Goal: Information Seeking & Learning: Learn about a topic

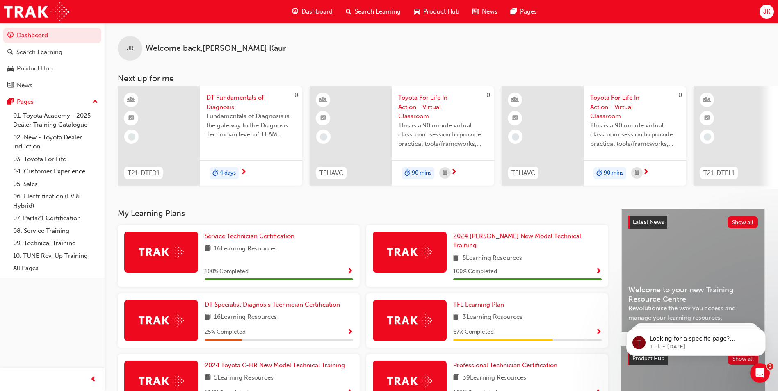
click at [367, 9] on span "Search Learning" at bounding box center [378, 11] width 46 height 9
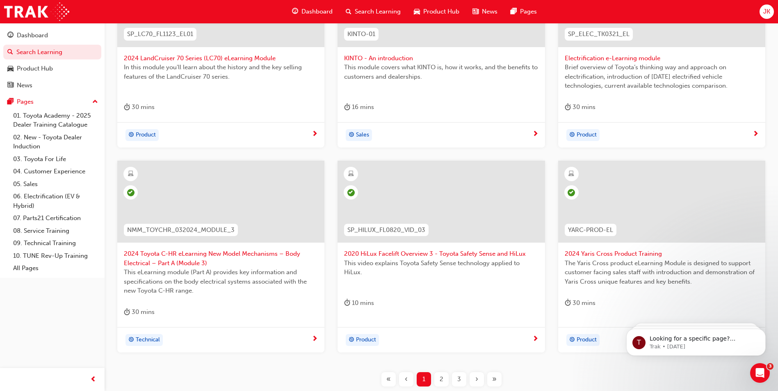
scroll to position [287, 0]
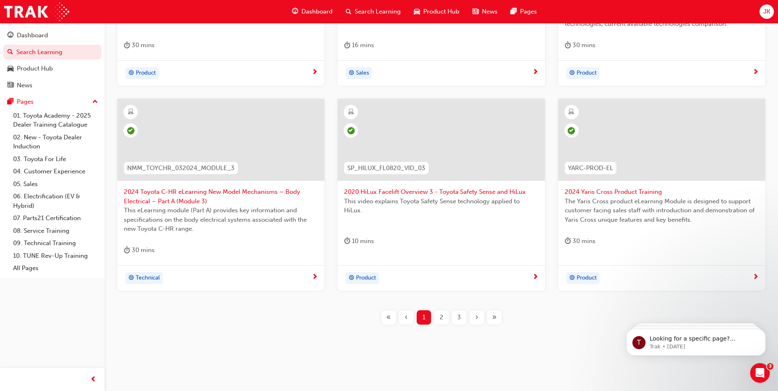
click at [460, 316] on div "3" at bounding box center [459, 317] width 14 height 14
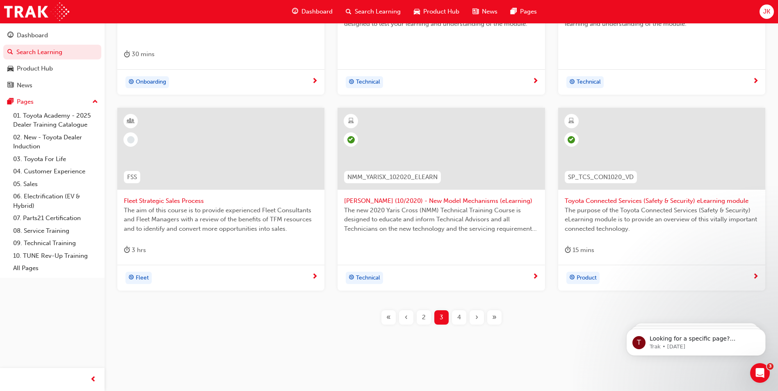
drag, startPoint x: 466, startPoint y: 318, endPoint x: 471, endPoint y: 317, distance: 5.8
click at [470, 318] on div "« ‹ 2 3 4 › »" at bounding box center [441, 317] width 123 height 14
click at [480, 319] on div "›" at bounding box center [476, 317] width 14 height 14
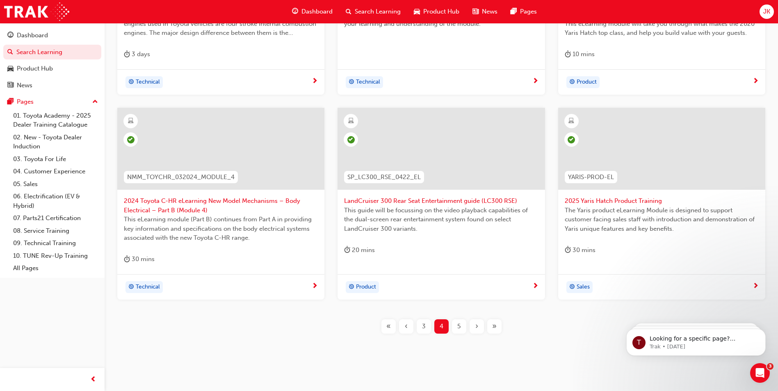
click at [479, 323] on div "›" at bounding box center [476, 326] width 14 height 14
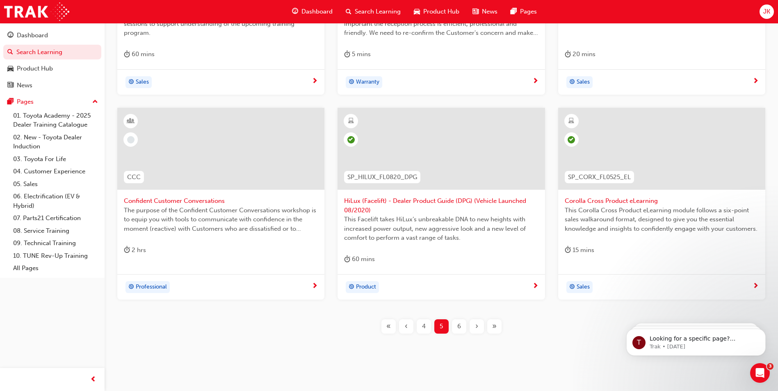
click at [479, 323] on div "›" at bounding box center [476, 326] width 14 height 14
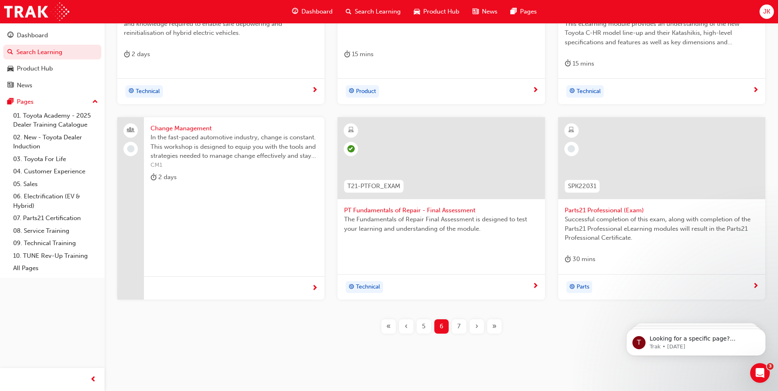
click at [479, 324] on div "›" at bounding box center [476, 326] width 14 height 14
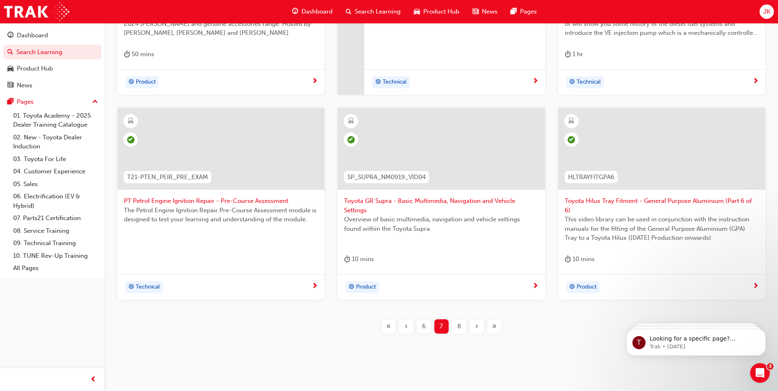
click at [476, 322] on span "›" at bounding box center [476, 326] width 3 height 9
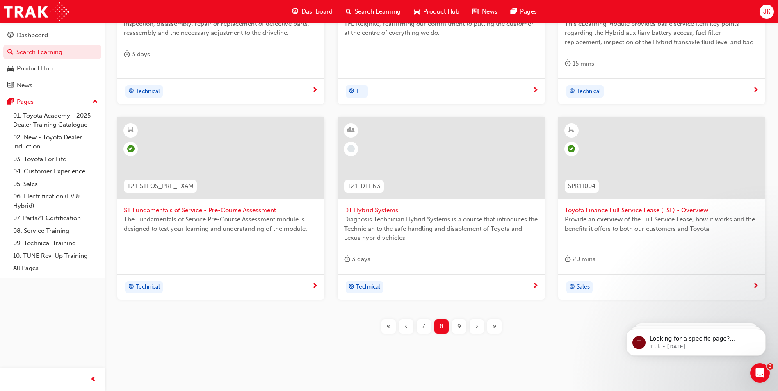
click at [476, 321] on div "›" at bounding box center [476, 326] width 14 height 14
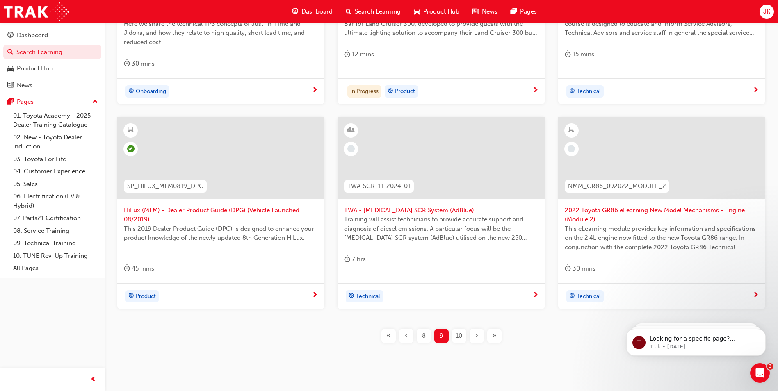
click at [480, 337] on div "›" at bounding box center [476, 336] width 14 height 14
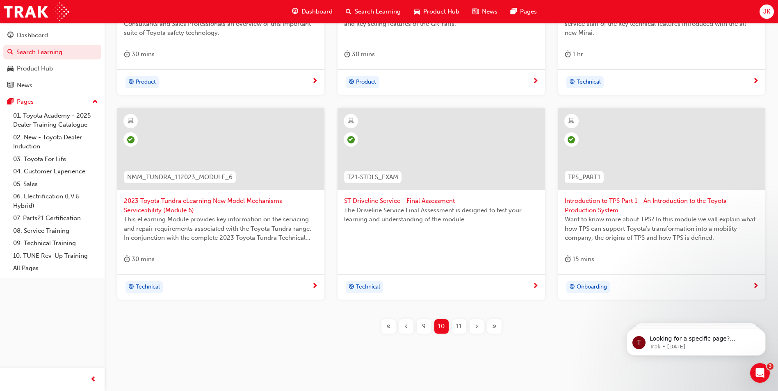
click at [478, 329] on div "›" at bounding box center [476, 326] width 14 height 14
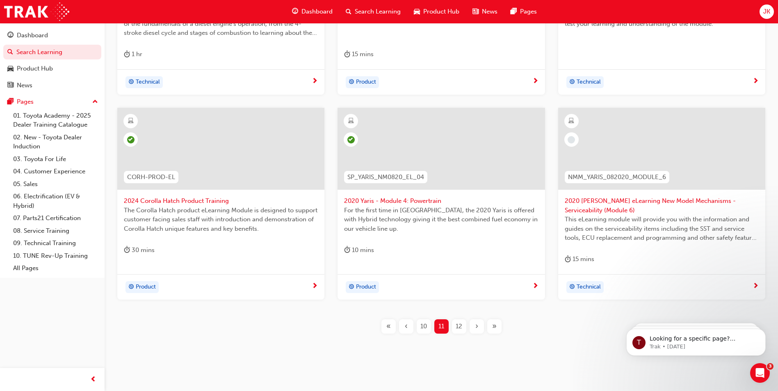
click at [587, 209] on span "2020 [PERSON_NAME] eLearning New Model Mechanisms - Serviceability (Module 6)" at bounding box center [661, 205] width 194 height 18
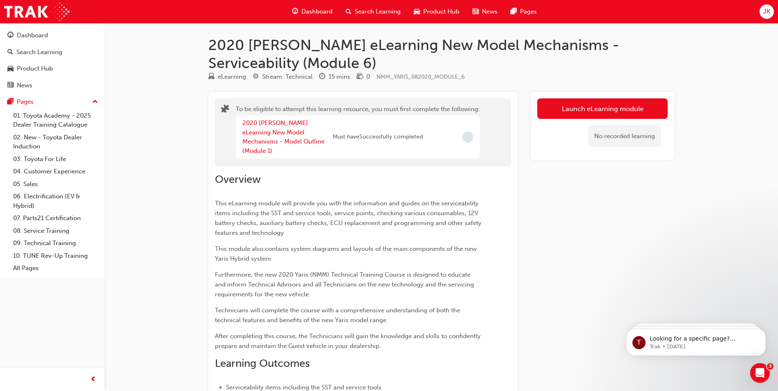
click at [276, 127] on div "2020 Yaris eLearning New Model Mechanisms - Model Outline (Module 1)" at bounding box center [287, 136] width 90 height 37
click at [264, 135] on link "2020 Yaris eLearning New Model Mechanisms - Model Outline (Module 1)" at bounding box center [283, 136] width 82 height 35
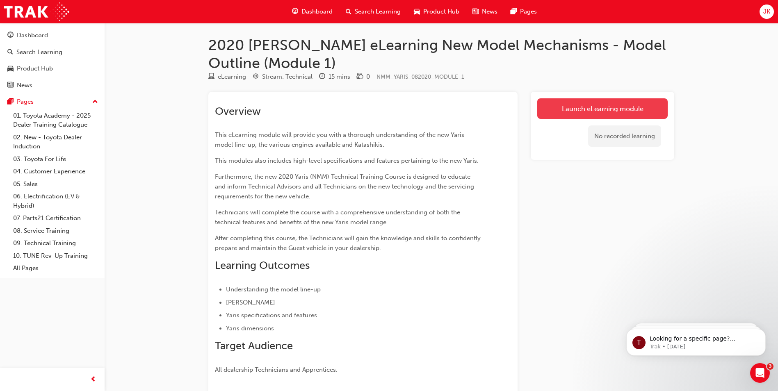
click at [559, 106] on link "Launch eLearning module" at bounding box center [602, 108] width 130 height 20
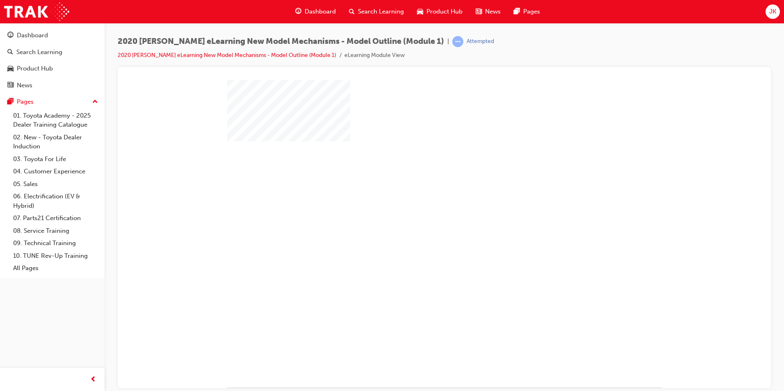
click at [421, 209] on div "play" at bounding box center [421, 209] width 0 height 0
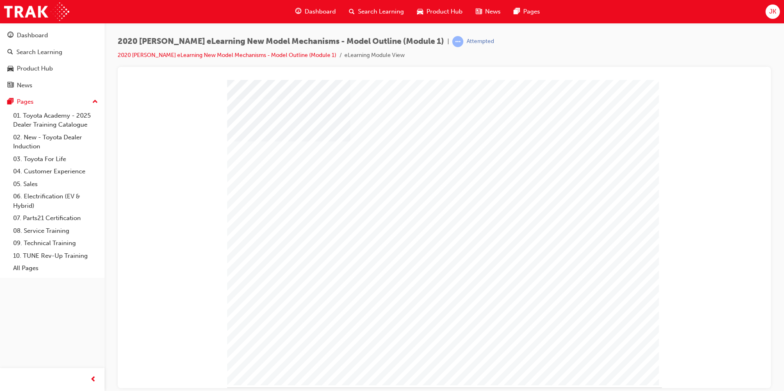
click at [632, 359] on div "" at bounding box center [444, 233] width 434 height 307
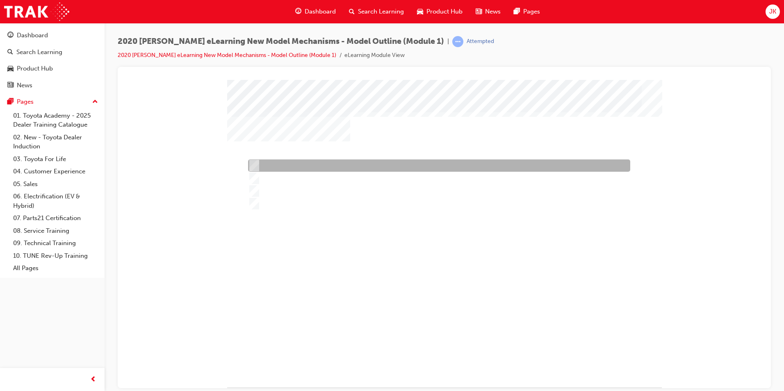
click at [282, 165] on div at bounding box center [437, 165] width 382 height 12
radio input "true"
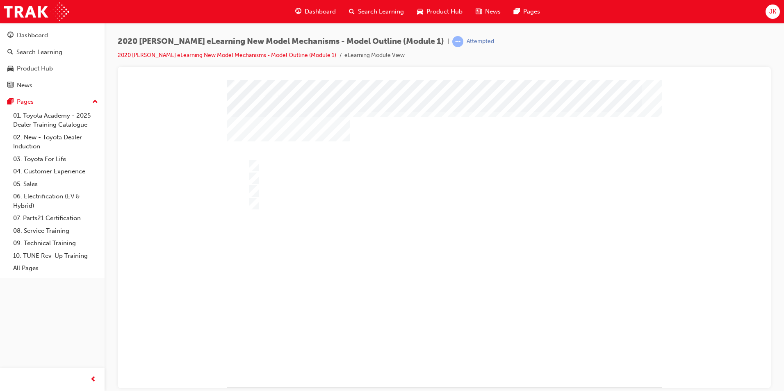
click at [313, 177] on div at bounding box center [444, 243] width 434 height 326
click at [451, 348] on div at bounding box center [444, 243] width 434 height 326
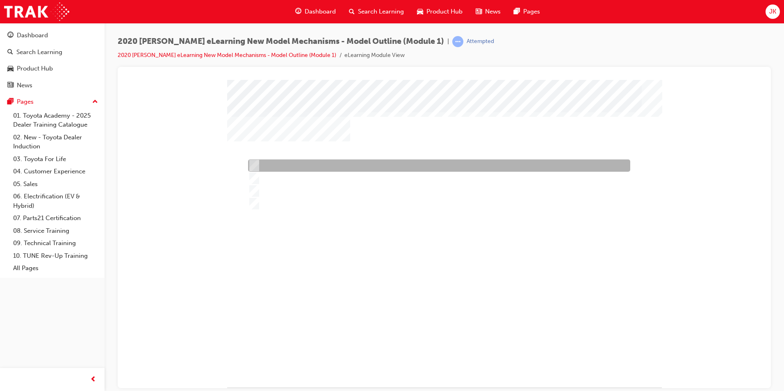
click at [298, 162] on div at bounding box center [437, 165] width 382 height 12
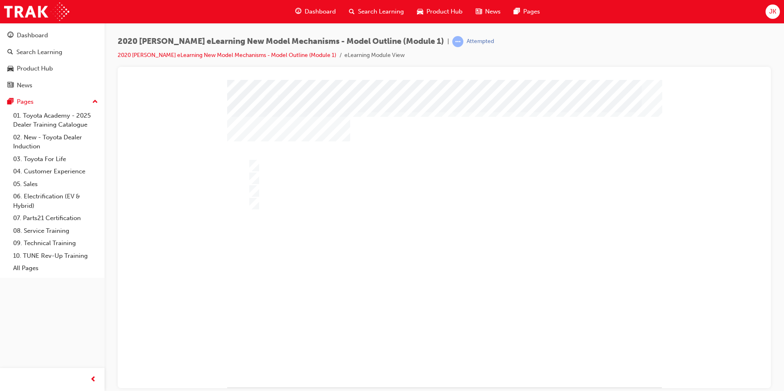
click at [267, 175] on div at bounding box center [444, 243] width 434 height 326
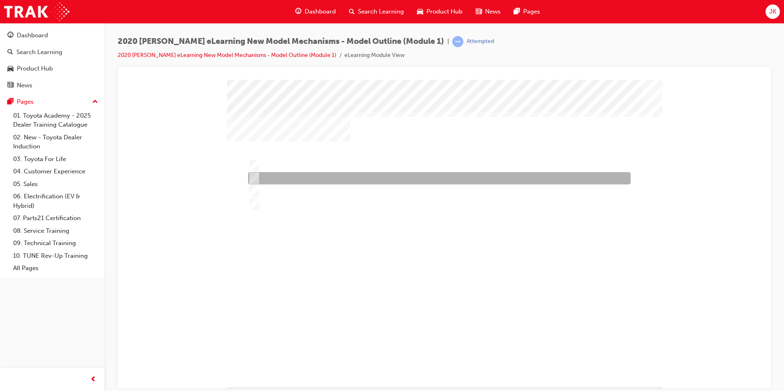
click at [268, 181] on div at bounding box center [437, 178] width 382 height 12
radio input "false"
radio input "true"
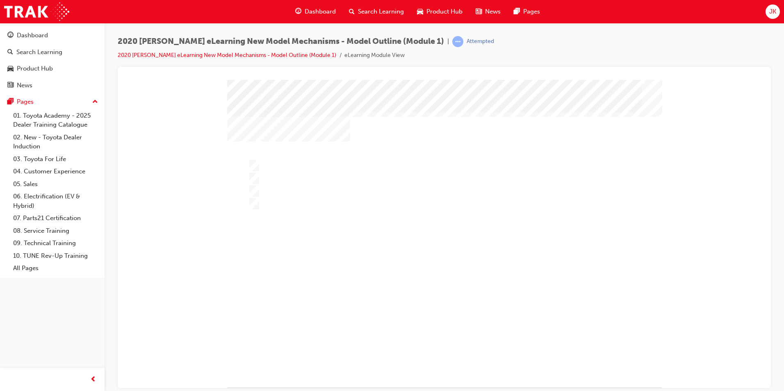
click at [446, 349] on div at bounding box center [444, 243] width 434 height 326
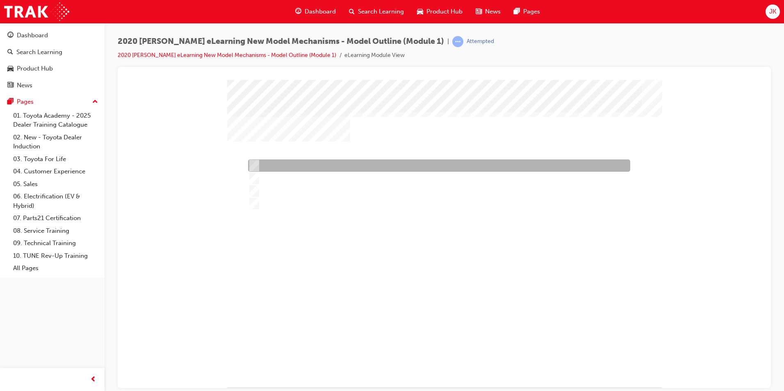
drag, startPoint x: 300, startPoint y: 169, endPoint x: 309, endPoint y: 172, distance: 9.1
click at [300, 169] on div at bounding box center [437, 165] width 382 height 12
radio input "true"
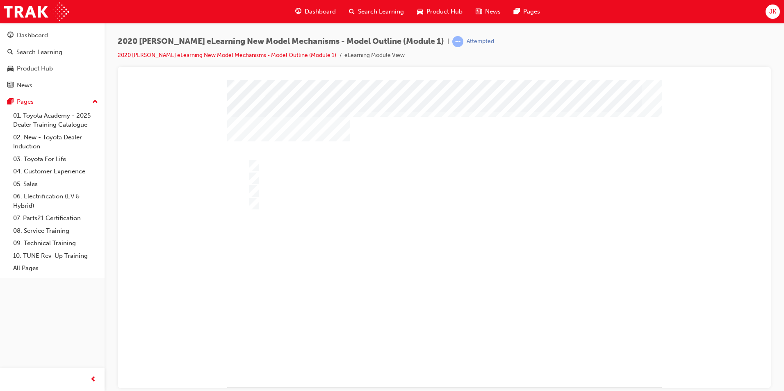
click at [448, 350] on div at bounding box center [444, 243] width 434 height 326
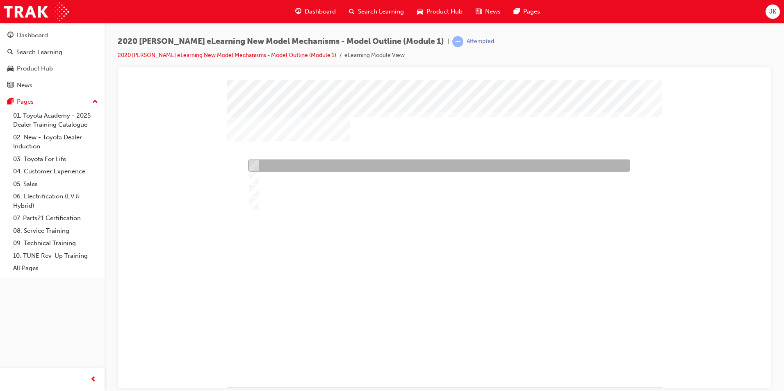
click at [274, 165] on div at bounding box center [437, 165] width 382 height 12
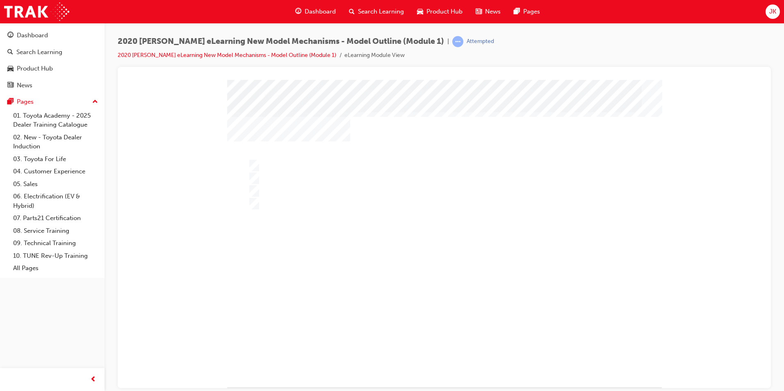
click at [275, 174] on div at bounding box center [444, 243] width 434 height 326
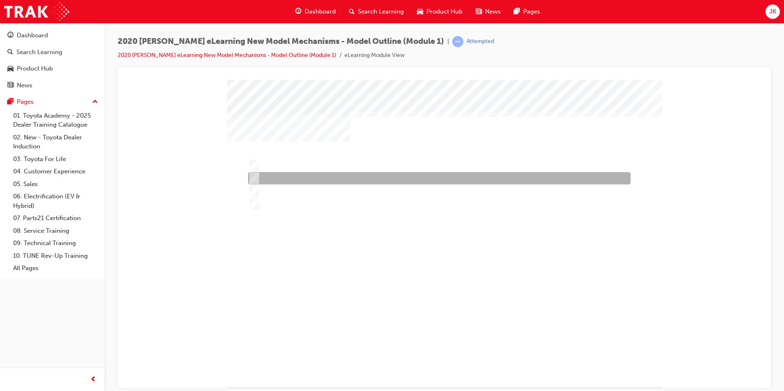
click at [258, 176] on div at bounding box center [437, 178] width 382 height 12
radio input "false"
radio input "true"
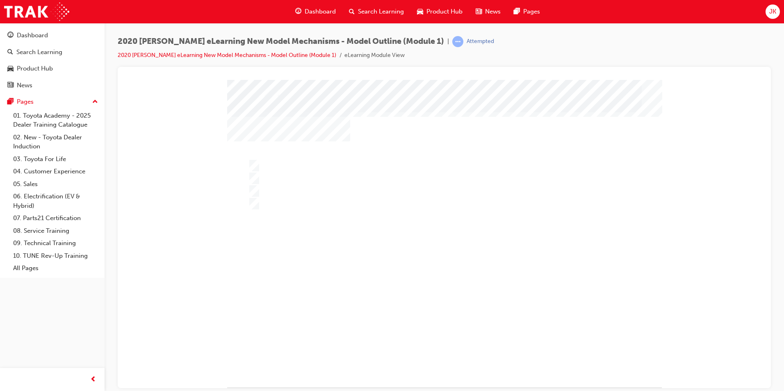
click at [447, 340] on div at bounding box center [444, 243] width 434 height 326
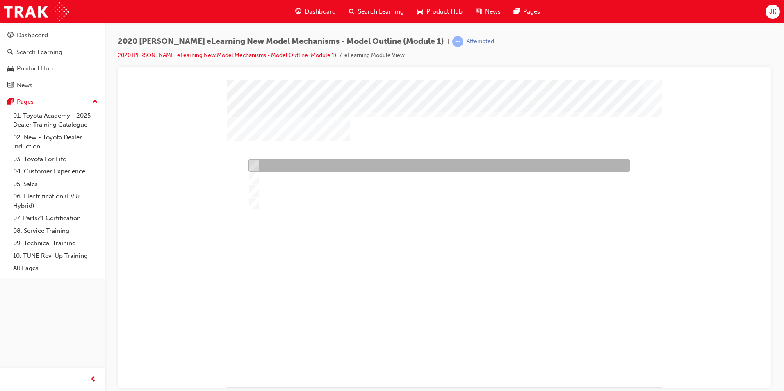
click at [328, 161] on div at bounding box center [437, 165] width 382 height 12
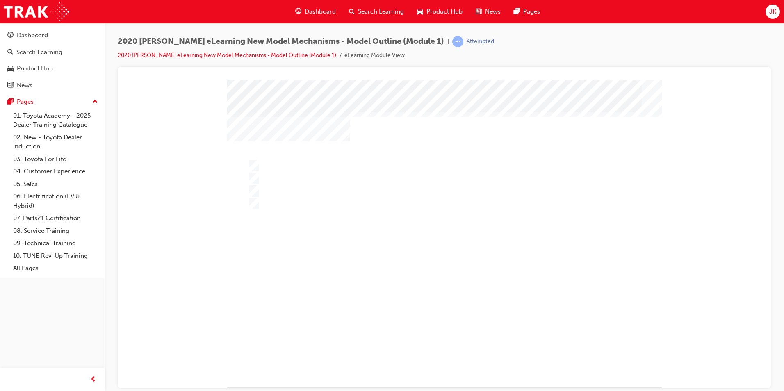
click at [302, 180] on div at bounding box center [444, 243] width 434 height 326
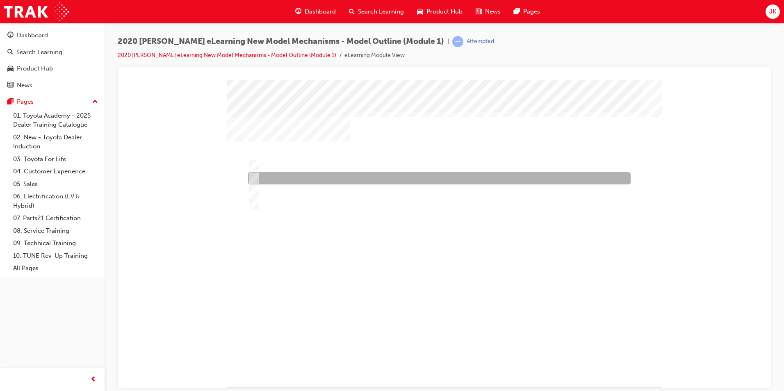
click at [301, 180] on div at bounding box center [437, 178] width 382 height 12
radio input "false"
radio input "true"
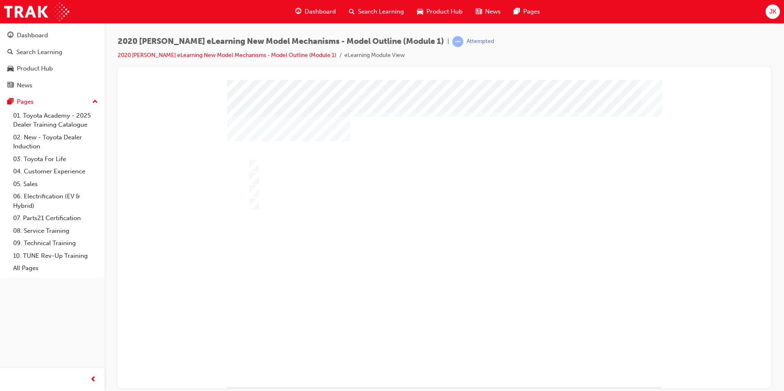
click at [452, 338] on div "" at bounding box center [444, 233] width 434 height 307
click at [447, 350] on div at bounding box center [444, 243] width 434 height 326
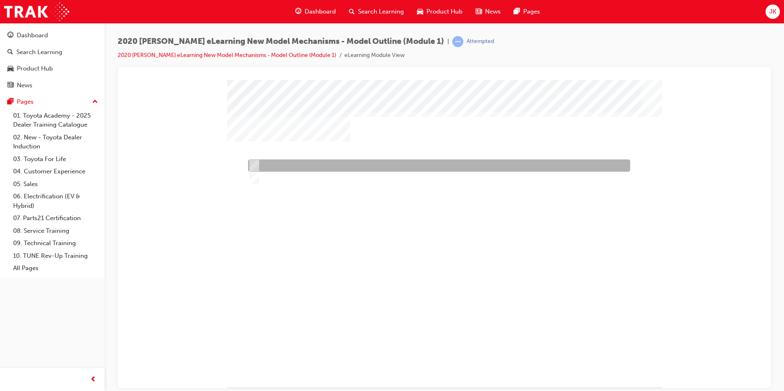
click at [294, 163] on div at bounding box center [437, 165] width 382 height 12
radio input "true"
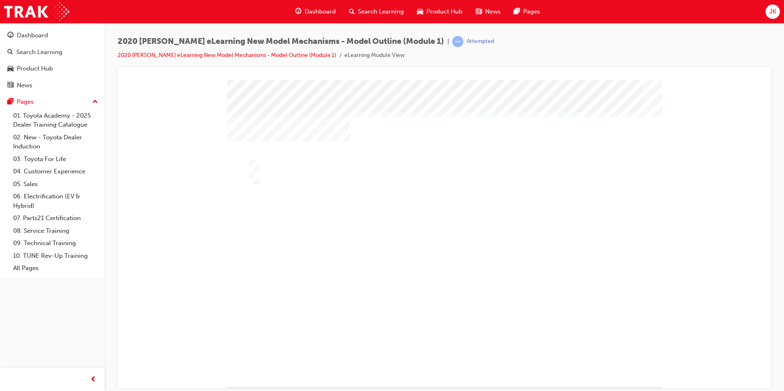
click at [271, 180] on div at bounding box center [444, 243] width 434 height 326
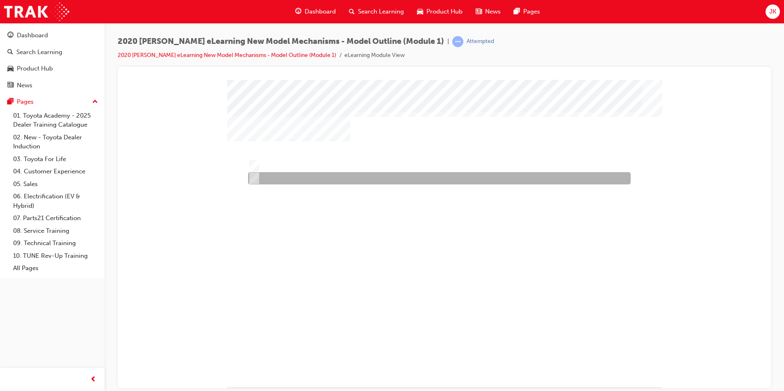
click at [254, 179] on input "False" at bounding box center [252, 178] width 9 height 9
radio input "true"
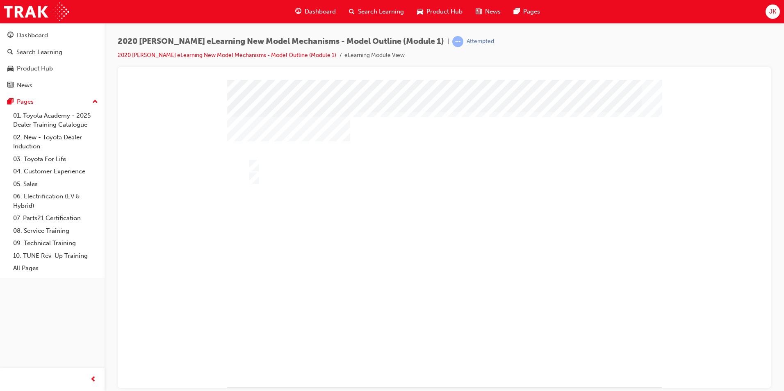
click at [446, 350] on div at bounding box center [444, 243] width 434 height 326
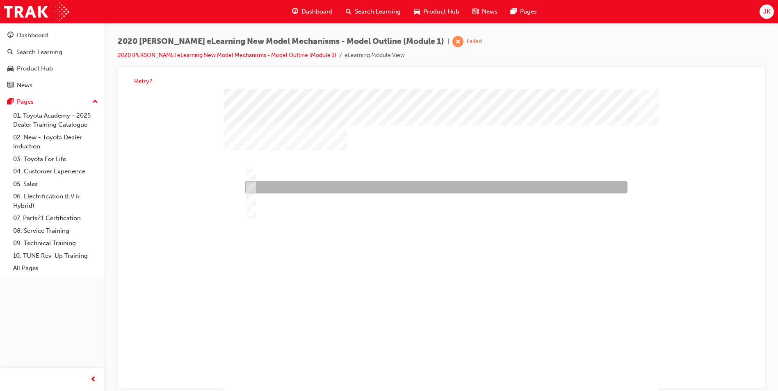
click at [305, 191] on div at bounding box center [434, 188] width 382 height 12
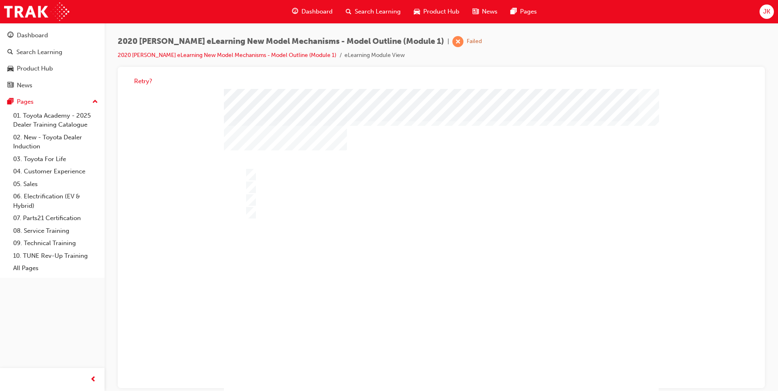
click at [293, 197] on div at bounding box center [441, 252] width 434 height 326
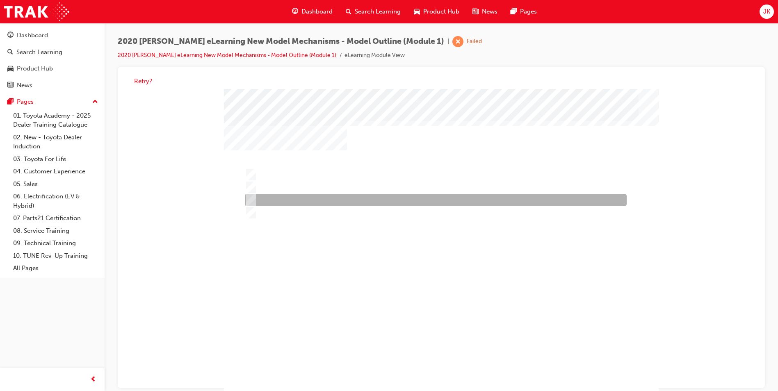
click at [293, 197] on div at bounding box center [434, 200] width 382 height 12
radio input "false"
radio input "true"
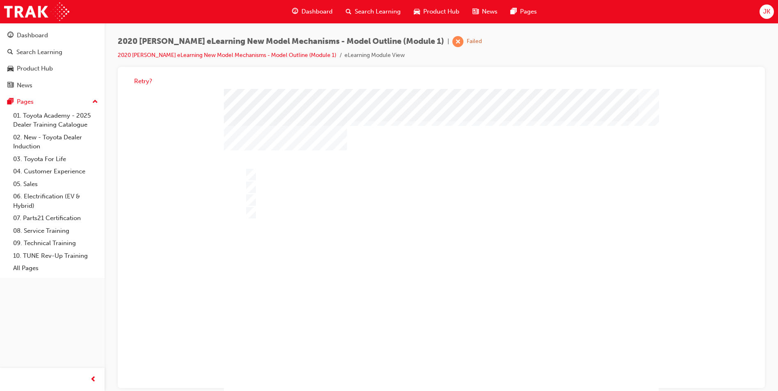
click at [453, 343] on div "" at bounding box center [441, 242] width 434 height 307
click at [439, 359] on div at bounding box center [441, 252] width 434 height 326
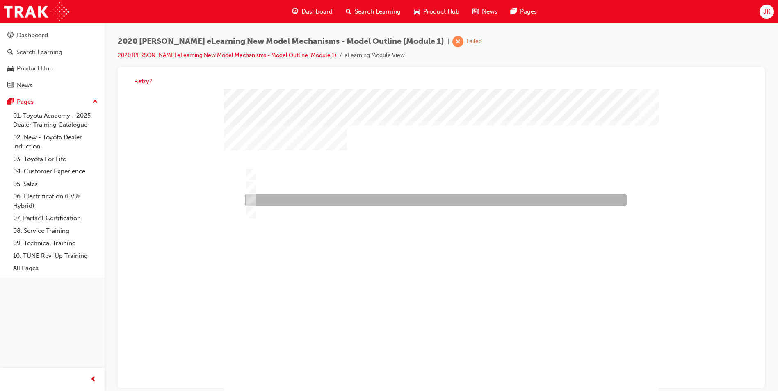
click at [284, 198] on div at bounding box center [434, 200] width 382 height 12
radio input "true"
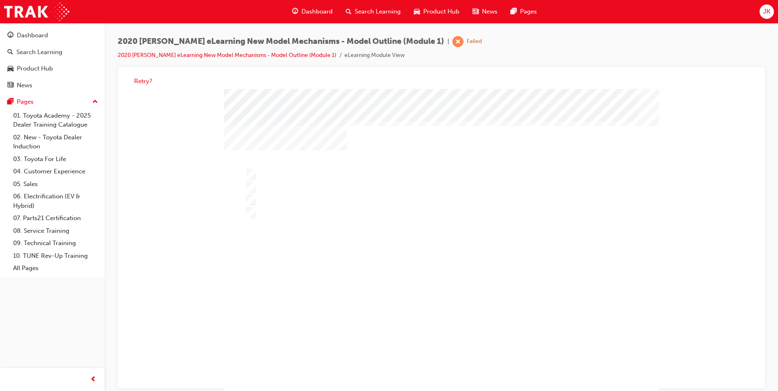
click at [443, 357] on div at bounding box center [441, 252] width 434 height 326
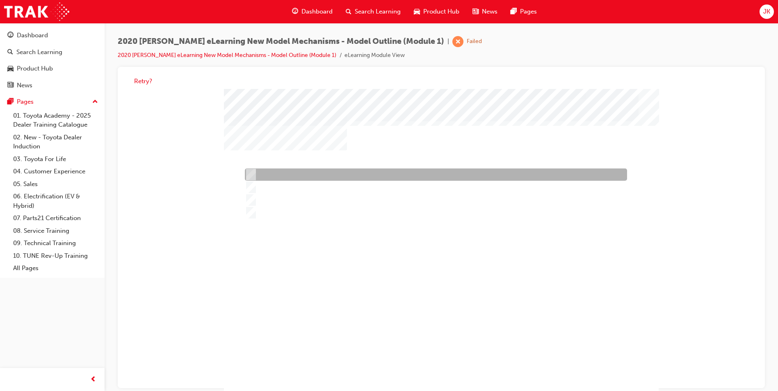
click at [273, 177] on div at bounding box center [434, 175] width 382 height 12
radio input "true"
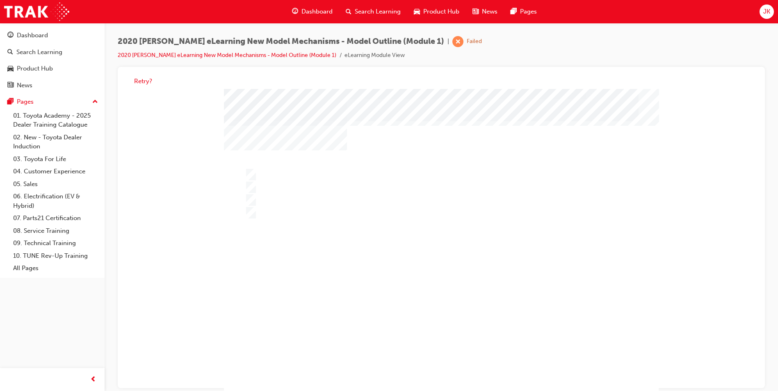
drag, startPoint x: 439, startPoint y: 335, endPoint x: 447, endPoint y: 354, distance: 20.2
click at [440, 337] on div "" at bounding box center [441, 242] width 434 height 307
click at [453, 367] on div at bounding box center [441, 252] width 434 height 326
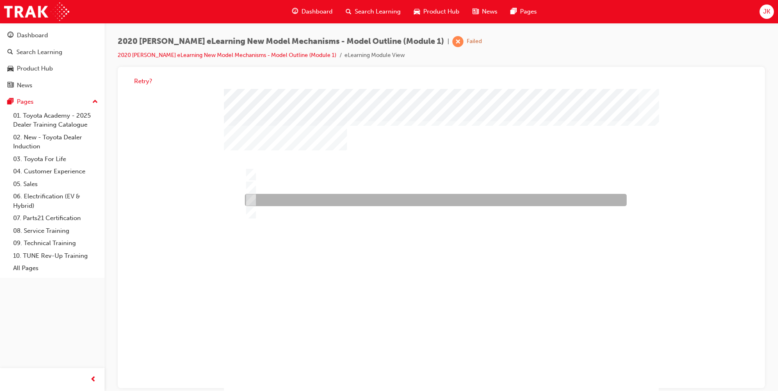
click at [282, 200] on div at bounding box center [434, 200] width 382 height 12
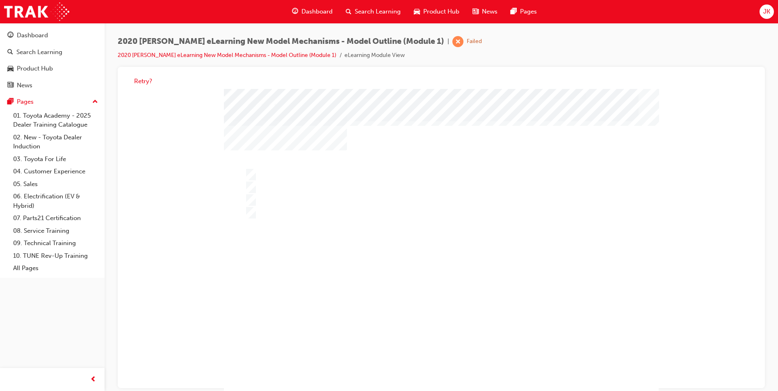
click at [273, 211] on div at bounding box center [441, 252] width 434 height 326
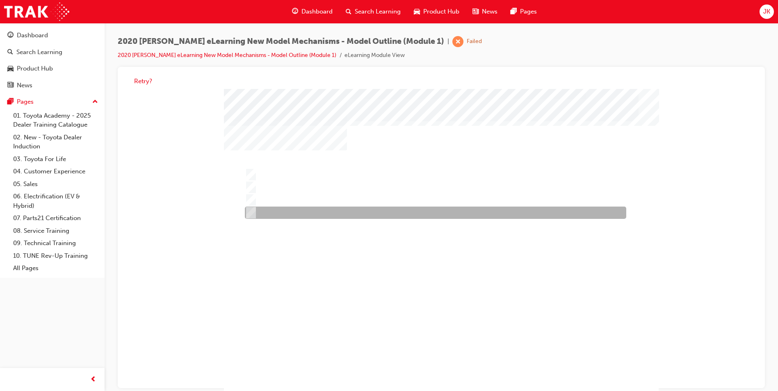
click at [273, 217] on div at bounding box center [433, 213] width 381 height 12
radio input "false"
radio input "true"
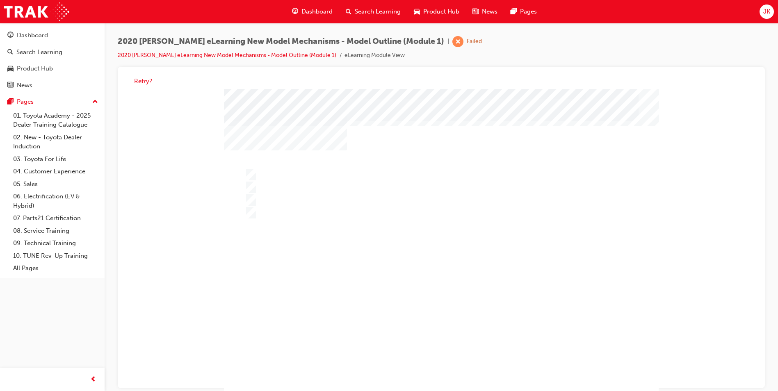
click at [438, 364] on div at bounding box center [441, 252] width 434 height 326
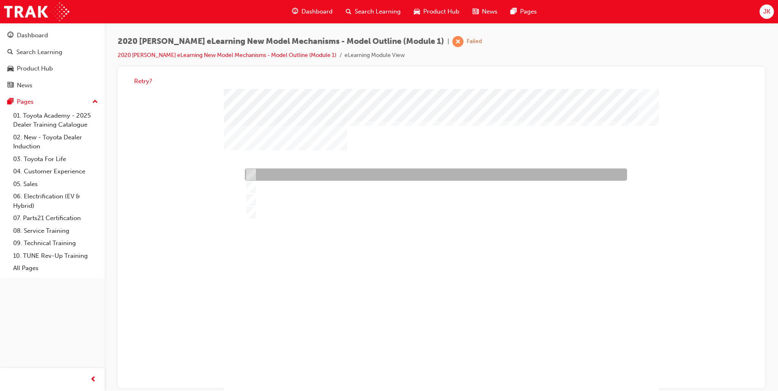
click at [269, 175] on div at bounding box center [434, 175] width 382 height 12
radio input "true"
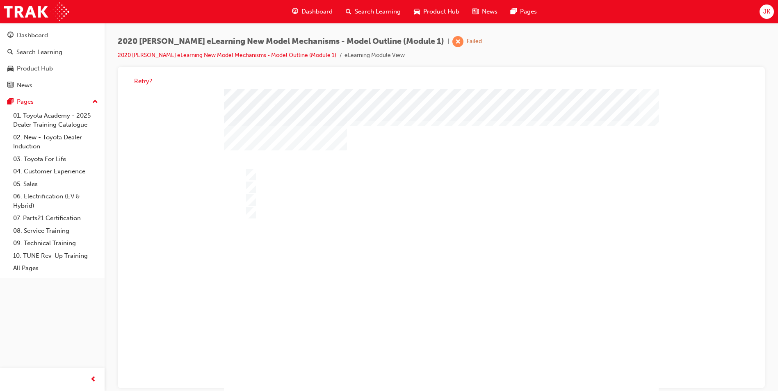
click at [446, 362] on div at bounding box center [441, 252] width 434 height 326
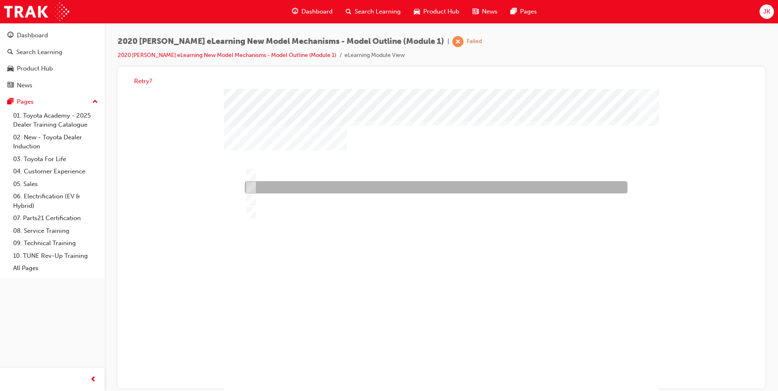
click at [249, 191] on input "Ascent Sport grade" at bounding box center [249, 187] width 9 height 9
radio input "true"
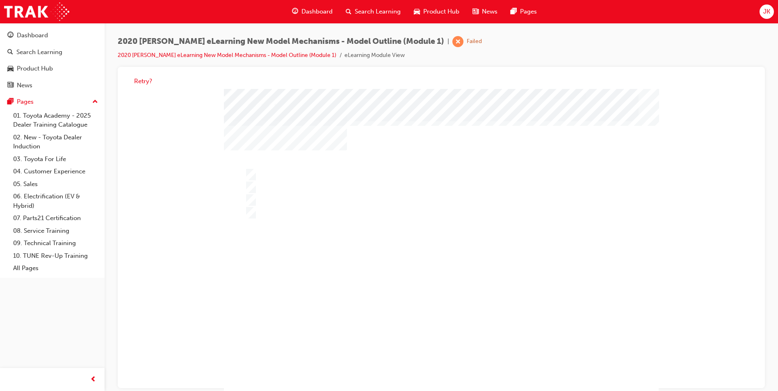
click at [449, 360] on div at bounding box center [441, 252] width 434 height 326
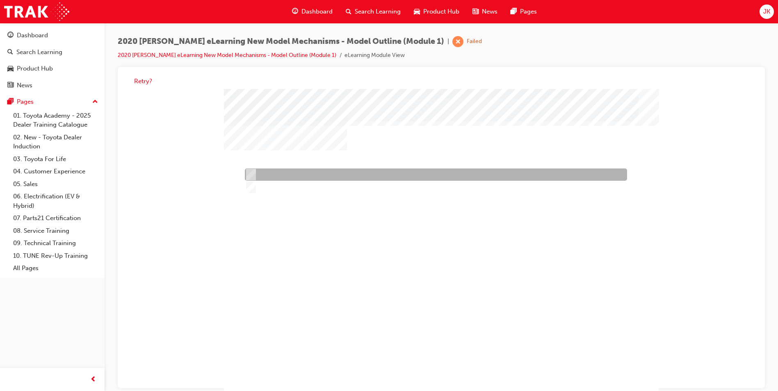
click at [287, 171] on div at bounding box center [434, 175] width 382 height 12
radio input "true"
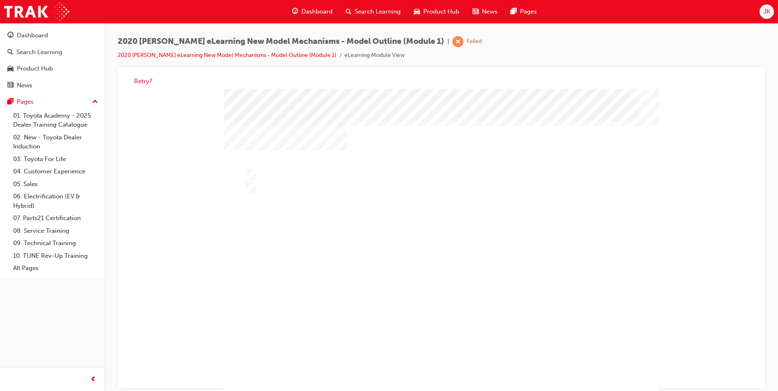
drag, startPoint x: 227, startPoint y: 157, endPoint x: 233, endPoint y: 163, distance: 9.0
click at [228, 161] on div at bounding box center [441, 252] width 434 height 326
drag, startPoint x: 261, startPoint y: 196, endPoint x: 254, endPoint y: 188, distance: 11.3
click at [261, 196] on div "" at bounding box center [441, 242] width 434 height 307
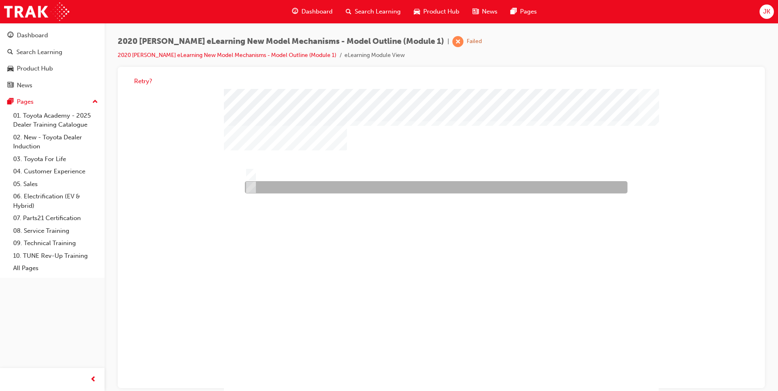
drag, startPoint x: 248, startPoint y: 185, endPoint x: 250, endPoint y: 189, distance: 4.7
click at [248, 186] on input "False" at bounding box center [249, 187] width 9 height 9
radio input "true"
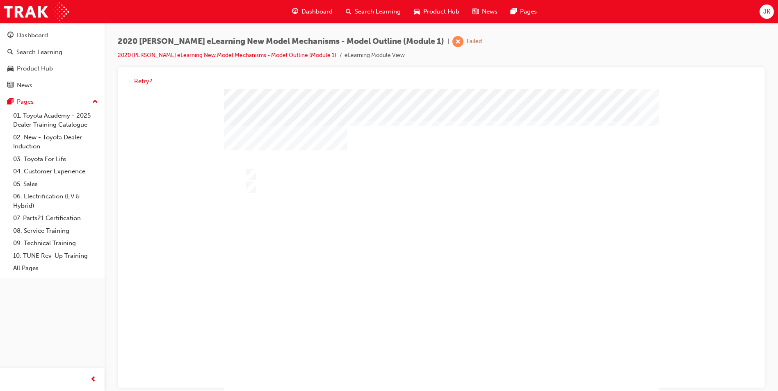
click at [445, 365] on div at bounding box center [441, 252] width 434 height 326
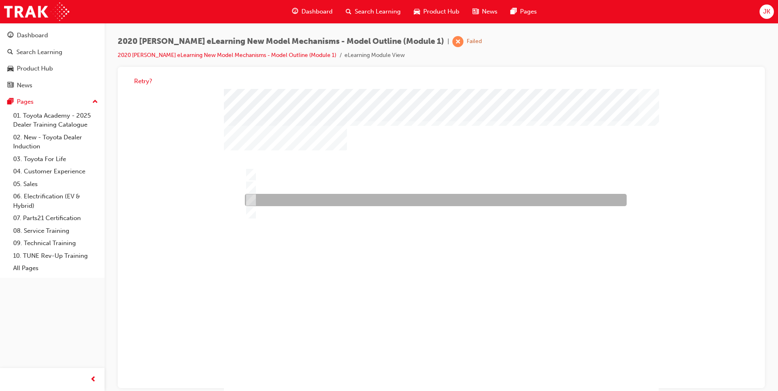
click at [315, 204] on div at bounding box center [434, 200] width 382 height 12
radio input "true"
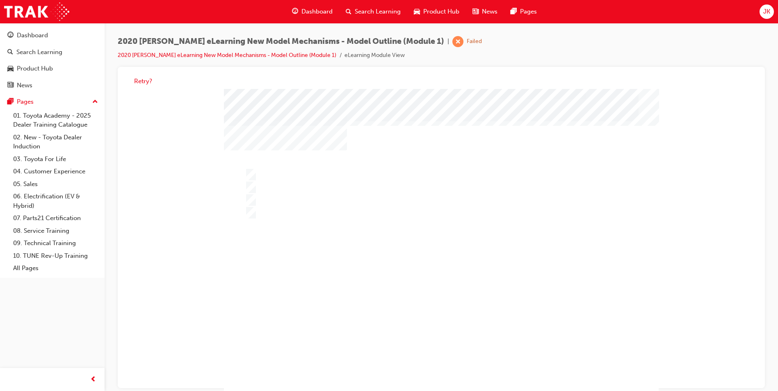
click at [442, 360] on div at bounding box center [441, 252] width 434 height 326
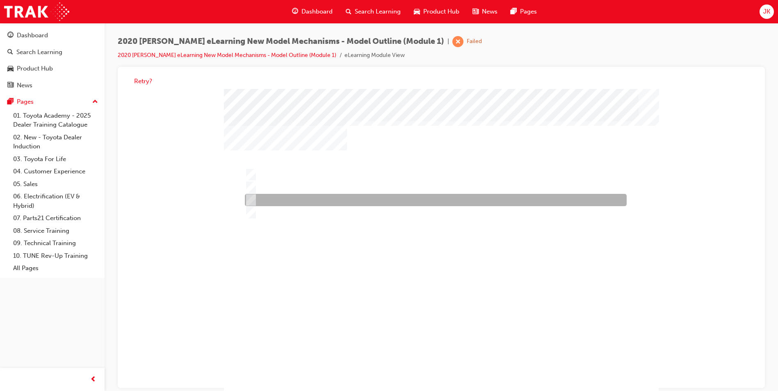
drag, startPoint x: 278, startPoint y: 198, endPoint x: 275, endPoint y: 213, distance: 15.1
click at [278, 198] on div at bounding box center [434, 200] width 382 height 12
radio input "true"
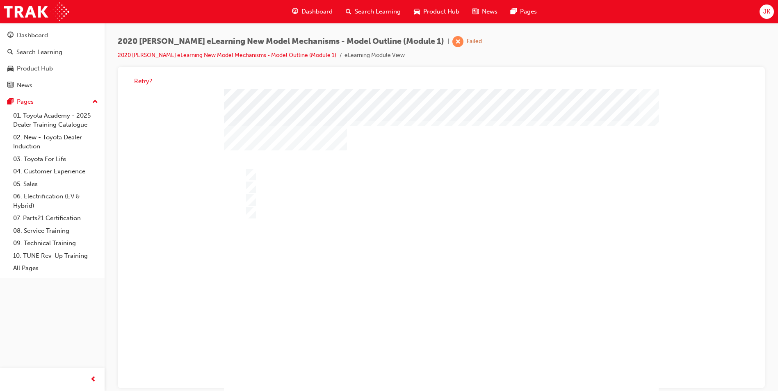
click at [452, 357] on div at bounding box center [441, 252] width 434 height 326
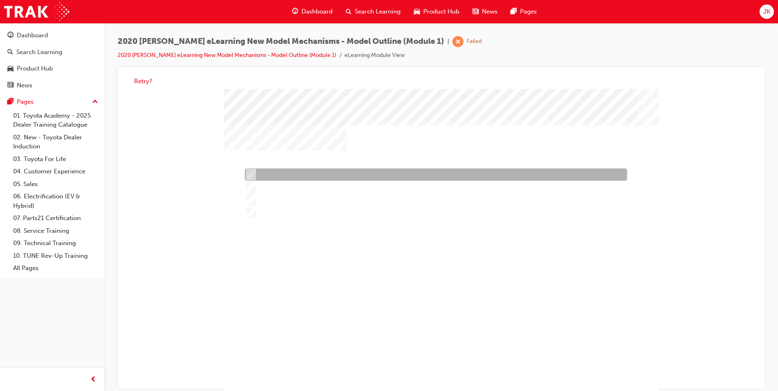
click at [286, 175] on div at bounding box center [434, 175] width 382 height 12
radio input "true"
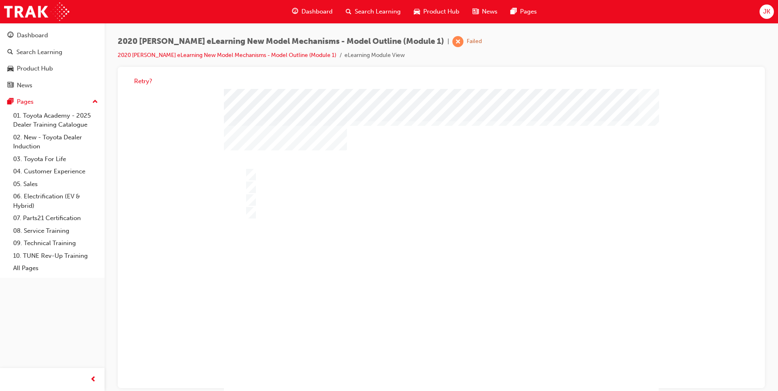
drag, startPoint x: 445, startPoint y: 368, endPoint x: 445, endPoint y: 364, distance: 4.1
click at [445, 368] on div "" at bounding box center [441, 242] width 434 height 307
click at [447, 362] on div at bounding box center [441, 252] width 434 height 326
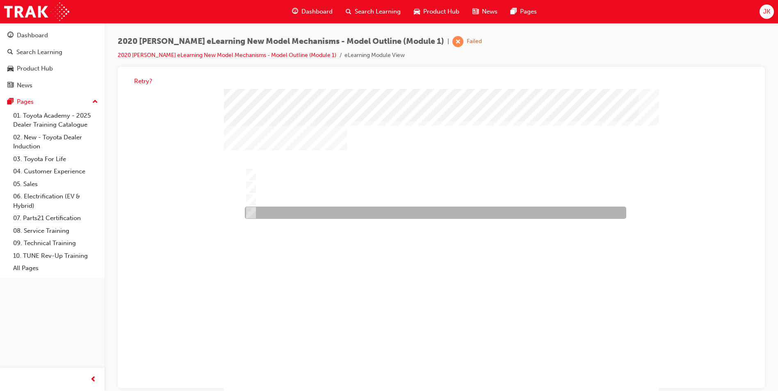
drag, startPoint x: 277, startPoint y: 210, endPoint x: 331, endPoint y: 239, distance: 62.0
click at [277, 209] on div at bounding box center [433, 213] width 381 height 12
radio input "true"
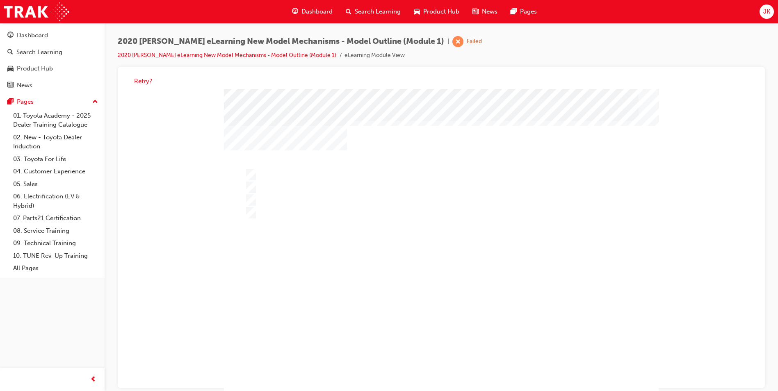
click at [435, 356] on div at bounding box center [441, 252] width 434 height 326
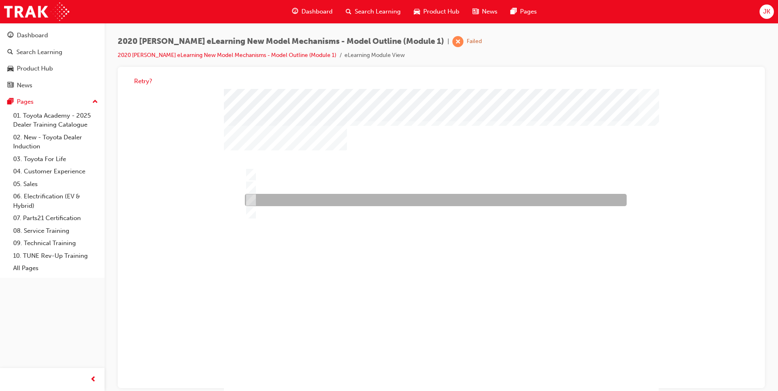
drag, startPoint x: 288, startPoint y: 200, endPoint x: 305, endPoint y: 209, distance: 19.2
click at [287, 200] on div at bounding box center [434, 200] width 382 height 12
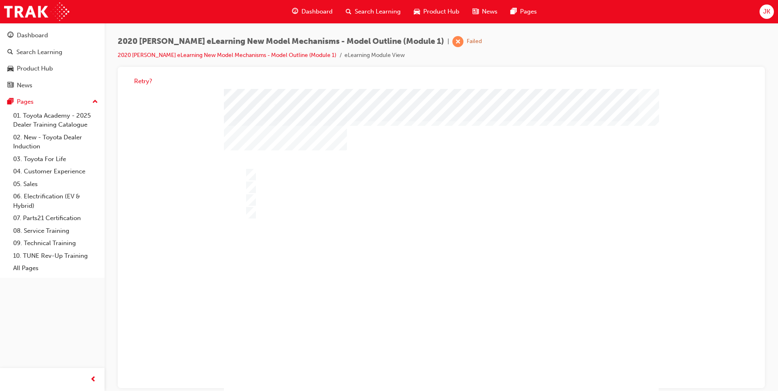
click at [253, 209] on div at bounding box center [441, 252] width 434 height 326
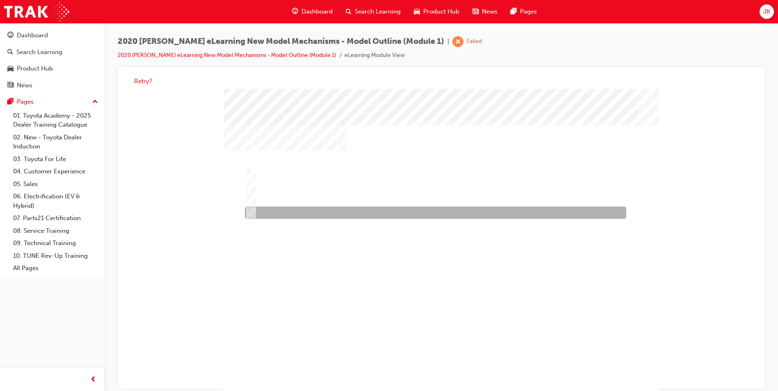
click at [264, 213] on div at bounding box center [433, 213] width 381 height 12
radio input "false"
radio input "true"
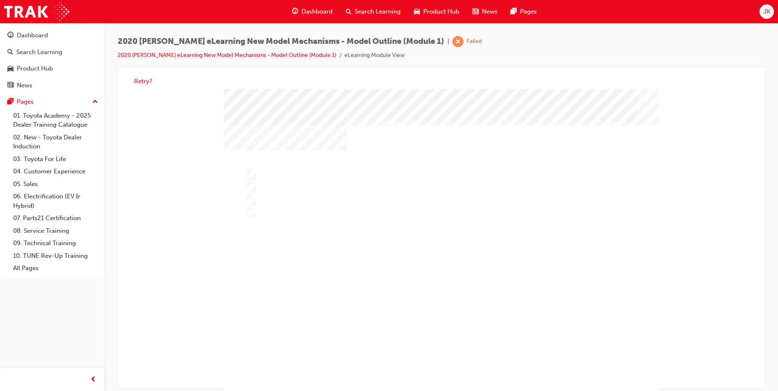
click at [449, 357] on div at bounding box center [441, 252] width 434 height 326
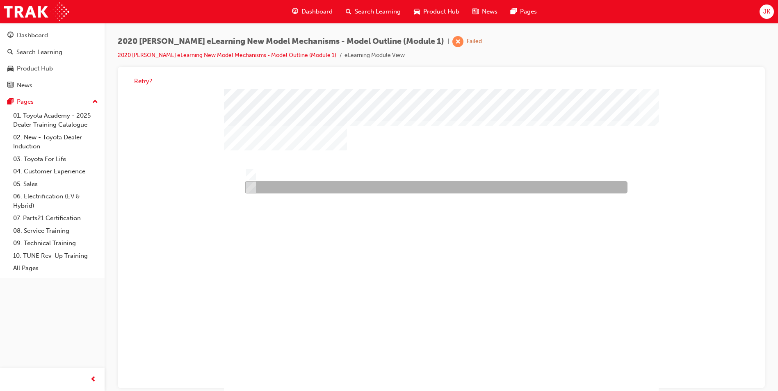
click at [278, 190] on div at bounding box center [434, 188] width 382 height 12
radio input "true"
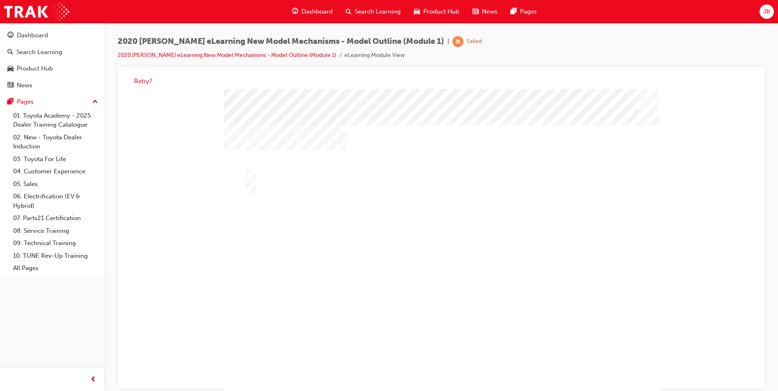
click at [450, 357] on div at bounding box center [441, 252] width 434 height 326
drag, startPoint x: 450, startPoint y: 332, endPoint x: 454, endPoint y: 334, distance: 4.6
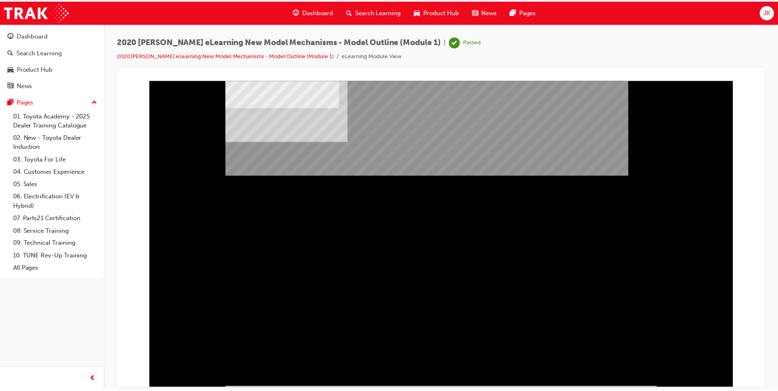
scroll to position [18, 0]
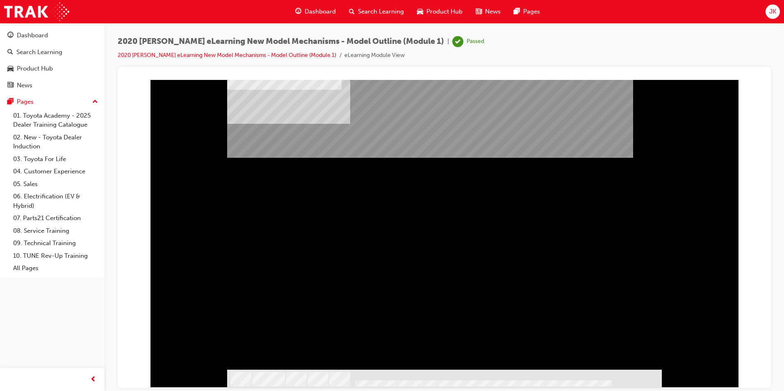
click at [394, 21] on div "Dashboard Search Learning Product Hub News Pages" at bounding box center [417, 11] width 264 height 23
click at [382, 6] on div "Search Learning" at bounding box center [376, 11] width 68 height 17
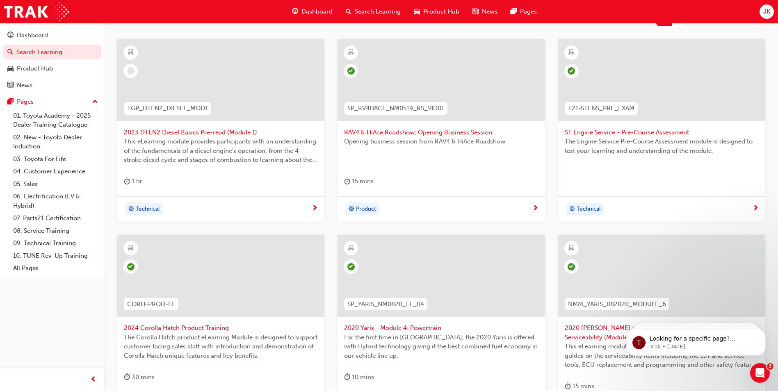
scroll to position [82, 0]
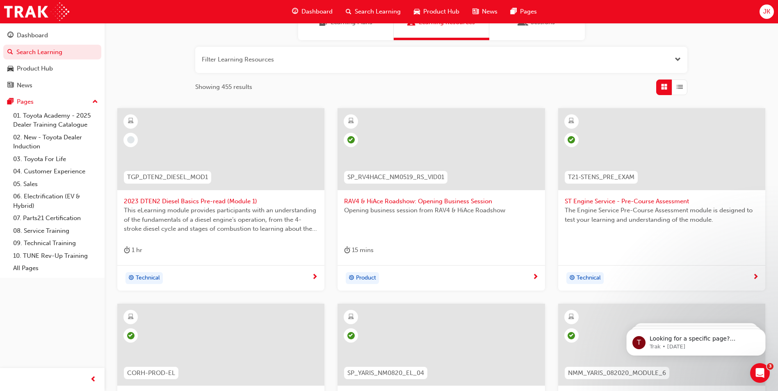
click at [169, 202] on span "2023 DTEN2 Diesel Basics Pre-read (Module 1)" at bounding box center [221, 201] width 194 height 9
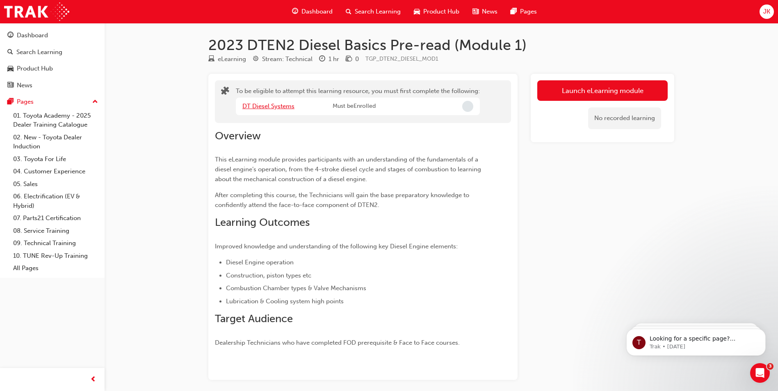
click at [262, 109] on link "DT Diesel Systems" at bounding box center [268, 105] width 52 height 7
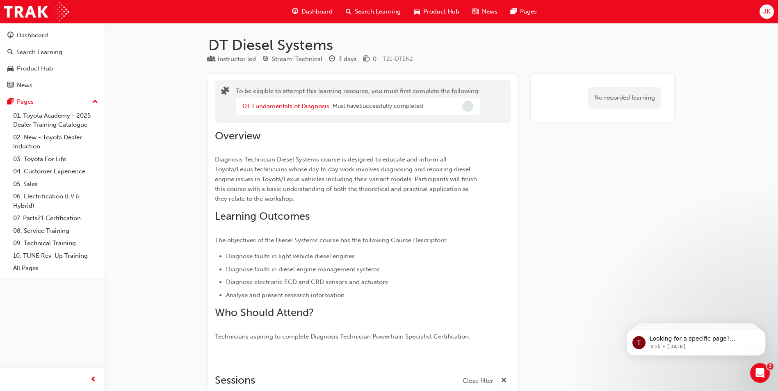
click at [268, 102] on div "DT Fundamentals of Diagnosis" at bounding box center [287, 106] width 90 height 9
click at [271, 105] on link "DT Fundamentals of Diagnosis" at bounding box center [285, 105] width 87 height 7
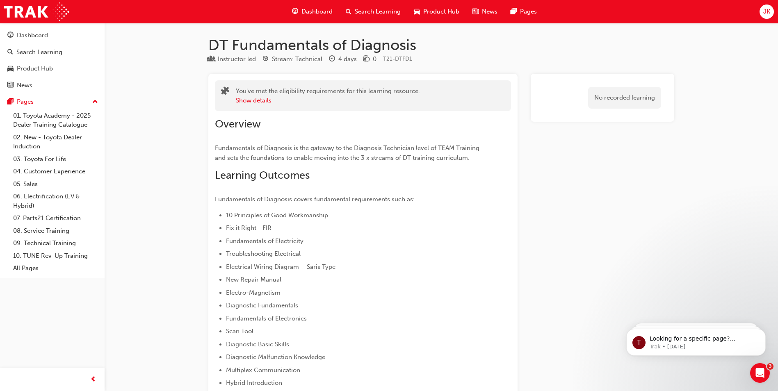
click at [382, 2] on div "Dashboard Search Learning Product Hub News Pages" at bounding box center [414, 11] width 264 height 23
click at [369, 11] on span "Search Learning" at bounding box center [378, 11] width 46 height 9
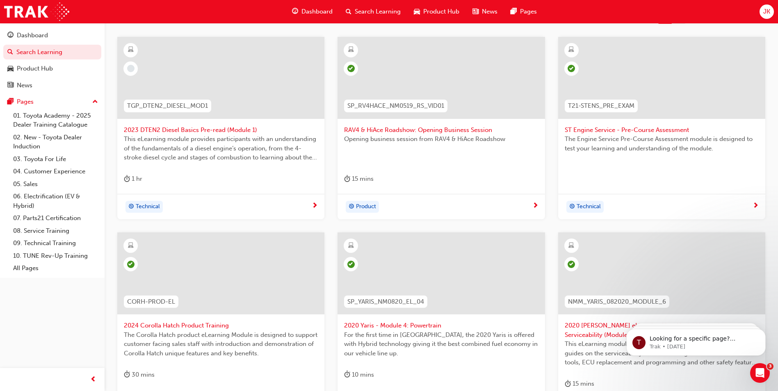
scroll to position [287, 0]
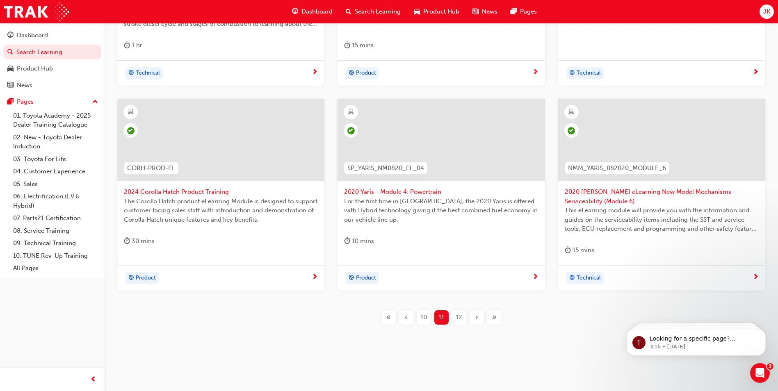
click at [456, 314] on span "12" at bounding box center [458, 317] width 7 height 9
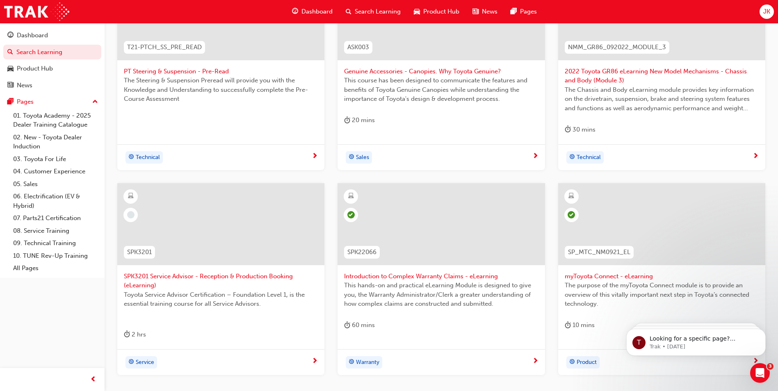
scroll to position [205, 0]
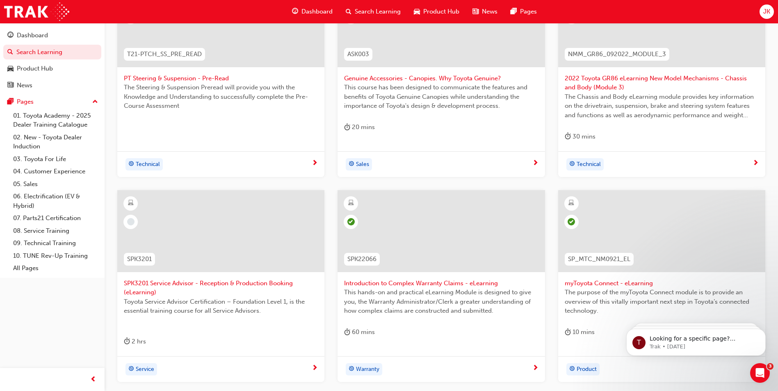
click at [175, 284] on span "SPK3201 Service Advisor - Reception & Production Booking (eLearning)" at bounding box center [221, 288] width 194 height 18
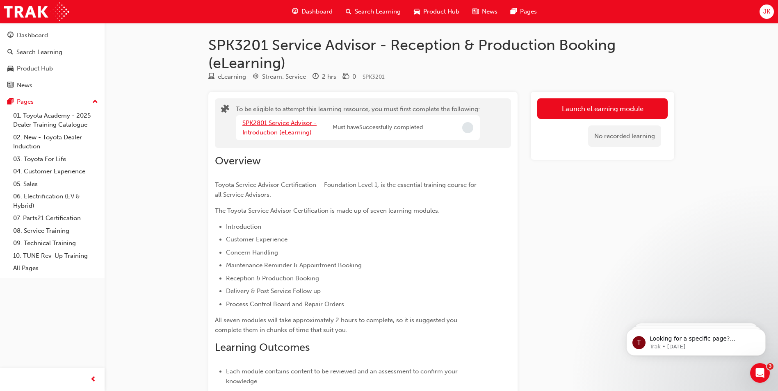
click at [277, 126] on link "SPK2801 Service Advisor - Introduction (eLearning)" at bounding box center [279, 127] width 74 height 17
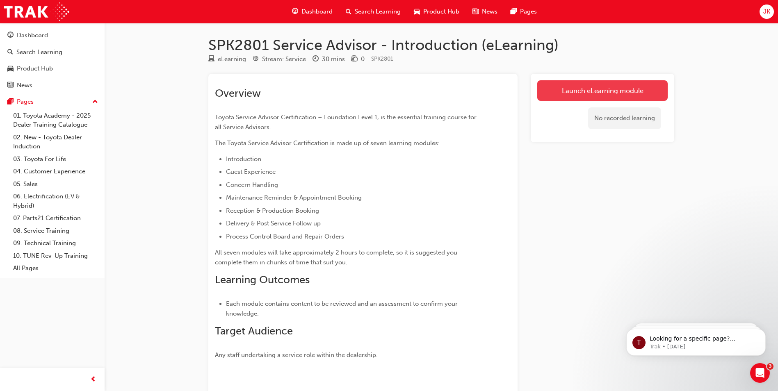
click at [575, 95] on link "Launch eLearning module" at bounding box center [602, 90] width 130 height 20
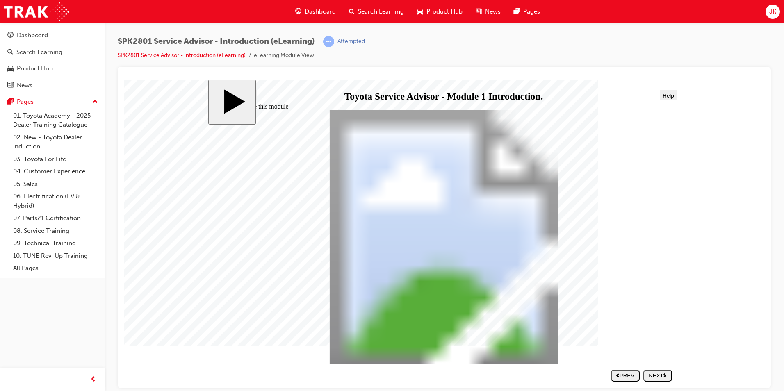
click at [665, 374] on polygon "next" at bounding box center [664, 375] width 3 height 4
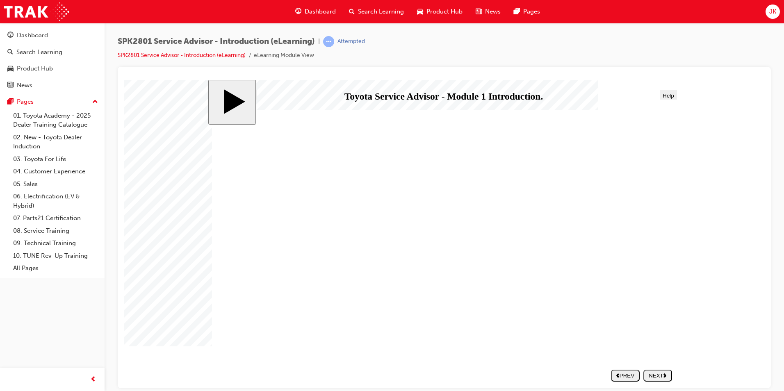
click at [669, 379] on button "NEXT" at bounding box center [657, 375] width 29 height 12
drag, startPoint x: 313, startPoint y: 257, endPoint x: 317, endPoint y: 257, distance: 4.5
drag, startPoint x: 542, startPoint y: 177, endPoint x: 551, endPoint y: 176, distance: 8.6
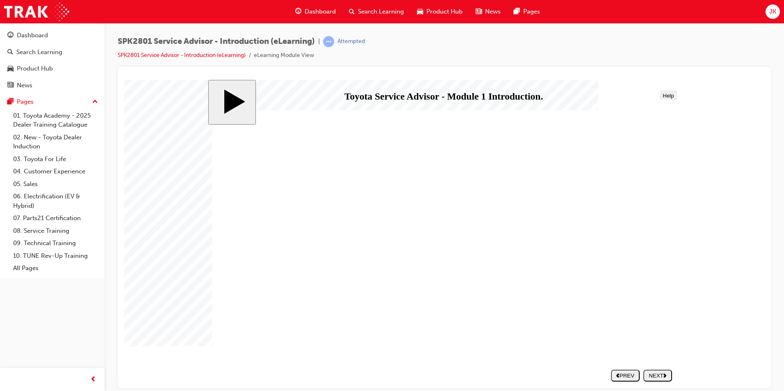
drag, startPoint x: 661, startPoint y: 374, endPoint x: 658, endPoint y: 379, distance: 5.9
click at [661, 374] on div "NEXT" at bounding box center [657, 375] width 22 height 6
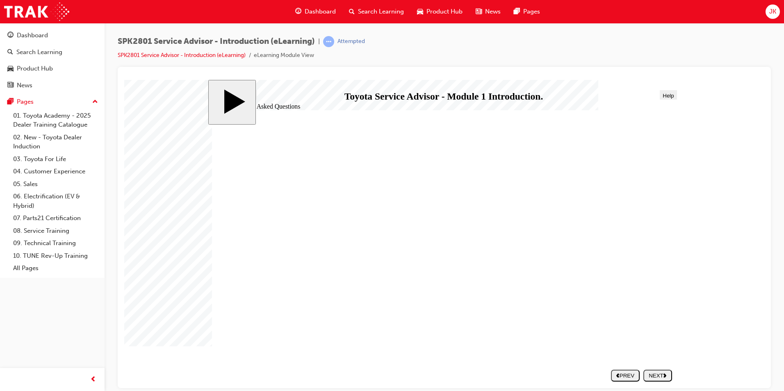
click at [662, 372] on div "NEXT" at bounding box center [657, 375] width 22 height 6
click at [666, 375] on nav "SUBMIT NEXT PREV" at bounding box center [639, 375] width 65 height 18
drag, startPoint x: 274, startPoint y: 281, endPoint x: 300, endPoint y: 305, distance: 35.1
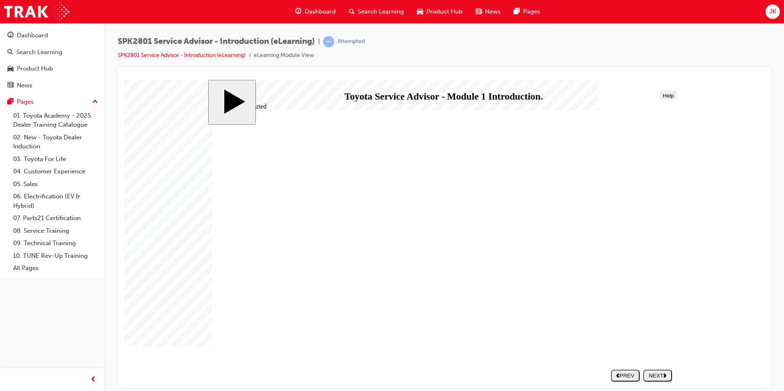
click at [656, 375] on div "NEXT" at bounding box center [657, 375] width 22 height 6
click at [653, 378] on div "PREV" at bounding box center [658, 375] width 22 height 6
click at [381, 5] on div "Search Learning" at bounding box center [376, 11] width 68 height 17
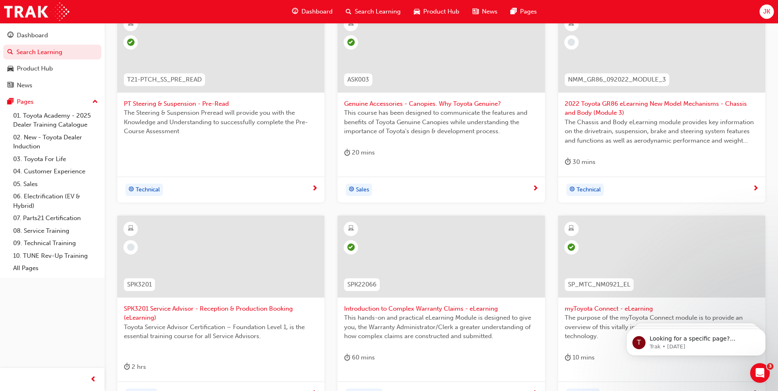
scroll to position [164, 0]
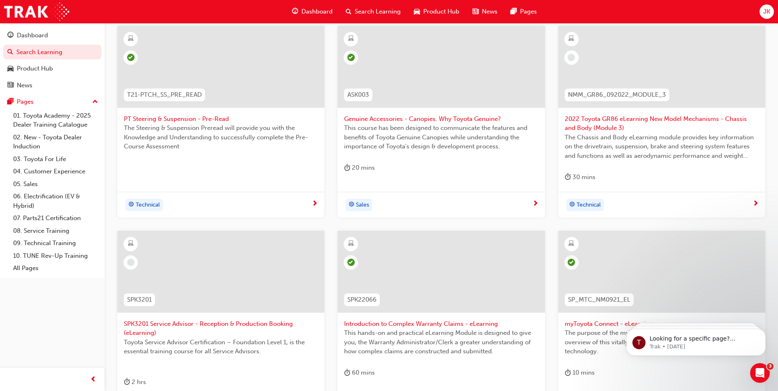
click at [592, 122] on span "2022 Toyota GR86 eLearning New Model Mechanisms - Chassis and Body (Module 3)" at bounding box center [661, 123] width 194 height 18
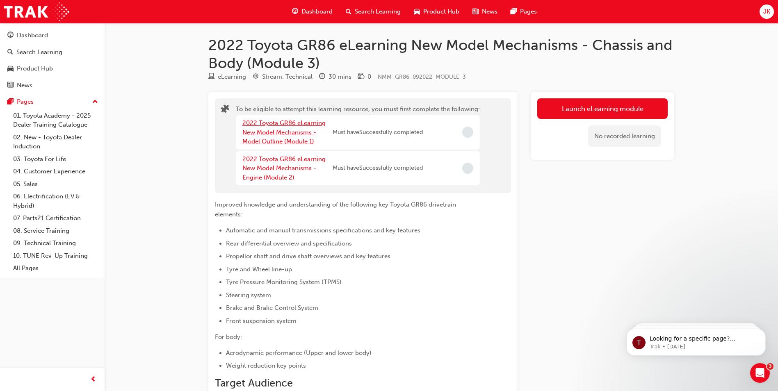
click at [296, 134] on link "2022 Toyota GR86 eLearning New Model Mechanisms - Model Outline (Module 1)" at bounding box center [283, 132] width 83 height 26
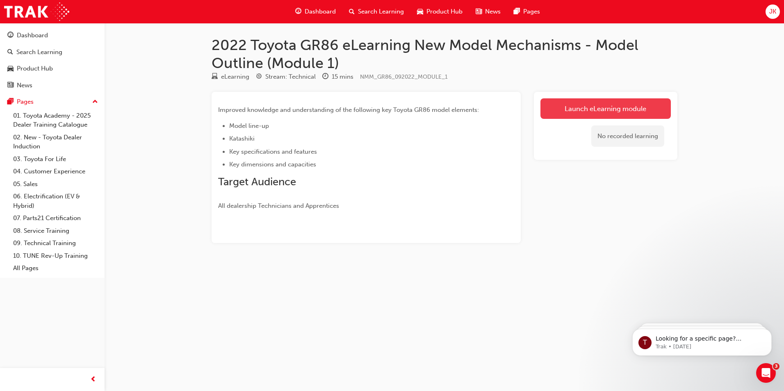
click at [582, 114] on link "Launch eLearning module" at bounding box center [605, 108] width 130 height 20
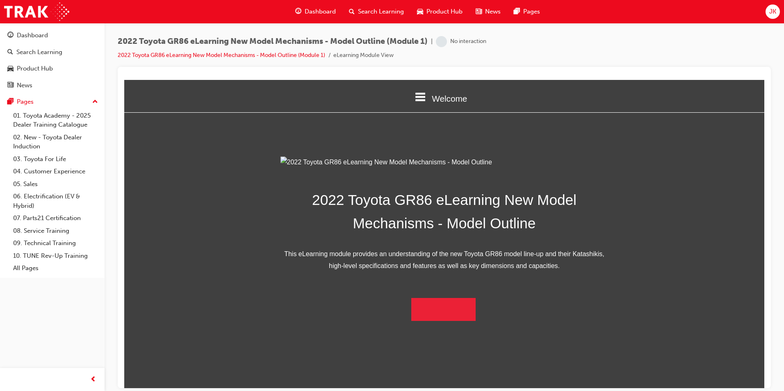
scroll to position [106, 0]
click at [446, 321] on button "Begin Module" at bounding box center [443, 309] width 65 height 23
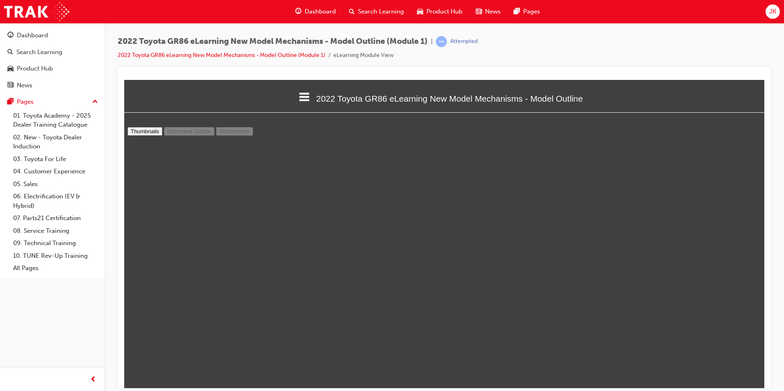
scroll to position [0, 0]
type input "11"
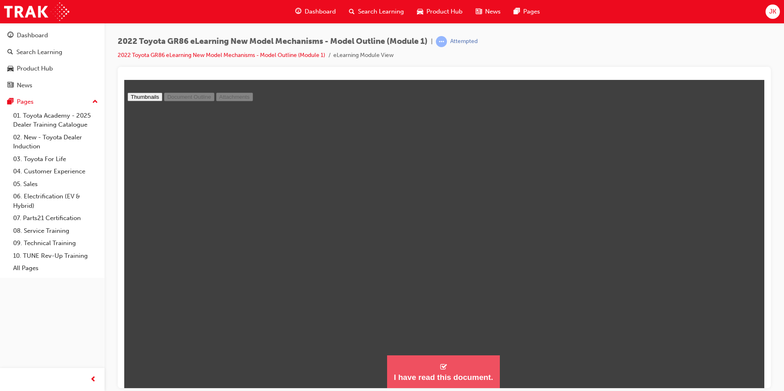
click at [471, 375] on div "I have read this document." at bounding box center [442, 377] width 99 height 10
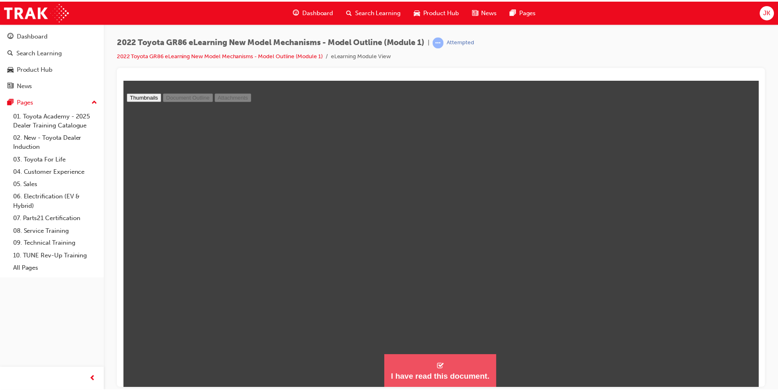
scroll to position [757, 646]
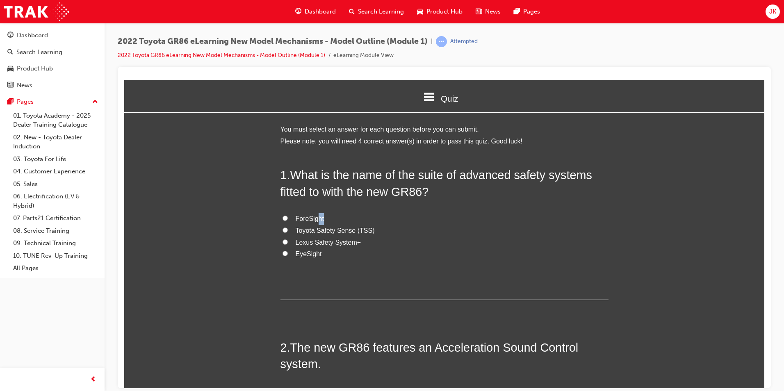
drag, startPoint x: 316, startPoint y: 220, endPoint x: 321, endPoint y: 220, distance: 4.9
click at [321, 220] on span "ForeSight" at bounding box center [310, 218] width 28 height 7
drag, startPoint x: 321, startPoint y: 220, endPoint x: 303, endPoint y: 219, distance: 17.6
click at [303, 219] on span "ForeSight" at bounding box center [310, 218] width 28 height 7
click at [288, 219] on input "ForeSight" at bounding box center [284, 217] width 5 height 5
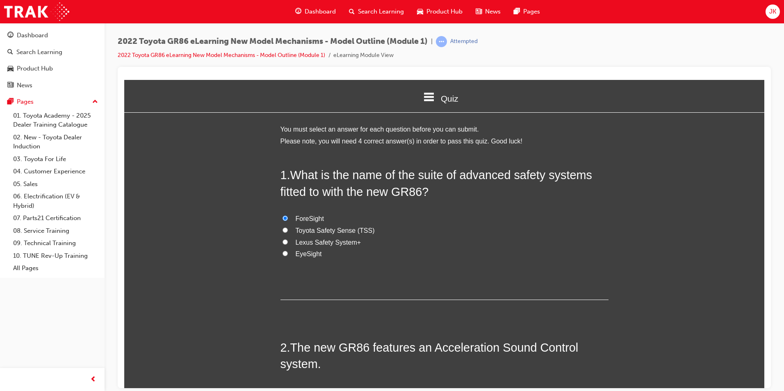
radio input "true"
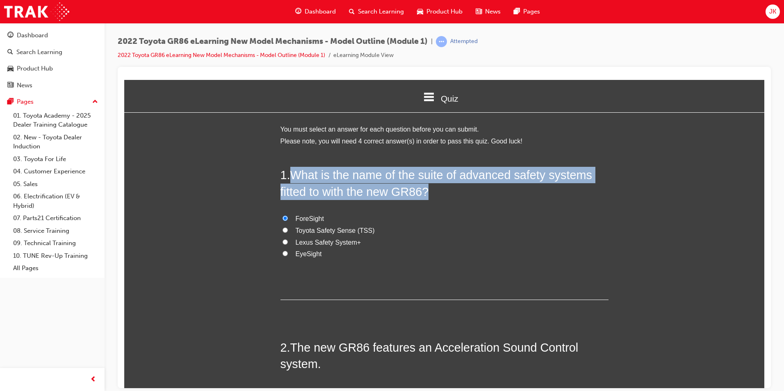
drag, startPoint x: 294, startPoint y: 173, endPoint x: 342, endPoint y: 273, distance: 110.5
click at [342, 273] on div "1 . What is the name of the suite of advanced safety systems fitted to with the…" at bounding box center [444, 232] width 328 height 133
copy span "What is the name of the suite of advanced safety systems fitted to with the new…"
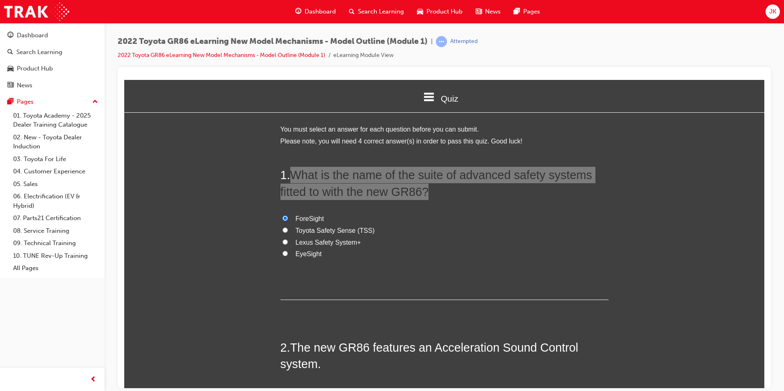
click at [777, 52] on div "2022 Toyota GR86 eLearning New Model Mechanisms - Model Outline (Module 1) | At…" at bounding box center [444, 197] width 679 height 348
click at [39, 9] on img at bounding box center [36, 11] width 65 height 18
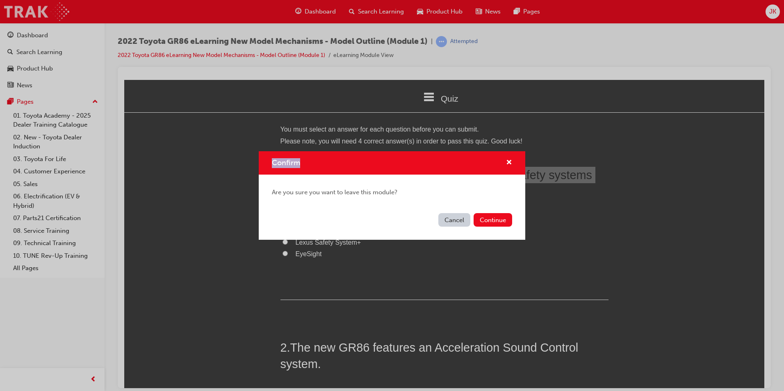
click at [39, 9] on div "Confirm Are you sure you want to leave this module? Cancel Continue" at bounding box center [392, 195] width 784 height 391
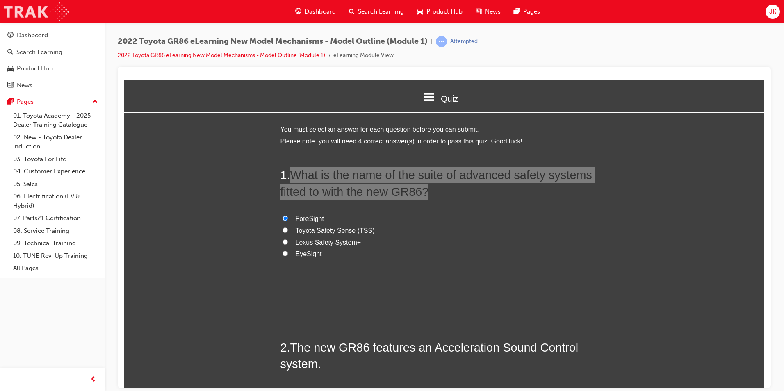
click at [40, 10] on img at bounding box center [36, 11] width 65 height 18
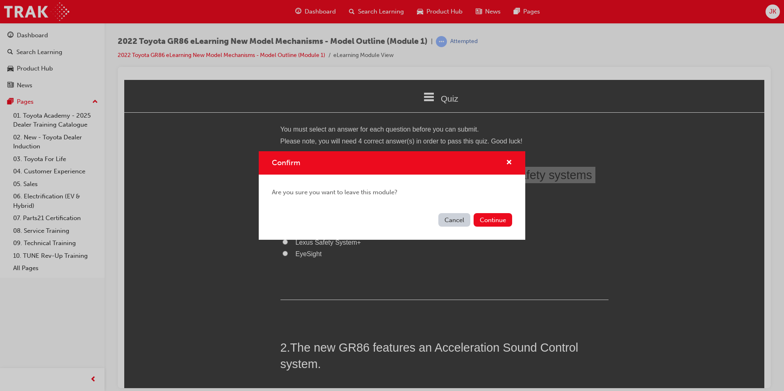
click at [466, 214] on button "Cancel" at bounding box center [454, 220] width 32 height 14
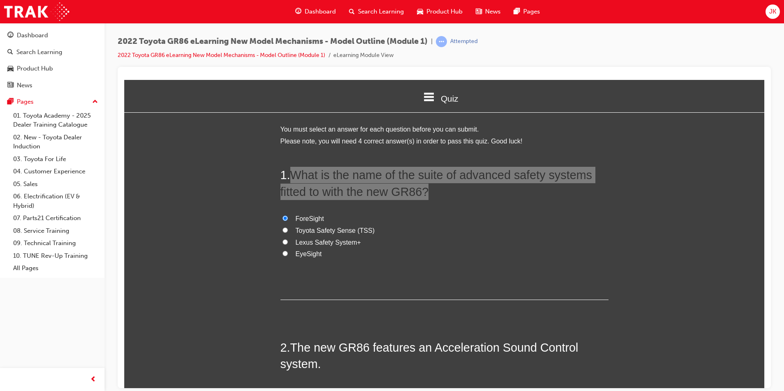
click at [320, 7] on span "Dashboard" at bounding box center [320, 11] width 31 height 9
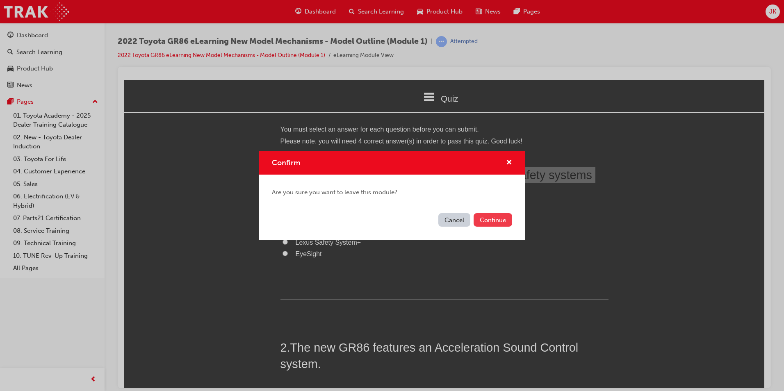
drag, startPoint x: 487, startPoint y: 212, endPoint x: 482, endPoint y: 216, distance: 6.1
click at [488, 211] on div "Cancel Continue" at bounding box center [392, 225] width 266 height 30
click at [484, 212] on div "Cancel Continue" at bounding box center [392, 225] width 266 height 30
click at [487, 222] on button "Continue" at bounding box center [492, 220] width 39 height 14
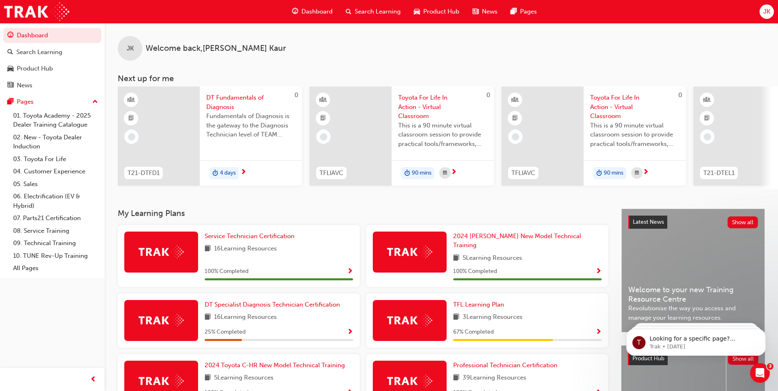
drag, startPoint x: 437, startPoint y: 48, endPoint x: 347, endPoint y: 34, distance: 90.8
click at [346, 34] on div "JK Welcome back , Jaspreet Kaur" at bounding box center [441, 42] width 673 height 38
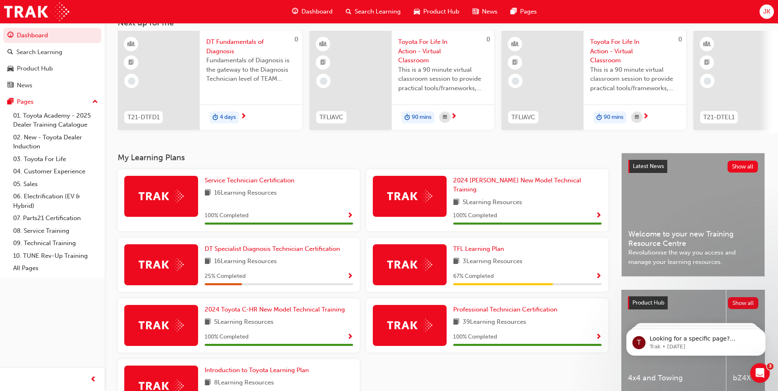
scroll to position [114, 0]
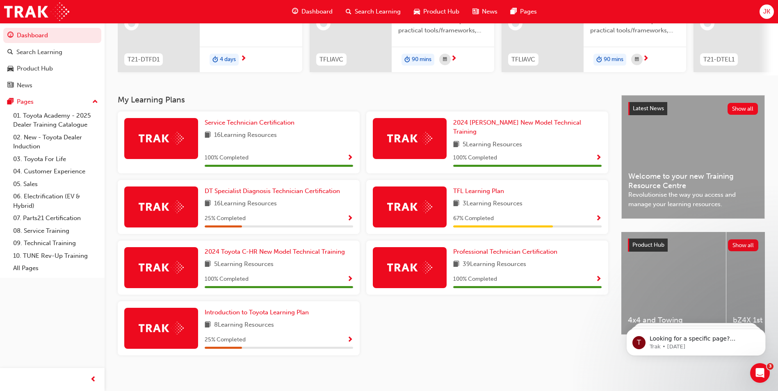
click at [380, 8] on span "Search Learning" at bounding box center [378, 11] width 46 height 9
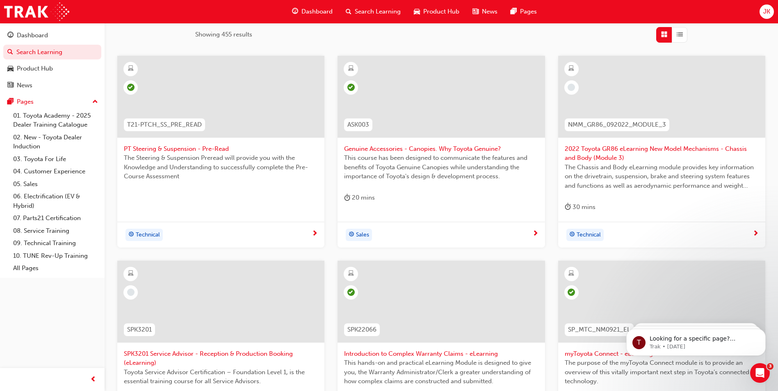
scroll to position [132, 0]
click at [588, 153] on span "2022 Toyota GR86 eLearning New Model Mechanisms - Chassis and Body (Module 3)" at bounding box center [661, 155] width 194 height 18
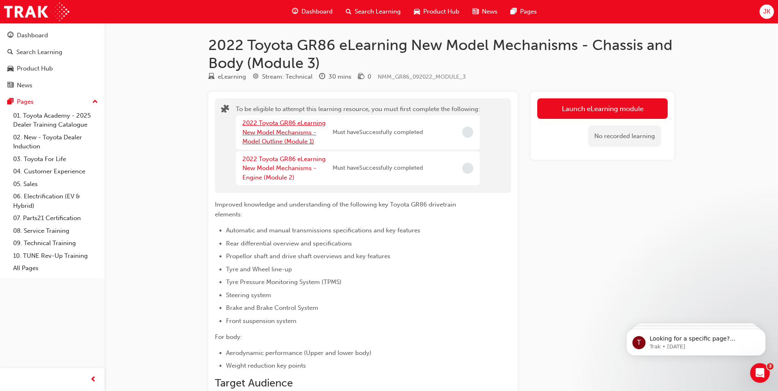
click at [308, 135] on link "2022 Toyota GR86 eLearning New Model Mechanisms - Model Outline (Module 1)" at bounding box center [283, 132] width 83 height 26
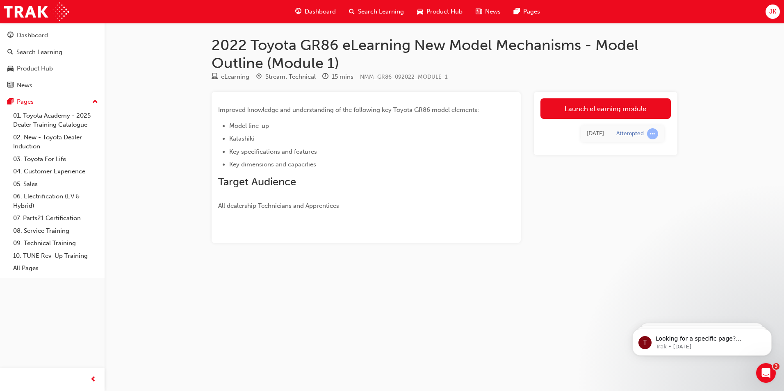
click at [616, 111] on link "Launch eLearning module" at bounding box center [605, 108] width 130 height 20
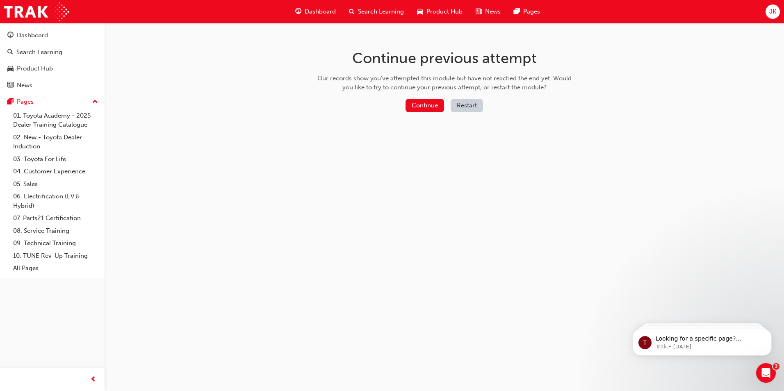
click at [431, 116] on div "Continue previous attempt Our records show you've attempted this module but hav…" at bounding box center [444, 82] width 266 height 119
click at [432, 109] on button "Continue" at bounding box center [424, 106] width 39 height 14
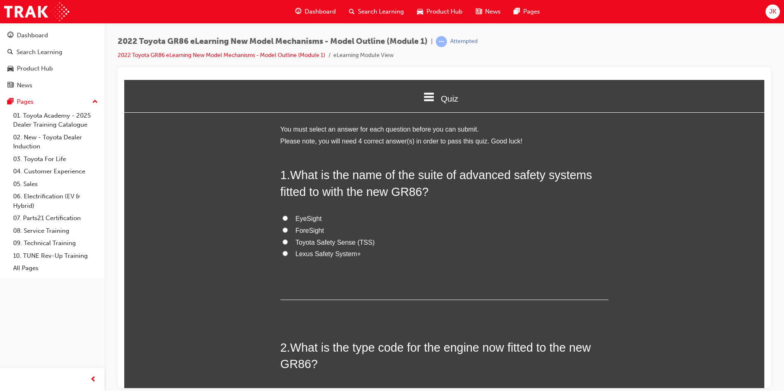
click at [321, 220] on label "EyeSight" at bounding box center [444, 219] width 328 height 12
click at [288, 220] on input "EyeSight" at bounding box center [284, 217] width 5 height 5
radio input "true"
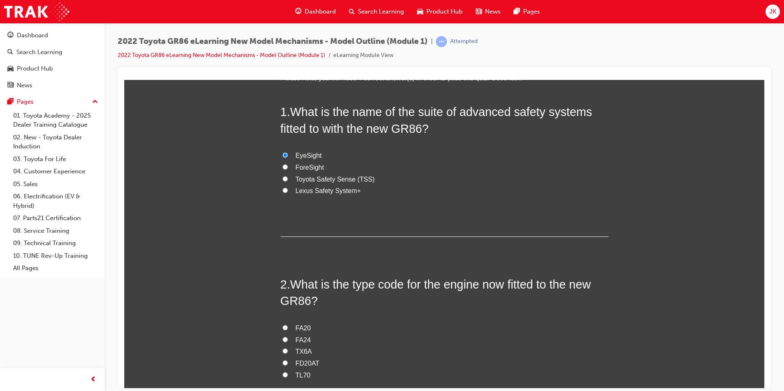
scroll to position [164, 0]
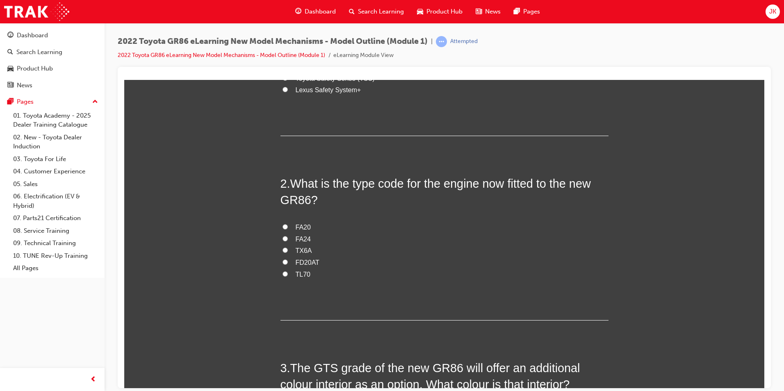
click at [296, 235] on span "FA24" at bounding box center [303, 238] width 15 height 7
click at [288, 236] on input "FA24" at bounding box center [284, 238] width 5 height 5
radio input "true"
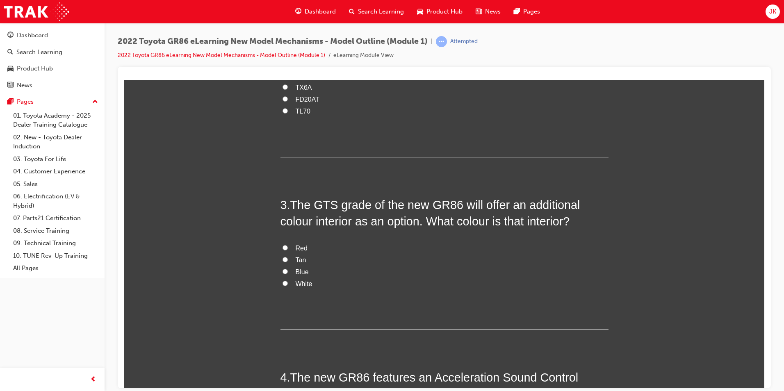
scroll to position [328, 0]
click at [306, 247] on label "Red" at bounding box center [444, 247] width 328 height 12
click at [288, 247] on input "Red" at bounding box center [284, 246] width 5 height 5
radio input "true"
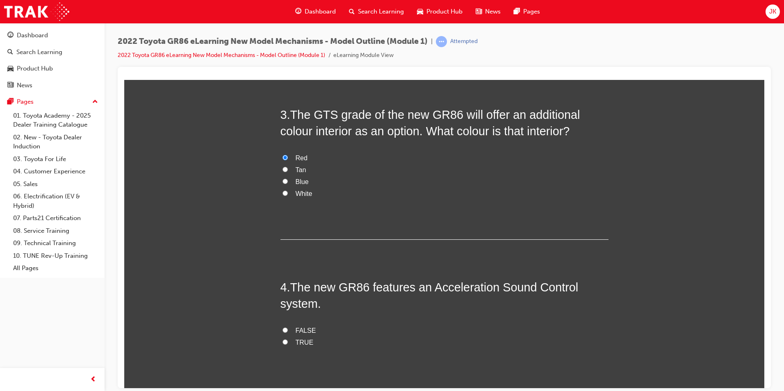
scroll to position [480, 0]
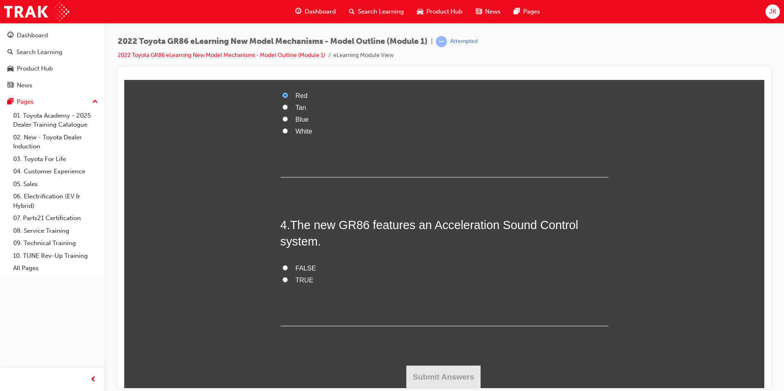
click at [299, 277] on span "TRUE" at bounding box center [305, 279] width 18 height 7
click at [288, 277] on input "TRUE" at bounding box center [284, 279] width 5 height 5
radio input "true"
click at [437, 378] on button "Submit Answers" at bounding box center [443, 376] width 75 height 23
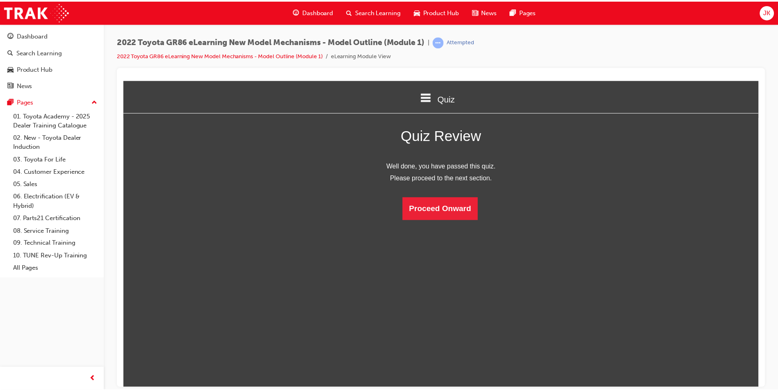
scroll to position [0, 0]
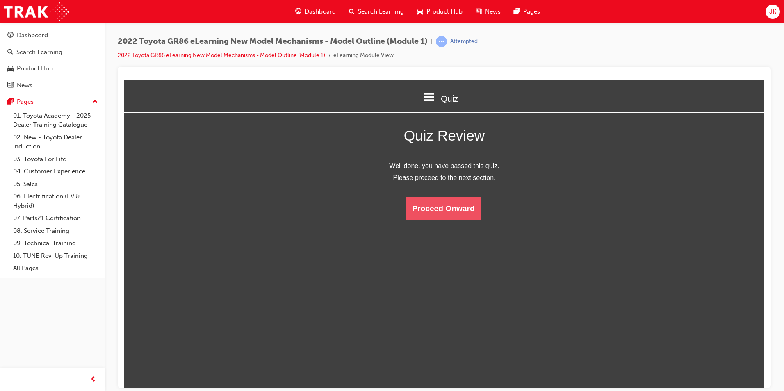
click at [448, 209] on button "Proceed Onward" at bounding box center [442, 208] width 75 height 23
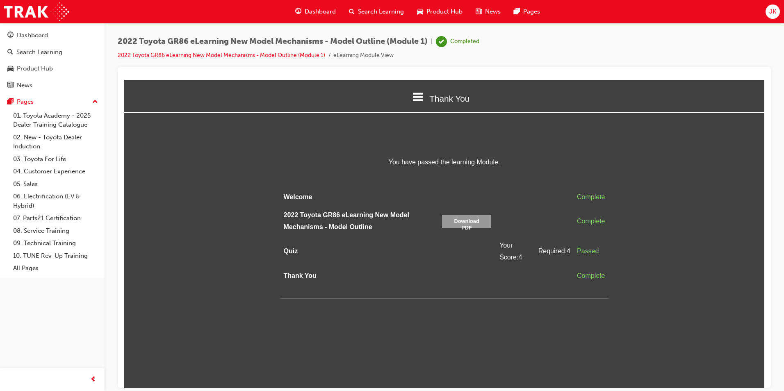
click at [369, 11] on span "Search Learning" at bounding box center [381, 11] width 46 height 9
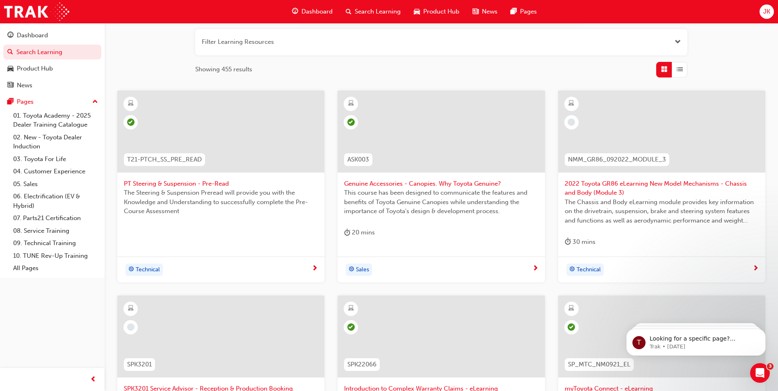
scroll to position [91, 0]
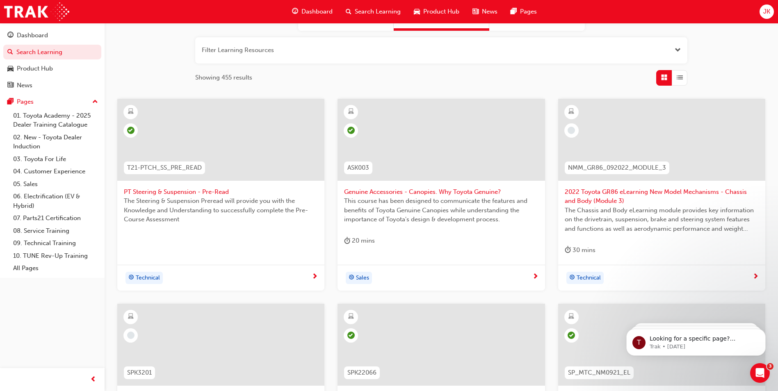
click at [609, 193] on span "2022 Toyota GR86 eLearning New Model Mechanisms - Chassis and Body (Module 3)" at bounding box center [661, 196] width 194 height 18
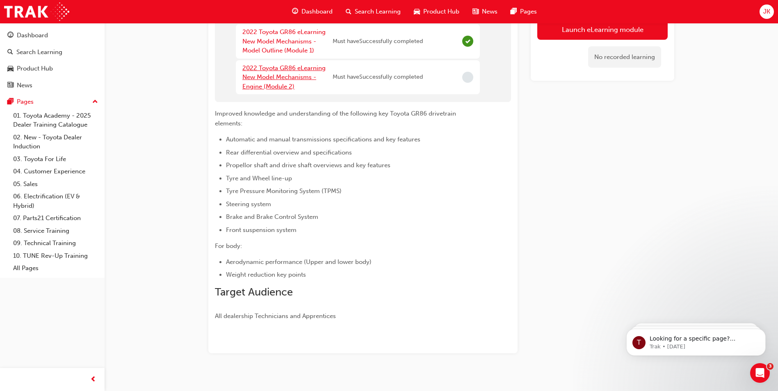
click at [277, 80] on link "2022 Toyota GR86 eLearning New Model Mechanisms - Engine (Module 2)" at bounding box center [283, 77] width 83 height 26
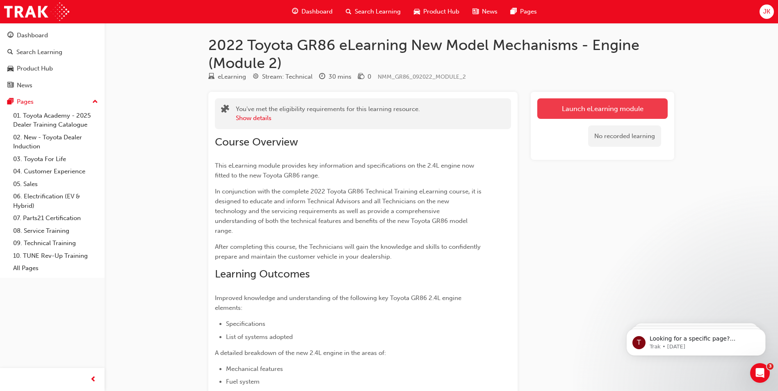
click at [600, 111] on link "Launch eLearning module" at bounding box center [602, 108] width 130 height 20
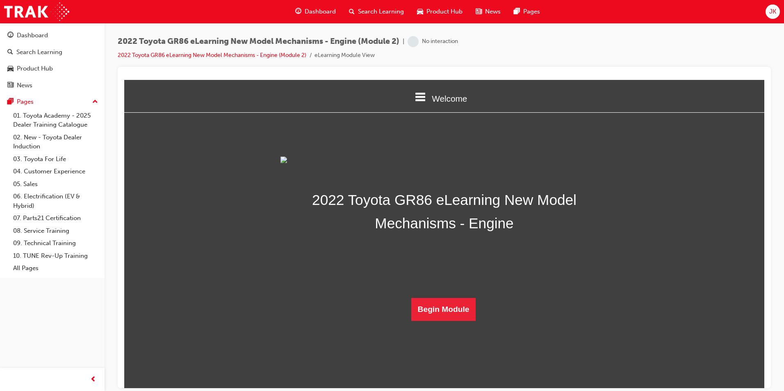
scroll to position [106, 0]
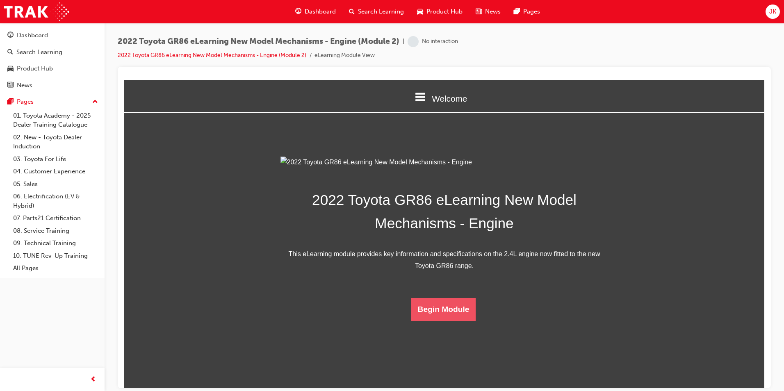
click at [443, 321] on button "Begin Module" at bounding box center [443, 309] width 65 height 23
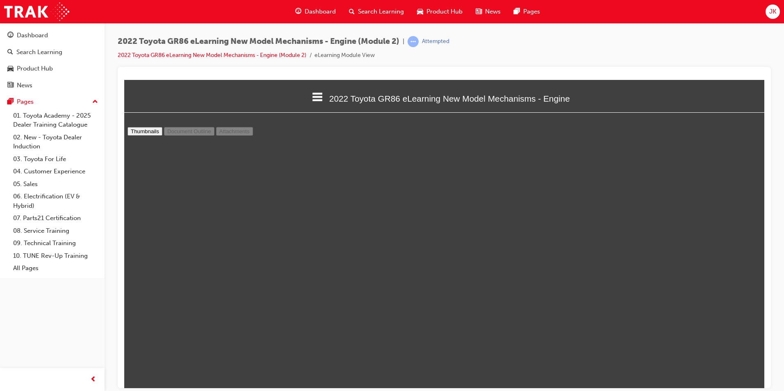
scroll to position [2750, 0]
type input "31"
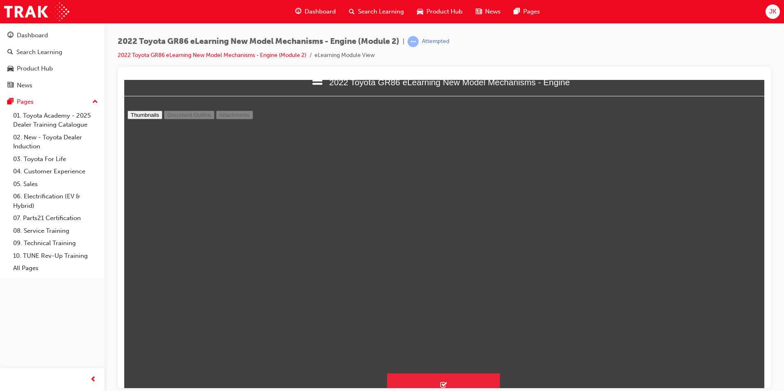
scroll to position [34, 0]
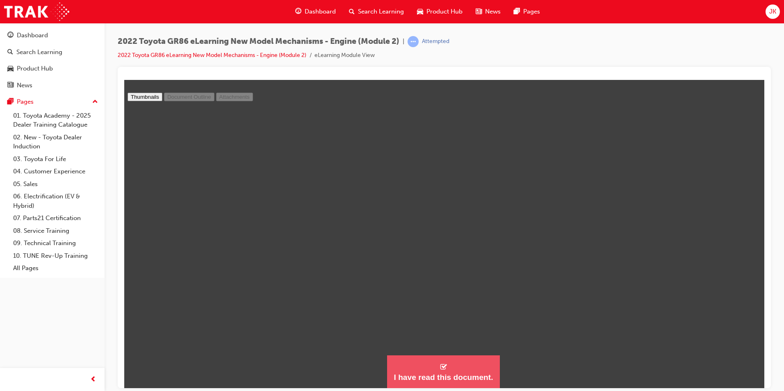
click at [425, 374] on div "I have read this document." at bounding box center [442, 377] width 99 height 10
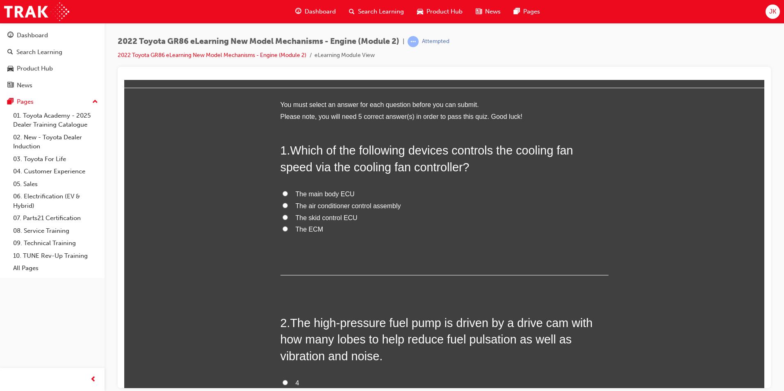
scroll to position [0, 0]
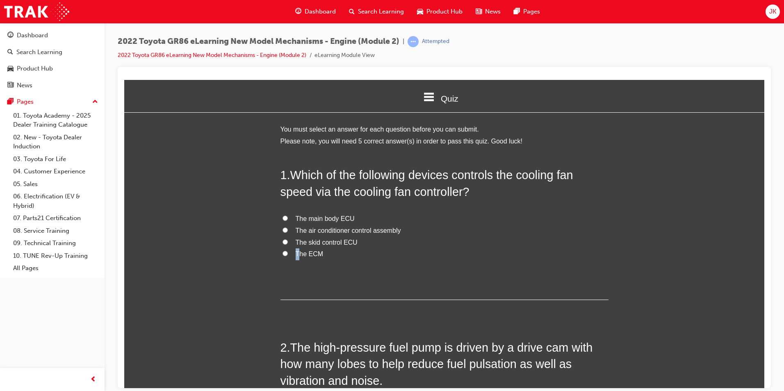
click at [295, 257] on label "The ECM" at bounding box center [444, 254] width 328 height 12
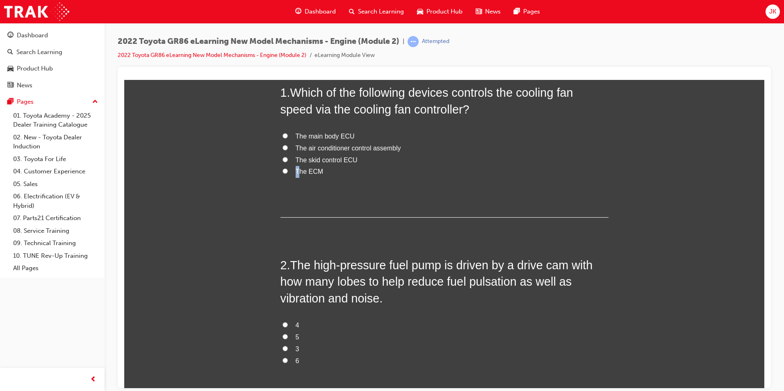
scroll to position [82, 0]
click at [285, 172] on label "The ECM" at bounding box center [444, 172] width 328 height 12
click at [285, 172] on input "The ECM" at bounding box center [284, 170] width 5 height 5
radio input "true"
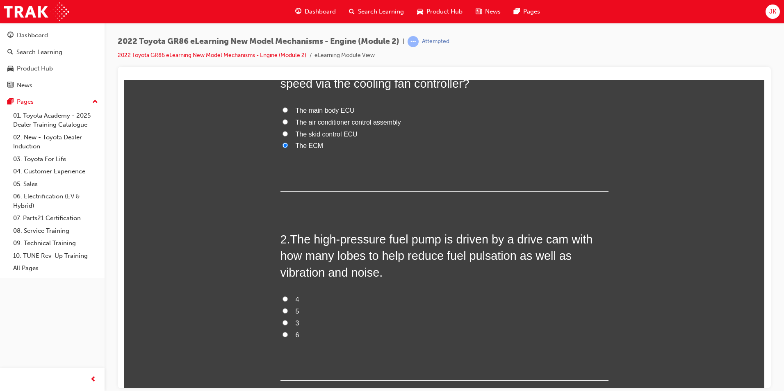
scroll to position [123, 0]
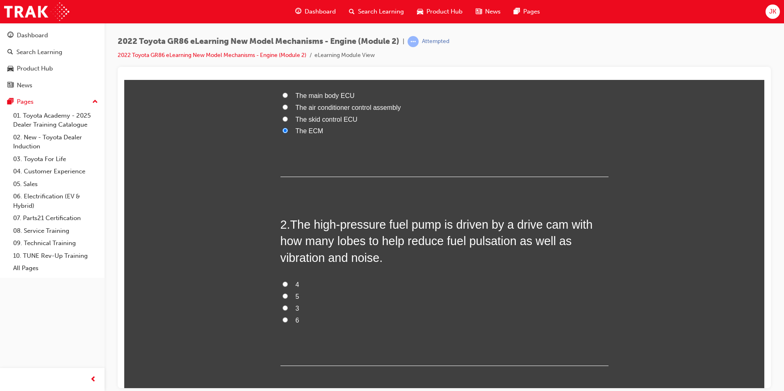
click at [300, 309] on label "3" at bounding box center [444, 308] width 328 height 12
click at [288, 309] on input "3" at bounding box center [284, 307] width 5 height 5
radio input "true"
click at [296, 309] on span "3" at bounding box center [298, 308] width 4 height 7
click at [288, 309] on input "3" at bounding box center [284, 307] width 5 height 5
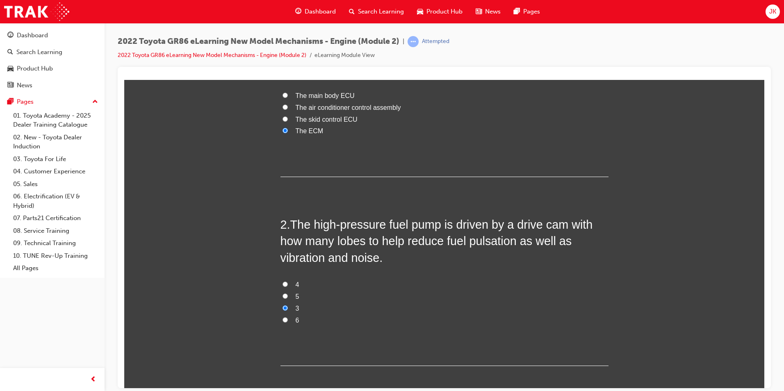
click at [300, 286] on label "4" at bounding box center [444, 285] width 328 height 12
click at [288, 286] on input "4" at bounding box center [284, 283] width 5 height 5
radio input "true"
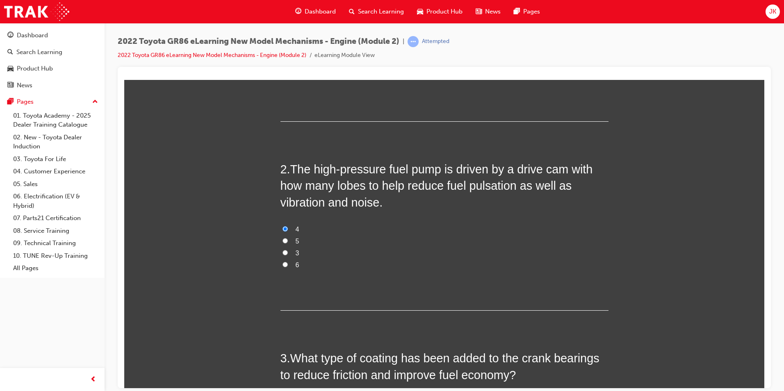
scroll to position [287, 0]
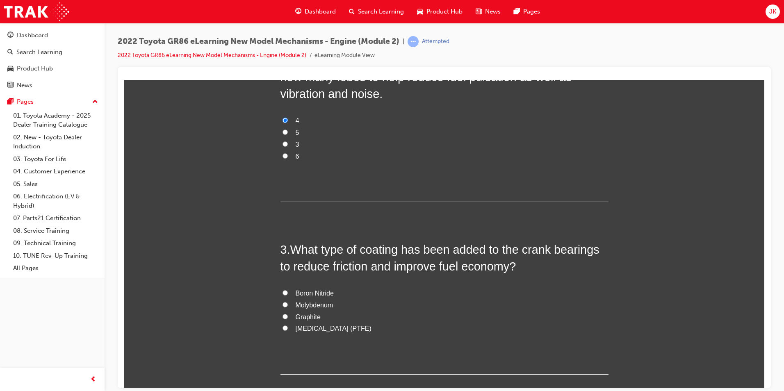
click at [313, 305] on span "Molybdenum" at bounding box center [315, 304] width 38 height 7
click at [288, 305] on input "Molybdenum" at bounding box center [284, 304] width 5 height 5
radio input "true"
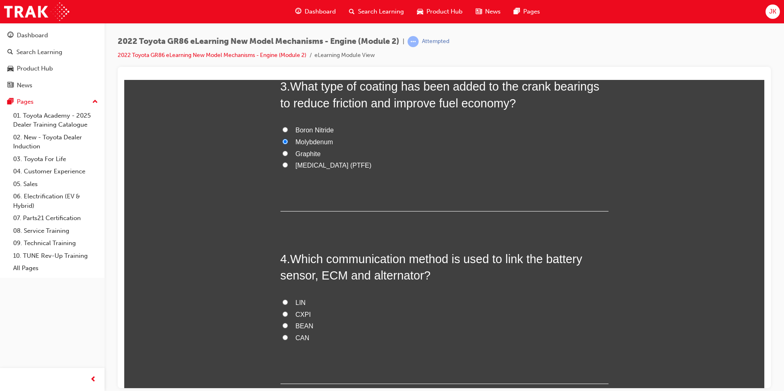
scroll to position [451, 0]
click at [289, 301] on label "LIN" at bounding box center [444, 302] width 328 height 12
click at [288, 301] on input "LIN" at bounding box center [284, 300] width 5 height 5
radio input "true"
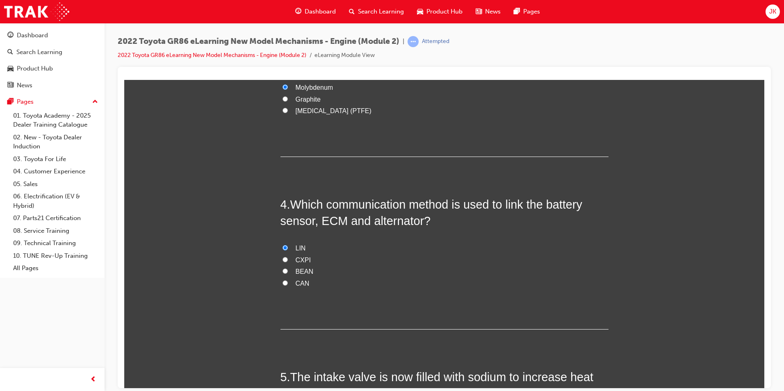
scroll to position [656, 0]
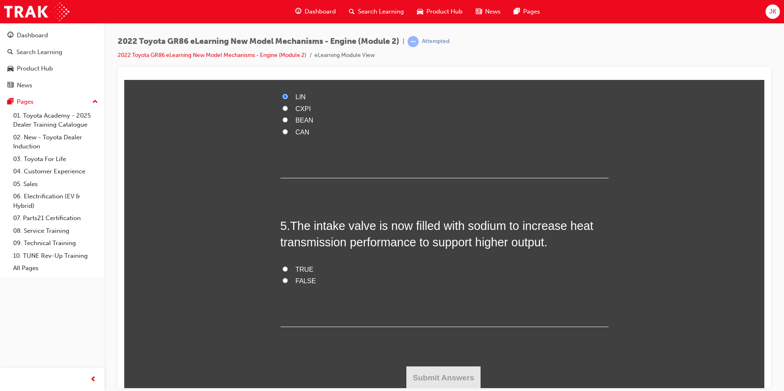
click at [303, 284] on label "FALSE" at bounding box center [444, 281] width 328 height 12
click at [288, 283] on input "FALSE" at bounding box center [284, 279] width 5 height 5
radio input "true"
click at [460, 382] on button "Submit Answers" at bounding box center [443, 377] width 75 height 23
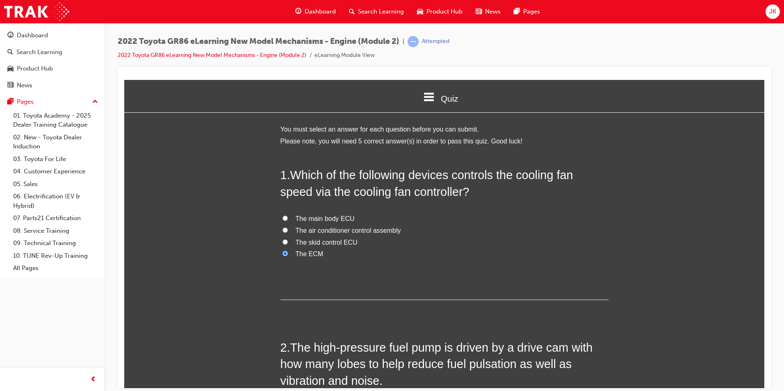
scroll to position [4, 4]
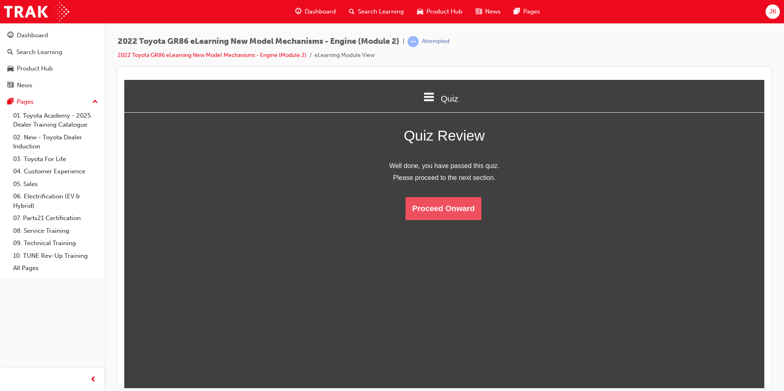
click at [437, 213] on button "Proceed Onward" at bounding box center [442, 208] width 75 height 23
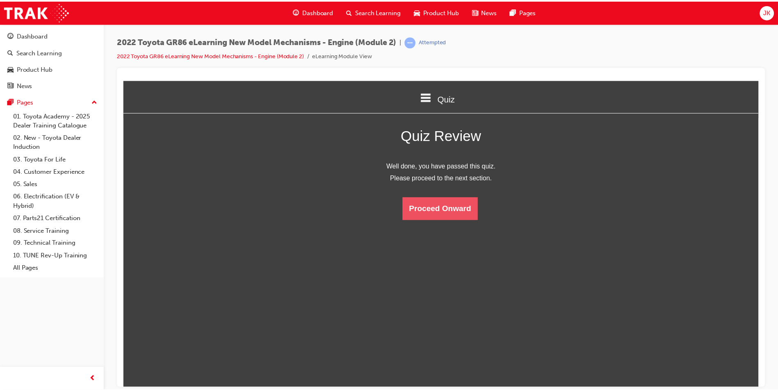
scroll to position [155, 653]
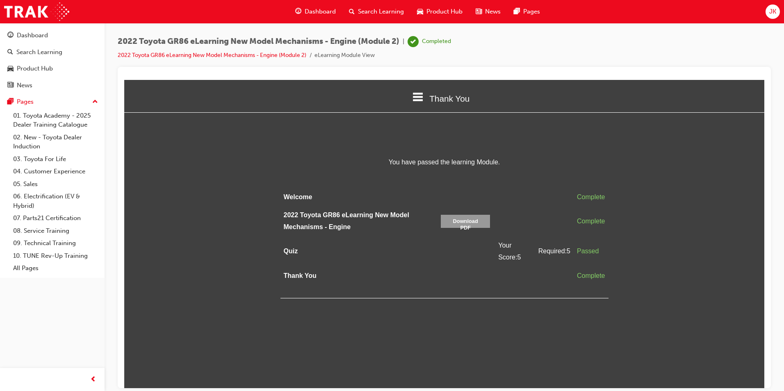
click at [380, 13] on span "Search Learning" at bounding box center [381, 11] width 46 height 9
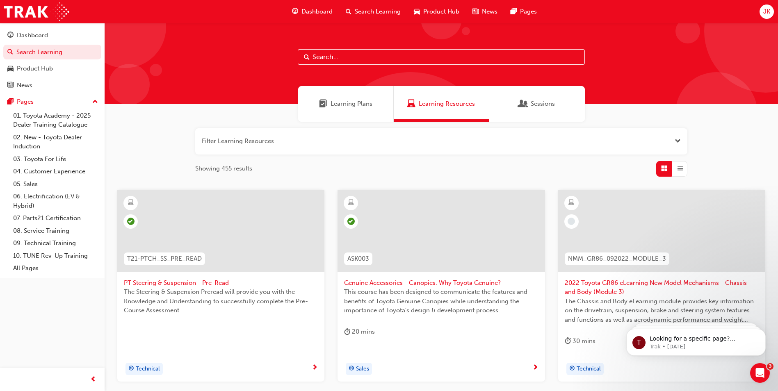
click at [594, 286] on span "2022 Toyota GR86 eLearning New Model Mechanisms - Chassis and Body (Module 3)" at bounding box center [661, 287] width 194 height 18
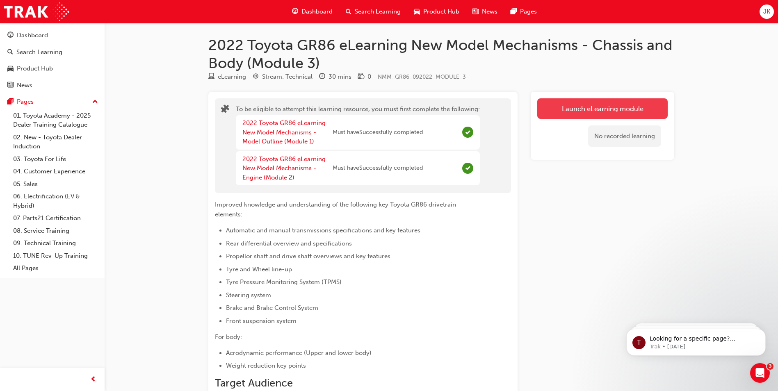
click at [572, 113] on button "Launch eLearning module" at bounding box center [602, 108] width 130 height 20
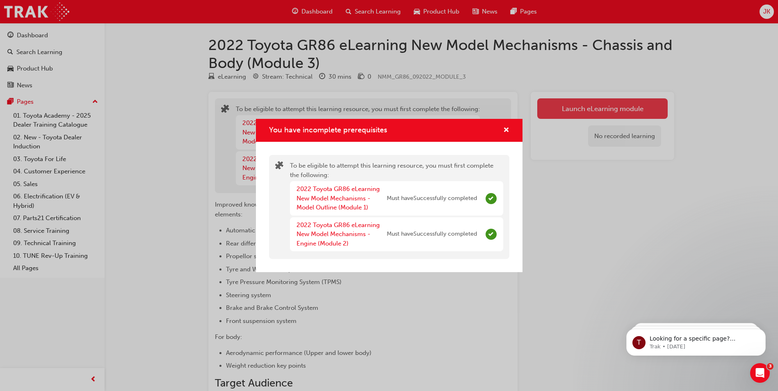
click at [603, 107] on div "You have incomplete prerequisites To be eligible to attempt this learning resou…" at bounding box center [389, 195] width 778 height 391
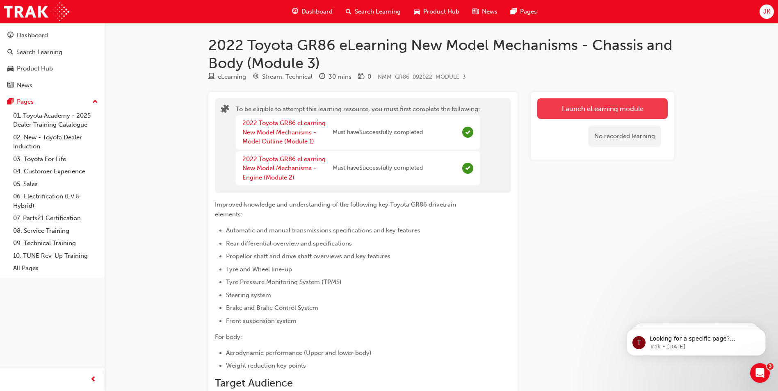
click at [601, 107] on button "Launch eLearning module" at bounding box center [602, 108] width 130 height 20
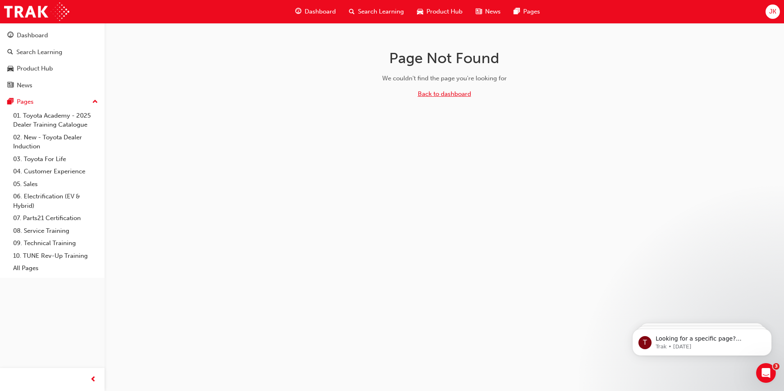
click at [441, 97] on link "Back to dashboard" at bounding box center [444, 93] width 53 height 7
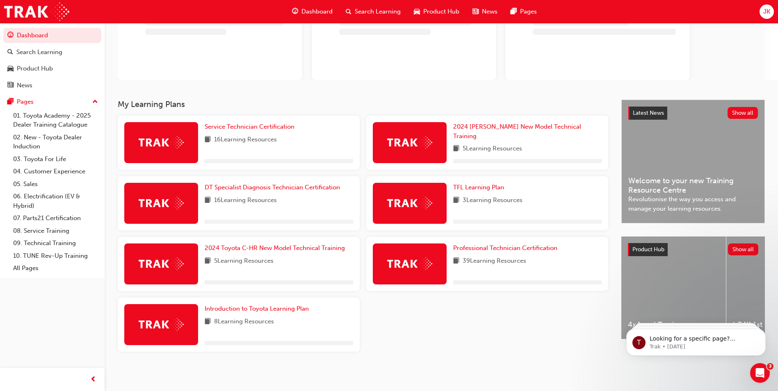
scroll to position [81, 0]
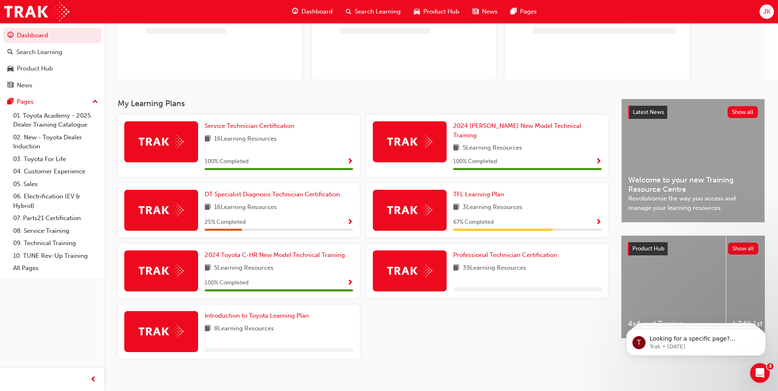
click at [372, 13] on span "Search Learning" at bounding box center [378, 11] width 46 height 9
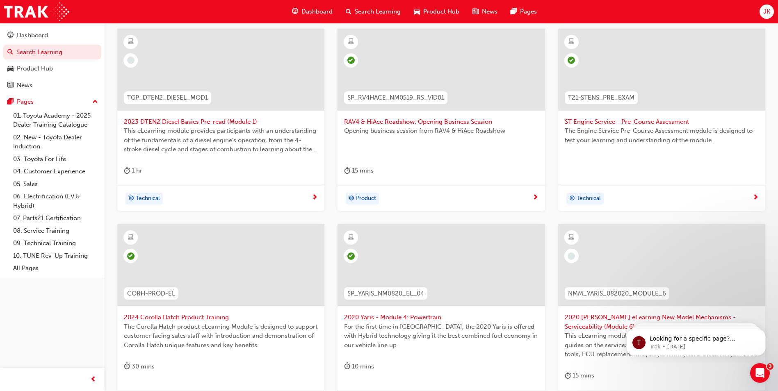
scroll to position [287, 0]
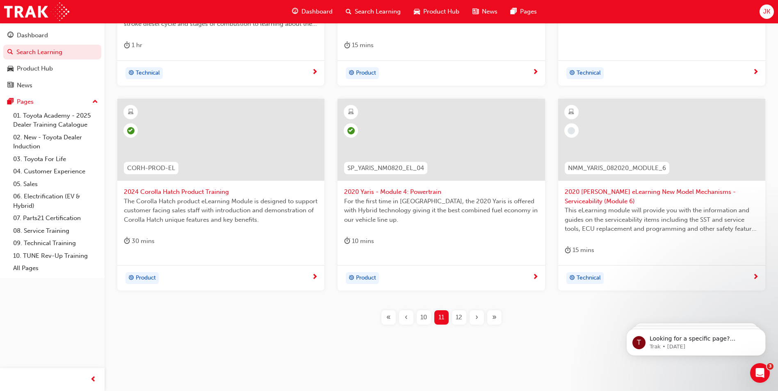
click at [590, 193] on span "2020 Yaris eLearning New Model Mechanisms - Serviceability (Module 6)" at bounding box center [661, 196] width 194 height 18
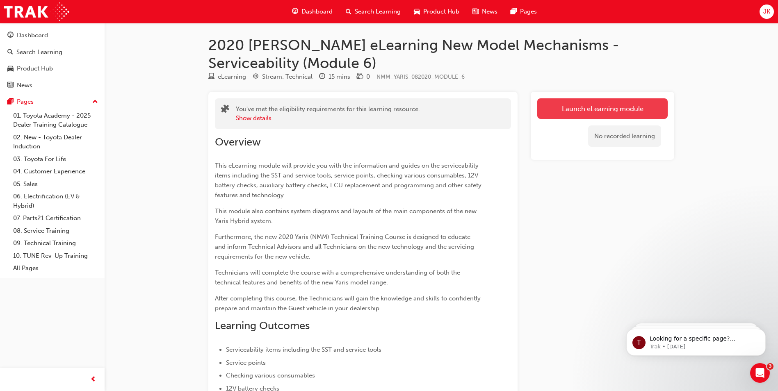
click at [584, 114] on link "Launch eLearning module" at bounding box center [602, 108] width 130 height 20
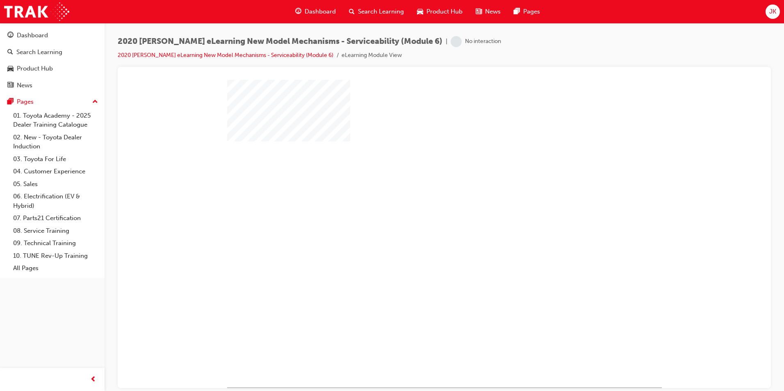
click at [421, 209] on div "play" at bounding box center [421, 209] width 0 height 0
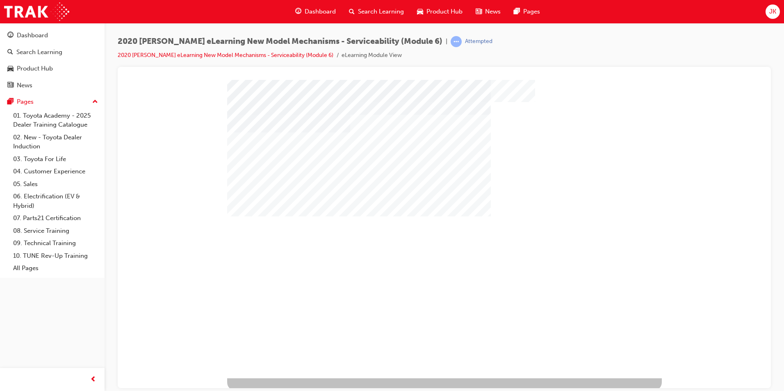
scroll to position [11, 0]
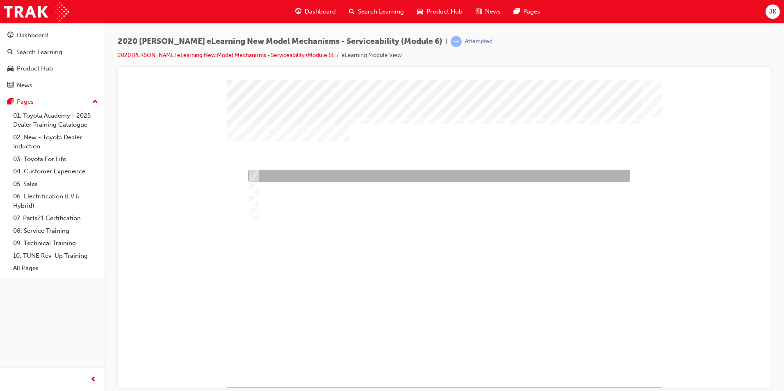
click at [293, 175] on div at bounding box center [437, 176] width 382 height 12
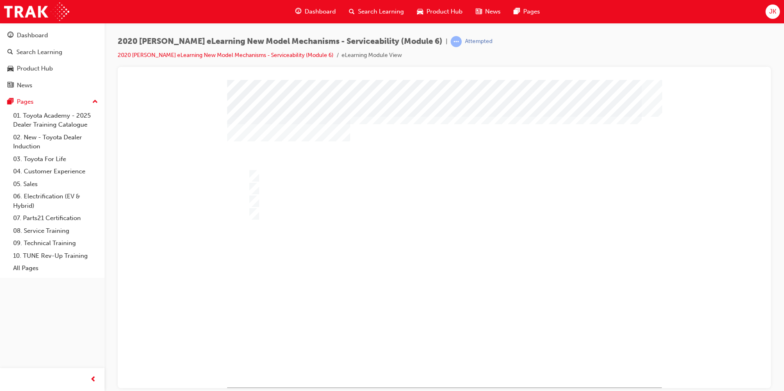
click at [292, 188] on div at bounding box center [444, 233] width 434 height 307
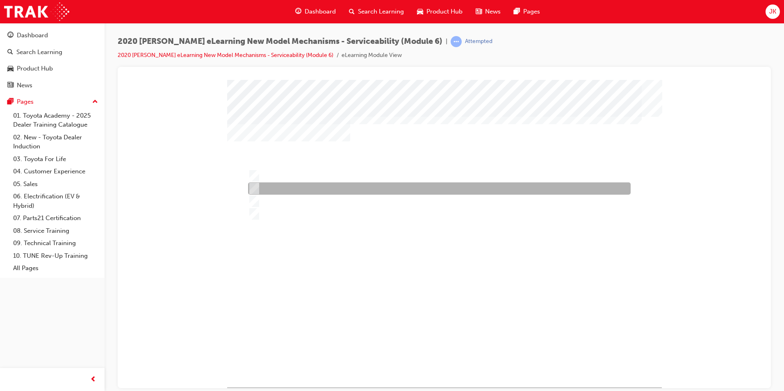
click at [296, 192] on div at bounding box center [437, 188] width 382 height 12
radio input "false"
radio input "true"
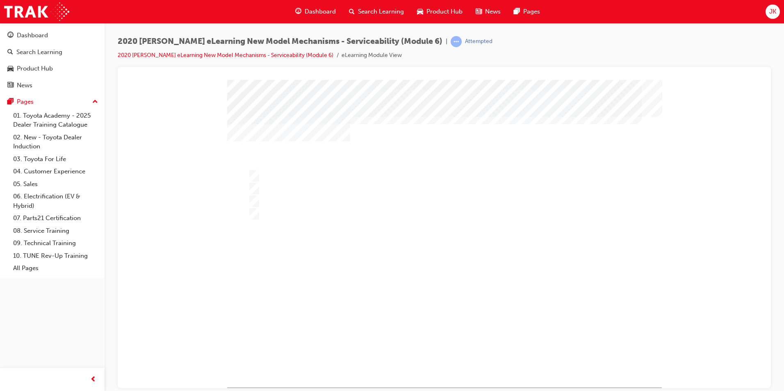
click at [447, 348] on div at bounding box center [444, 233] width 434 height 307
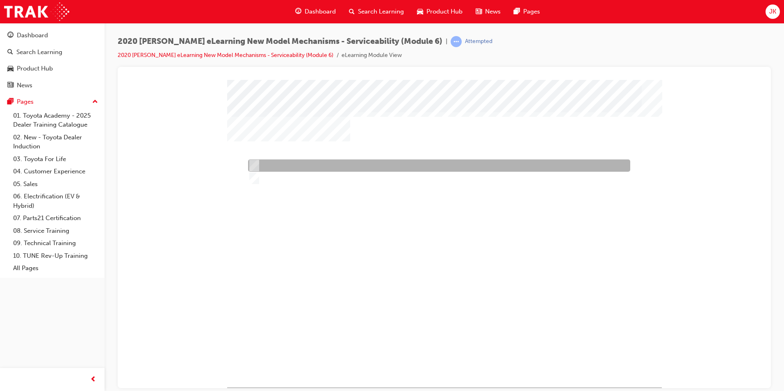
click at [352, 162] on div at bounding box center [437, 165] width 382 height 12
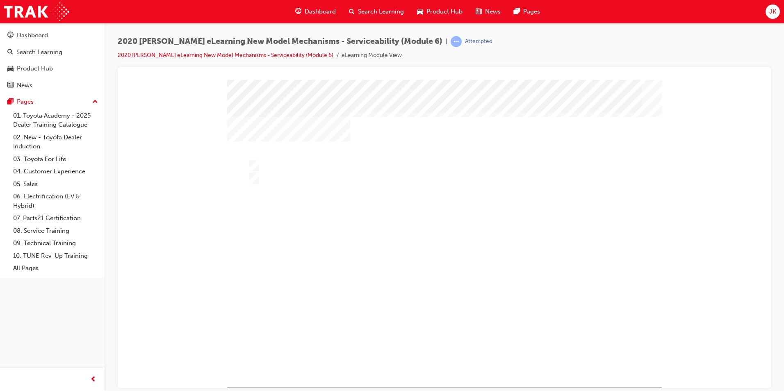
drag, startPoint x: 452, startPoint y: 354, endPoint x: 453, endPoint y: 350, distance: 4.3
click at [345, 179] on div at bounding box center [444, 233] width 434 height 307
click at [373, 182] on div at bounding box center [437, 178] width 382 height 12
radio input "false"
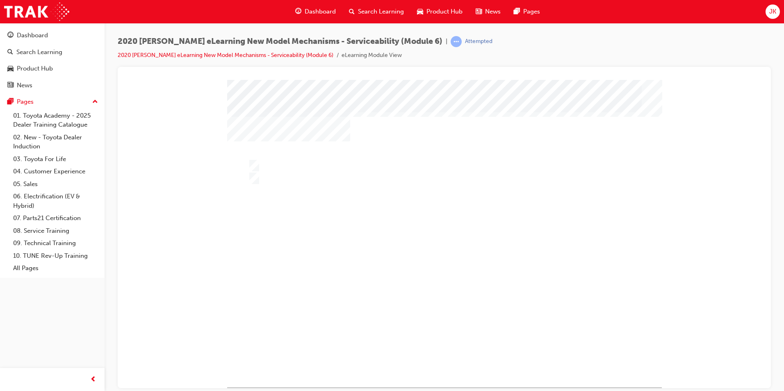
radio input "true"
click at [445, 347] on div at bounding box center [444, 233] width 434 height 307
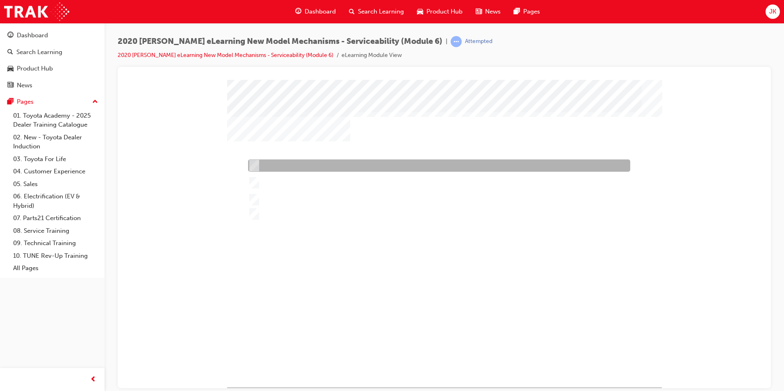
click at [293, 160] on div at bounding box center [437, 165] width 382 height 12
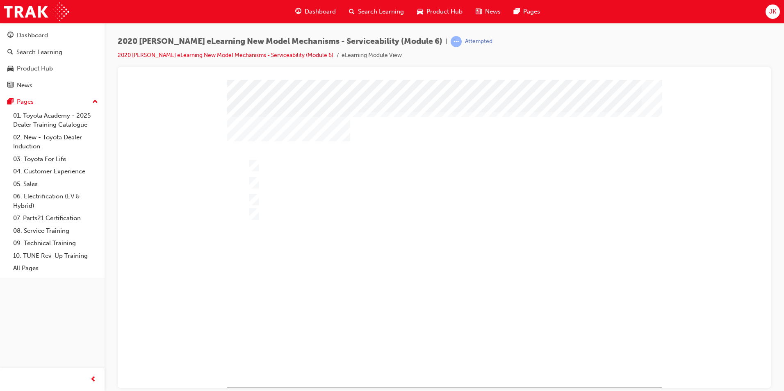
click at [324, 175] on div at bounding box center [444, 233] width 434 height 307
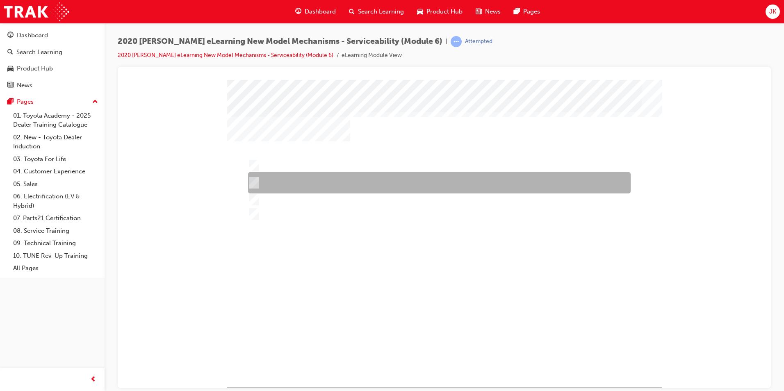
click at [310, 178] on div at bounding box center [437, 182] width 382 height 21
radio input "false"
radio input "true"
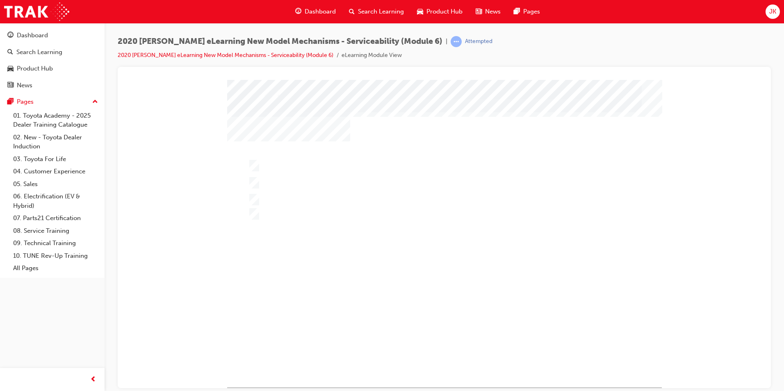
click at [449, 347] on div at bounding box center [444, 233] width 434 height 307
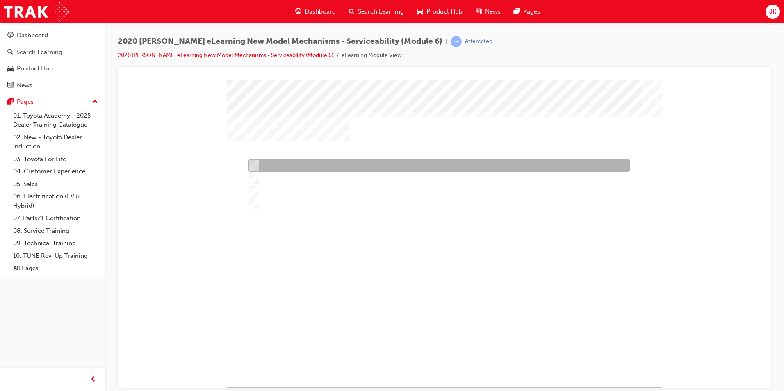
click at [318, 164] on div at bounding box center [437, 165] width 382 height 12
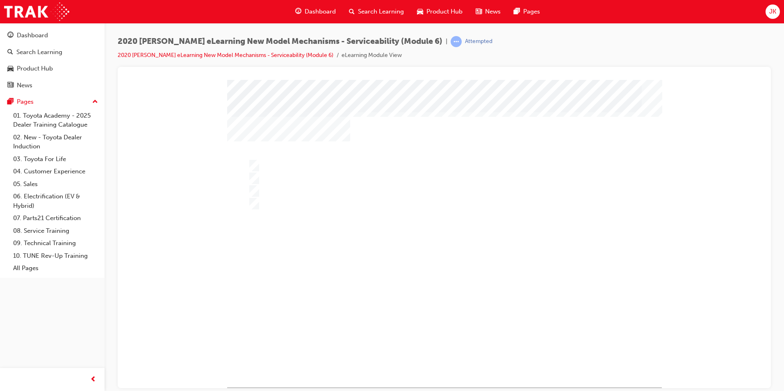
click at [314, 173] on div at bounding box center [444, 233] width 434 height 307
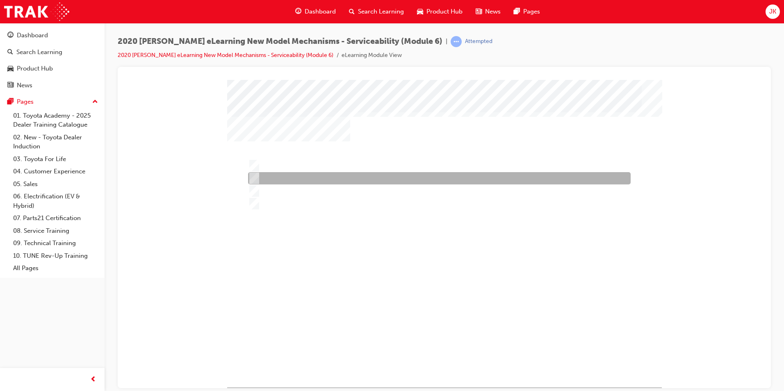
click at [314, 176] on div at bounding box center [437, 178] width 382 height 12
radio input "false"
radio input "true"
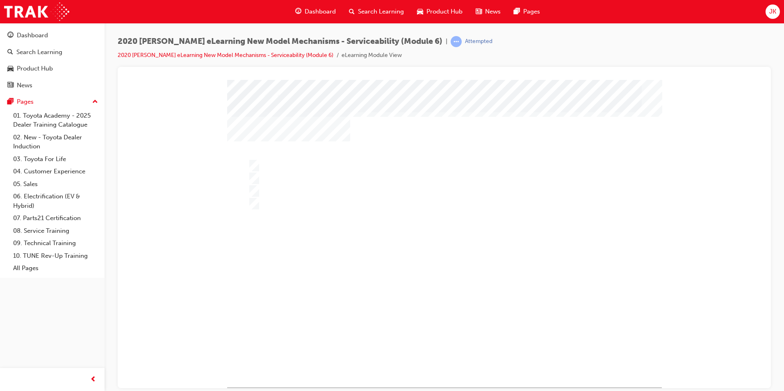
click at [436, 348] on div at bounding box center [444, 233] width 434 height 307
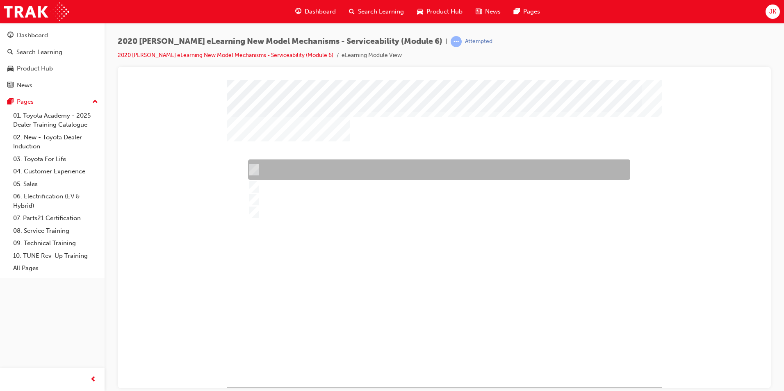
click at [297, 159] on div at bounding box center [437, 169] width 382 height 20
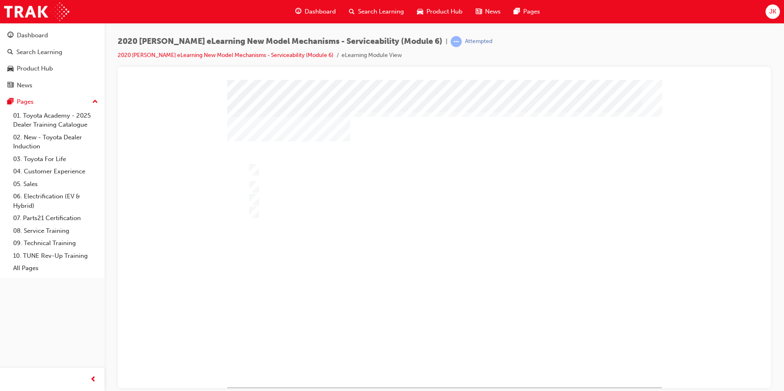
click at [312, 185] on div at bounding box center [444, 233] width 434 height 307
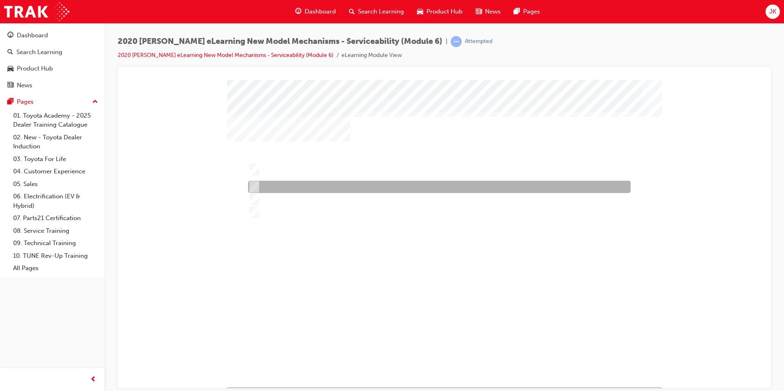
click at [314, 188] on div at bounding box center [437, 187] width 382 height 12
radio input "false"
radio input "true"
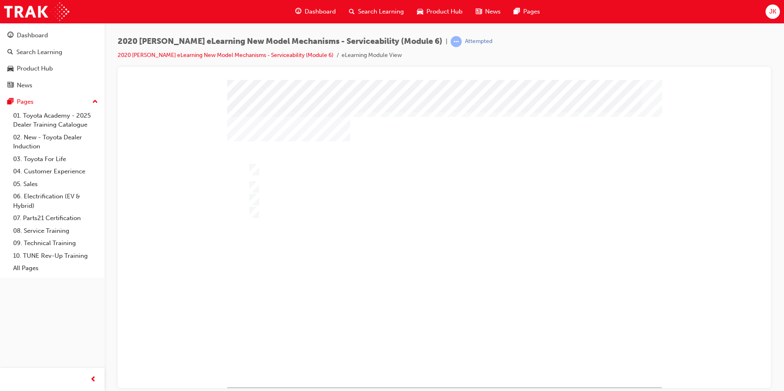
click at [449, 356] on div at bounding box center [444, 233] width 434 height 307
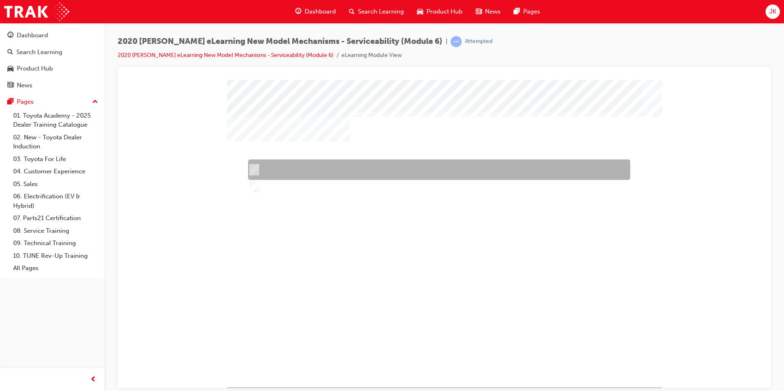
click at [303, 173] on div at bounding box center [437, 169] width 382 height 20
radio input "true"
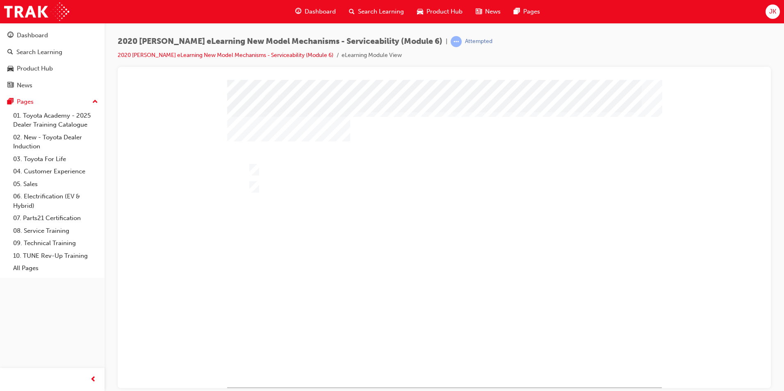
click at [460, 346] on div at bounding box center [444, 233] width 434 height 307
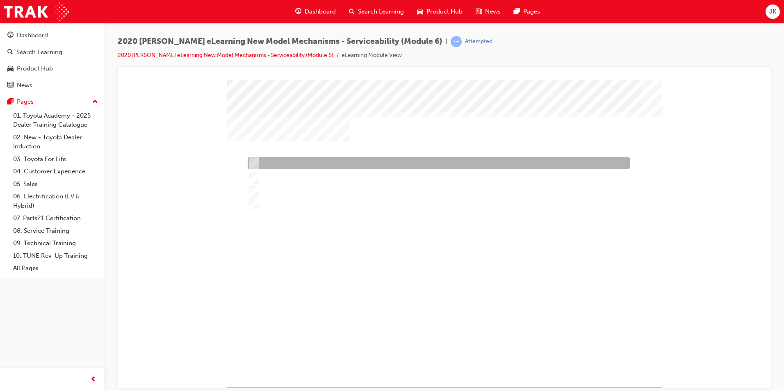
drag, startPoint x: 289, startPoint y: 167, endPoint x: 323, endPoint y: 204, distance: 50.2
click at [289, 166] on div at bounding box center [437, 163] width 382 height 12
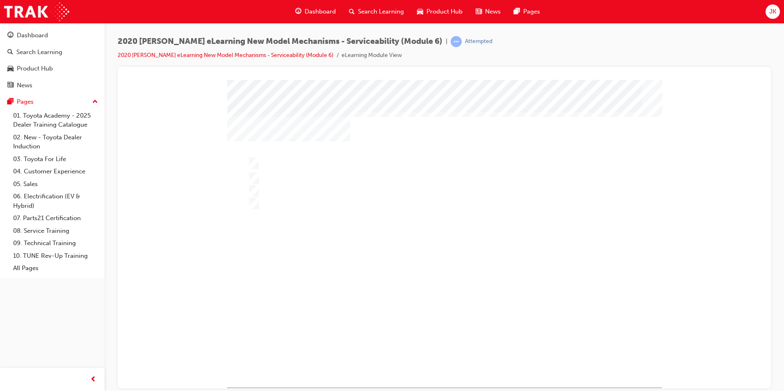
drag, startPoint x: 298, startPoint y: 173, endPoint x: 304, endPoint y: 170, distance: 6.4
click at [303, 170] on div at bounding box center [444, 233] width 434 height 307
click at [302, 171] on div "" at bounding box center [444, 233] width 434 height 307
click at [301, 176] on div at bounding box center [437, 178] width 382 height 12
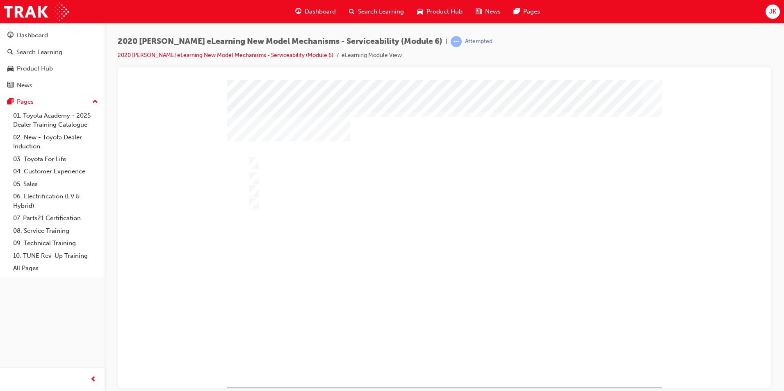
radio input "false"
radio input "true"
click at [452, 349] on div at bounding box center [444, 233] width 434 height 307
click at [261, 157] on div at bounding box center [437, 163] width 382 height 12
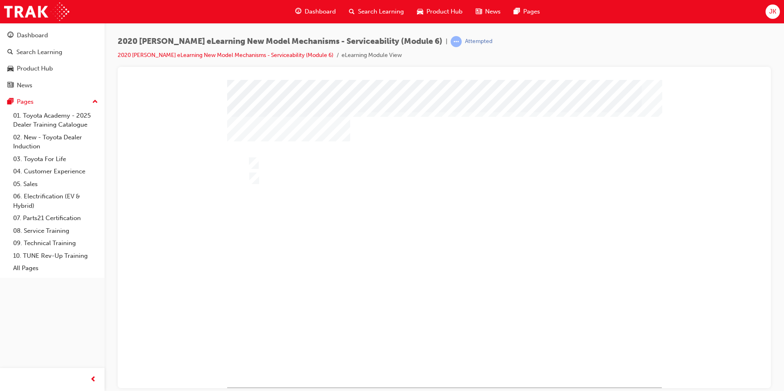
radio input "true"
click at [454, 342] on div at bounding box center [444, 233] width 434 height 307
drag, startPoint x: 446, startPoint y: 332, endPoint x: 450, endPoint y: 336, distance: 6.1
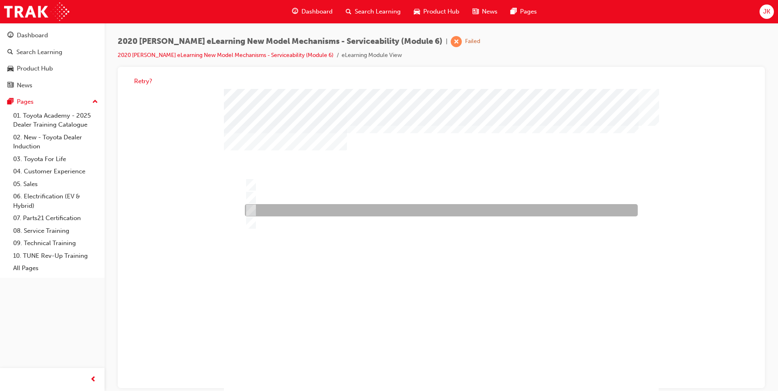
drag, startPoint x: 287, startPoint y: 209, endPoint x: 298, endPoint y: 225, distance: 19.7
click at [287, 210] on div at bounding box center [439, 211] width 393 height 12
radio input "true"
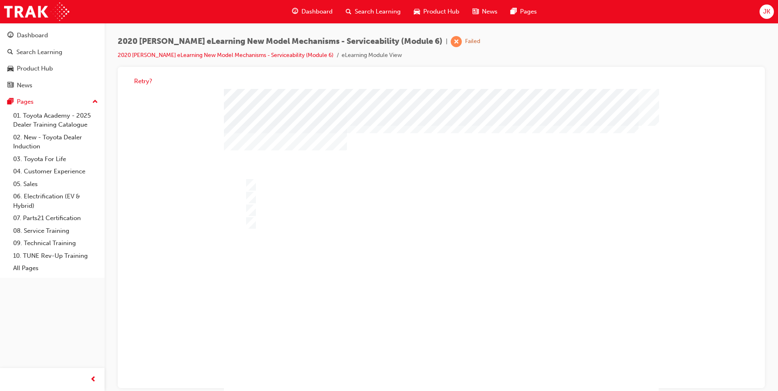
click at [439, 352] on div at bounding box center [441, 242] width 434 height 307
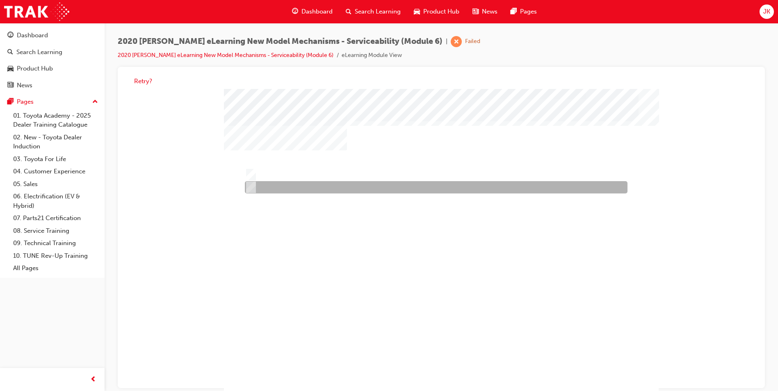
drag, startPoint x: 356, startPoint y: 191, endPoint x: 362, endPoint y: 192, distance: 5.3
click at [355, 187] on div at bounding box center [434, 188] width 382 height 12
radio input "true"
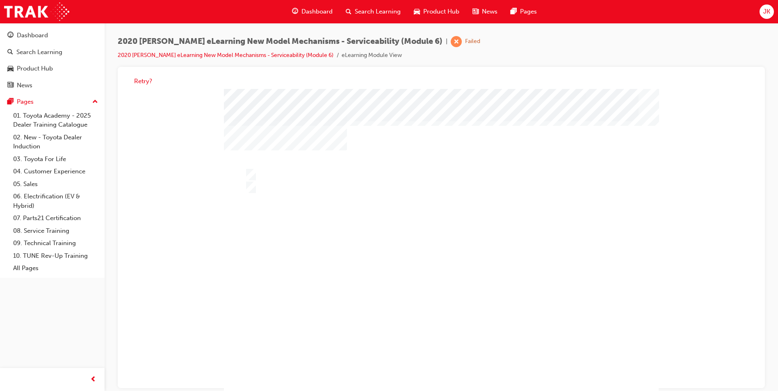
click at [443, 366] on div at bounding box center [441, 242] width 434 height 307
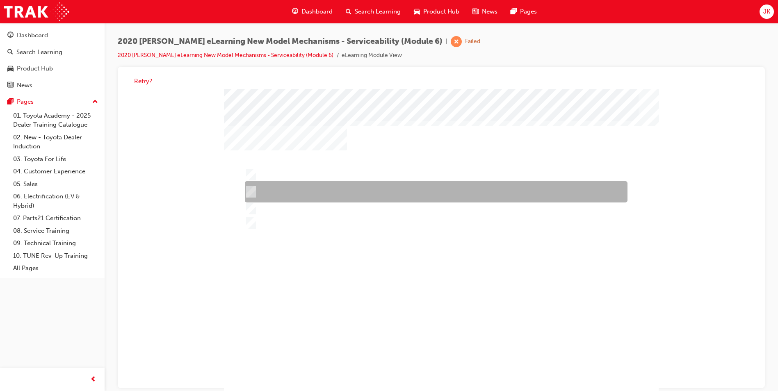
click at [260, 196] on div at bounding box center [434, 192] width 382 height 21
radio input "true"
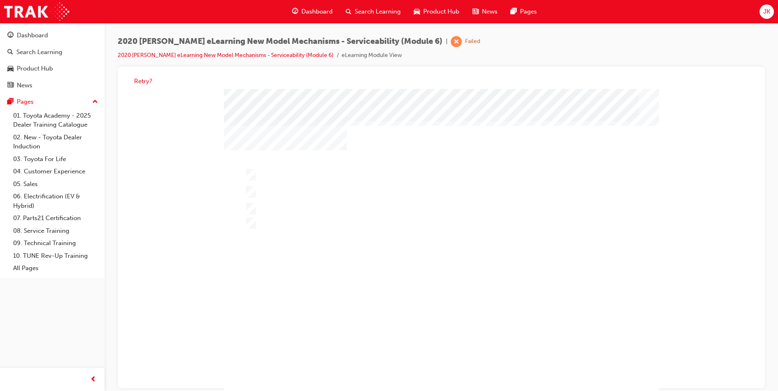
click at [445, 364] on div at bounding box center [441, 242] width 434 height 307
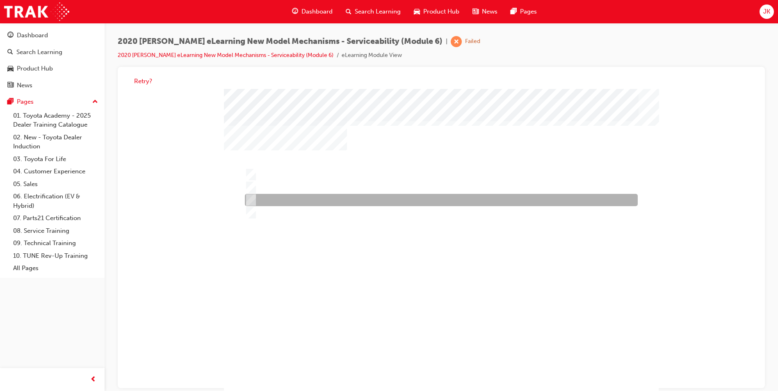
click at [305, 203] on div at bounding box center [439, 200] width 393 height 12
radio input "true"
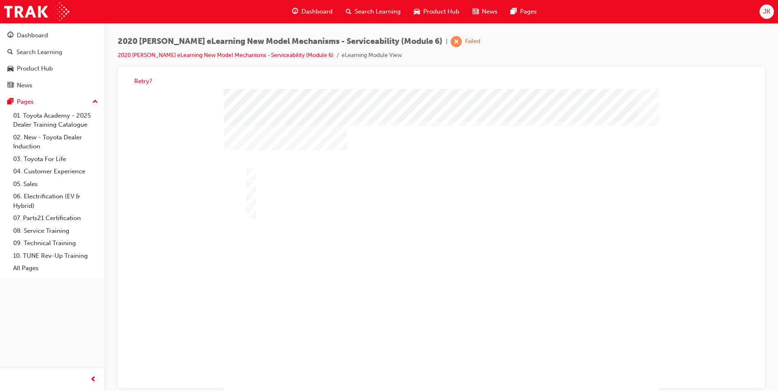
click at [443, 360] on div at bounding box center [441, 242] width 434 height 307
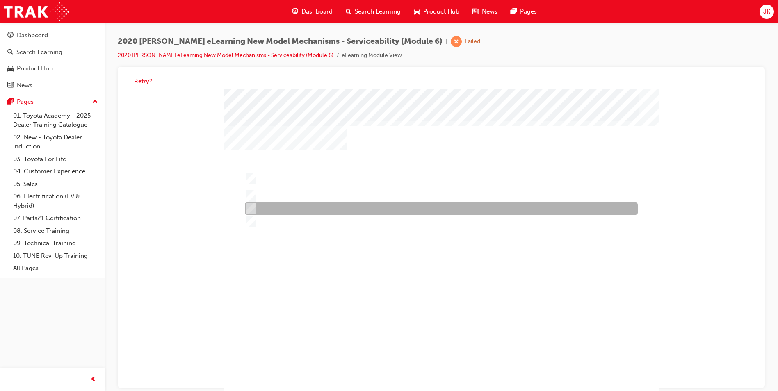
click at [325, 206] on div at bounding box center [439, 209] width 393 height 12
radio input "true"
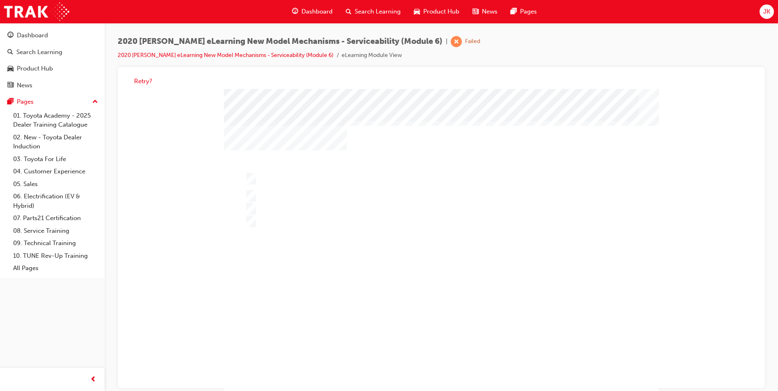
click at [439, 353] on div at bounding box center [441, 242] width 434 height 307
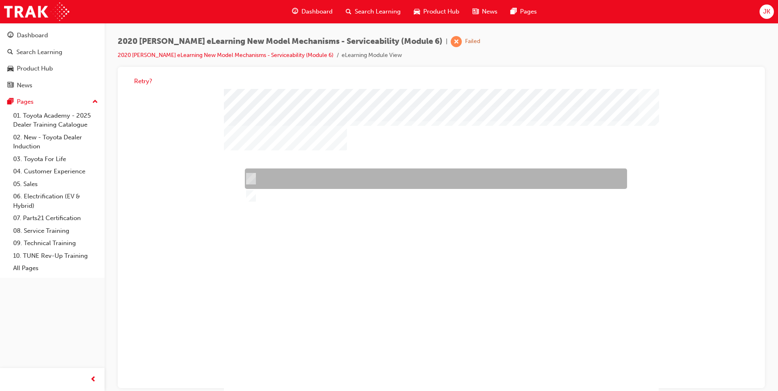
click at [324, 175] on div at bounding box center [434, 179] width 382 height 20
radio input "true"
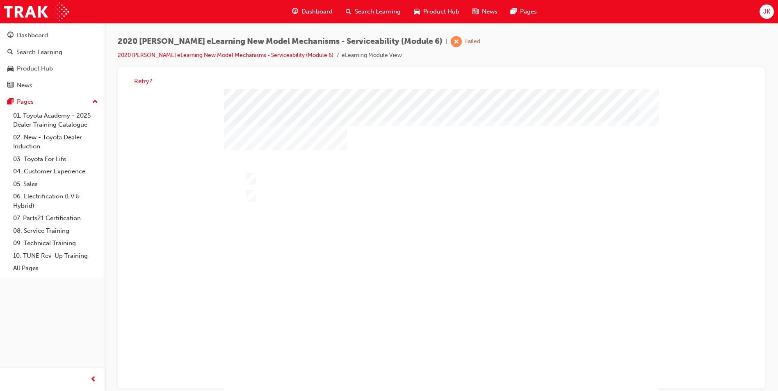
click at [446, 358] on div at bounding box center [441, 242] width 434 height 307
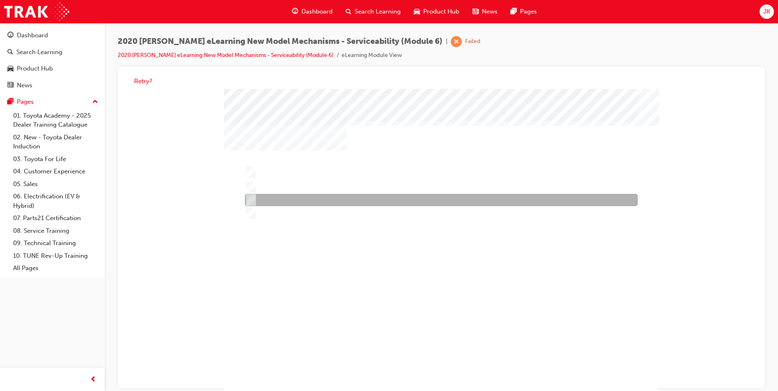
click at [298, 204] on div at bounding box center [439, 200] width 393 height 12
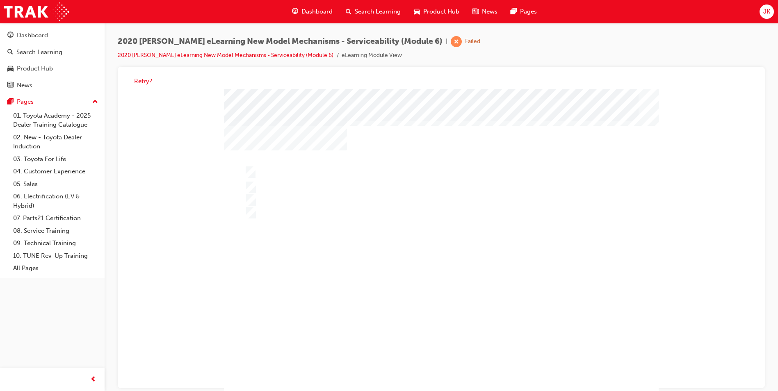
click at [441, 350] on div at bounding box center [441, 242] width 434 height 307
click at [286, 206] on div at bounding box center [441, 242] width 434 height 307
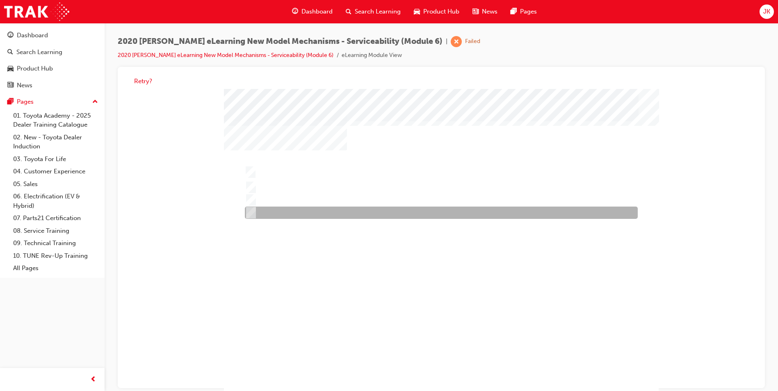
click at [280, 210] on div at bounding box center [439, 213] width 393 height 12
radio input "false"
radio input "true"
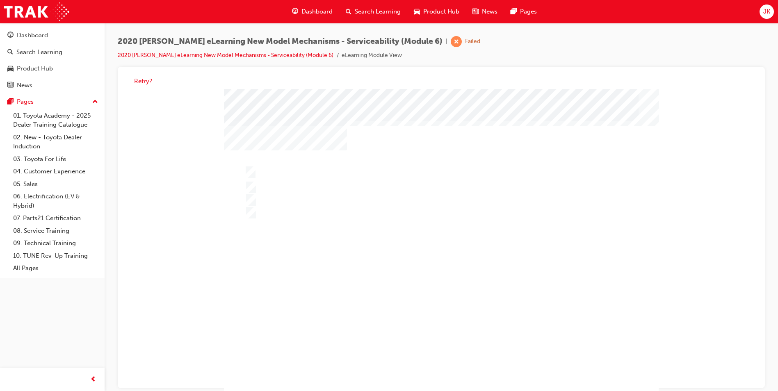
click at [439, 356] on div at bounding box center [441, 242] width 434 height 307
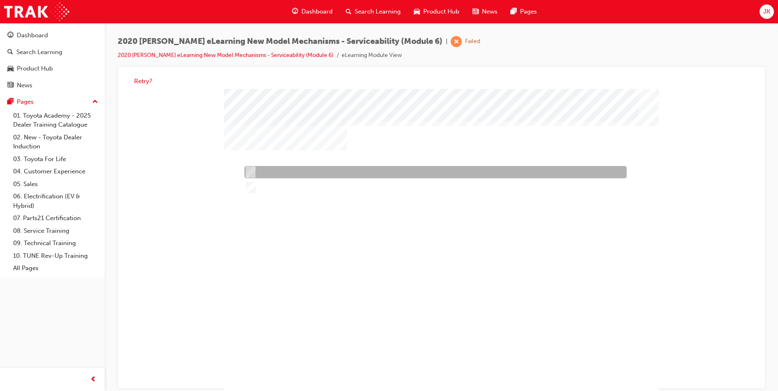
click at [297, 171] on div at bounding box center [433, 172] width 382 height 12
radio input "true"
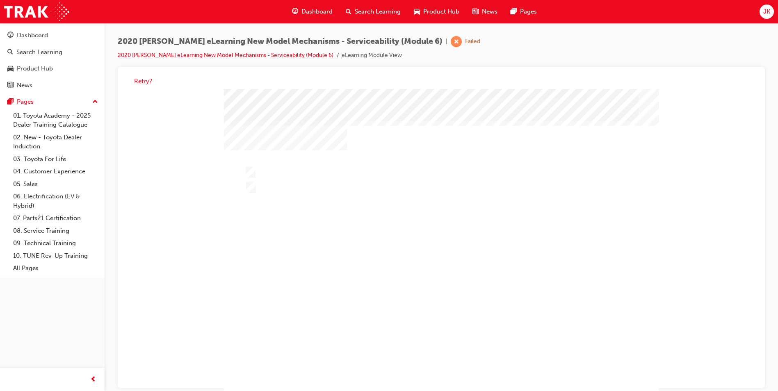
click at [445, 364] on div at bounding box center [441, 242] width 434 height 307
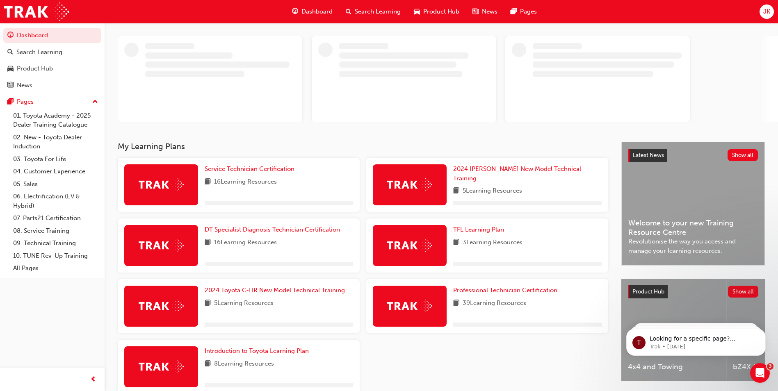
scroll to position [81, 0]
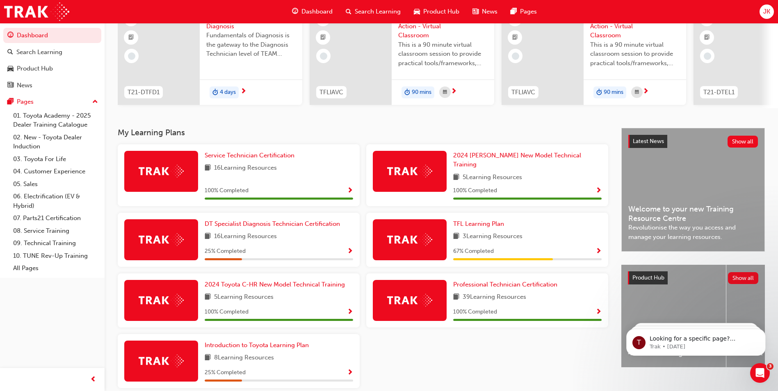
click at [377, 14] on span "Search Learning" at bounding box center [378, 11] width 46 height 9
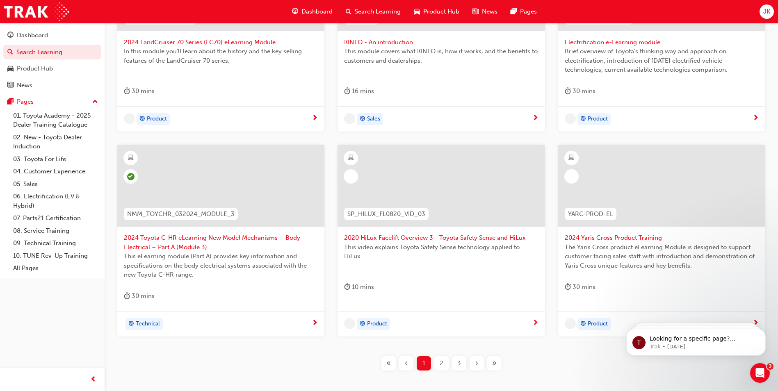
scroll to position [287, 0]
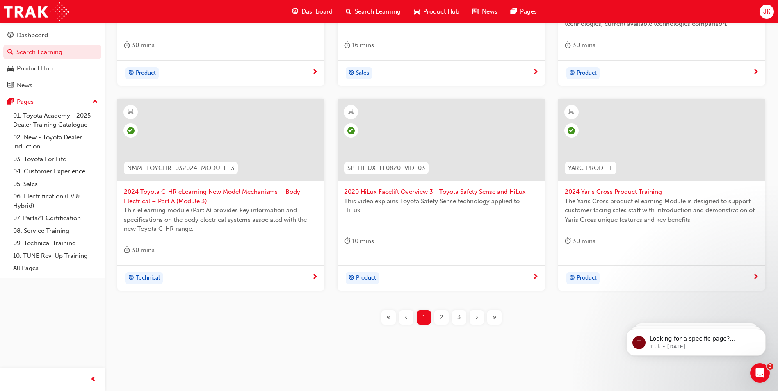
click at [460, 313] on span "3" at bounding box center [459, 317] width 4 height 9
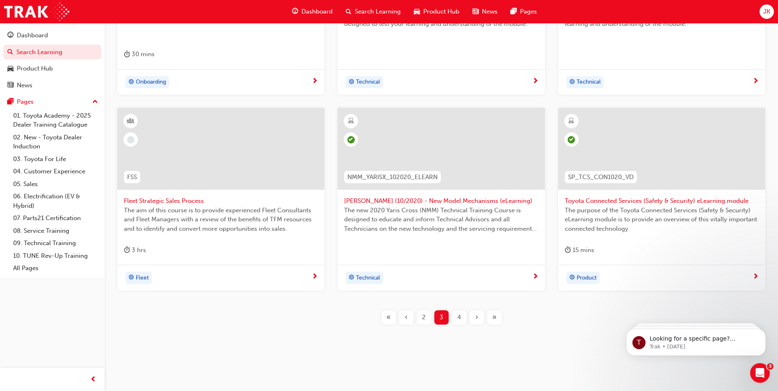
click at [460, 318] on span "4" at bounding box center [459, 317] width 4 height 9
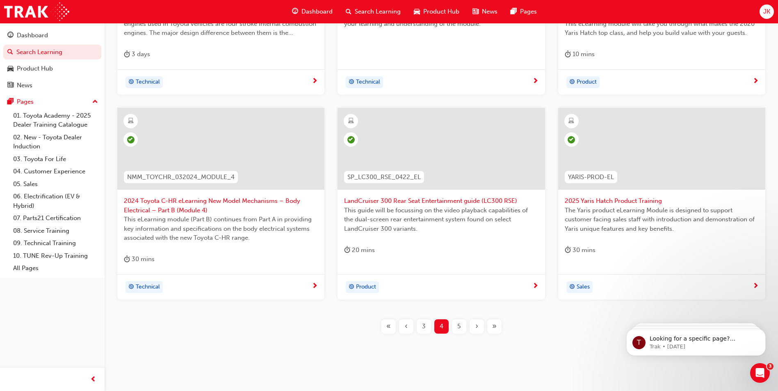
click at [457, 325] on span "5" at bounding box center [458, 326] width 3 height 9
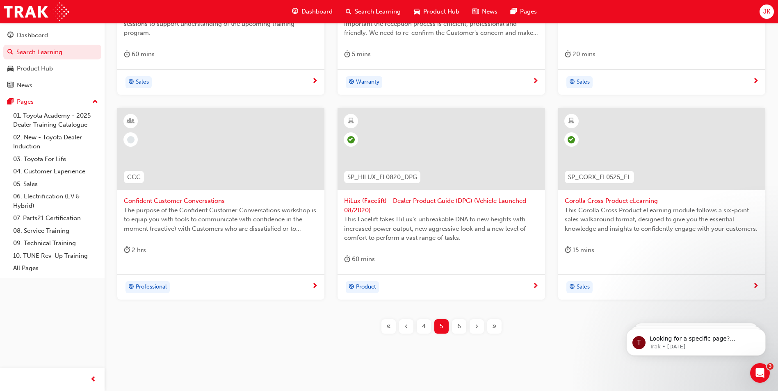
click at [460, 324] on span "6" at bounding box center [459, 326] width 4 height 9
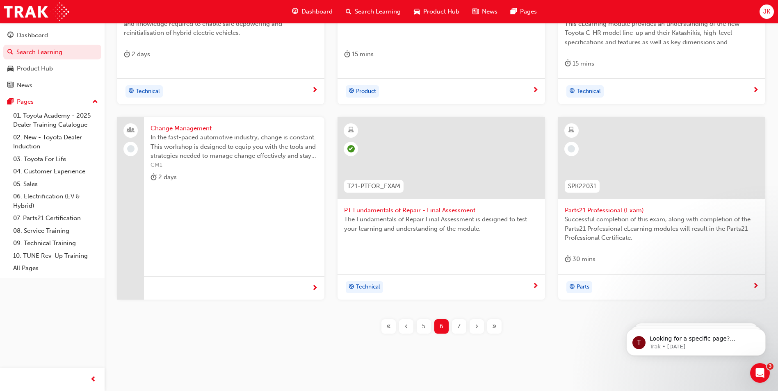
click at [460, 323] on div "7" at bounding box center [459, 326] width 14 height 14
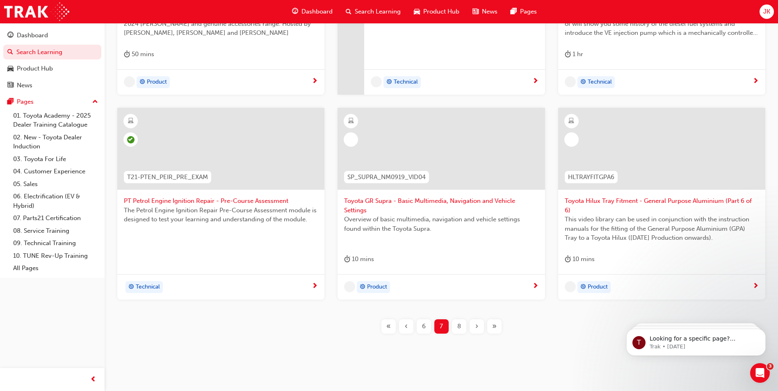
click at [459, 322] on span "8" at bounding box center [459, 326] width 4 height 9
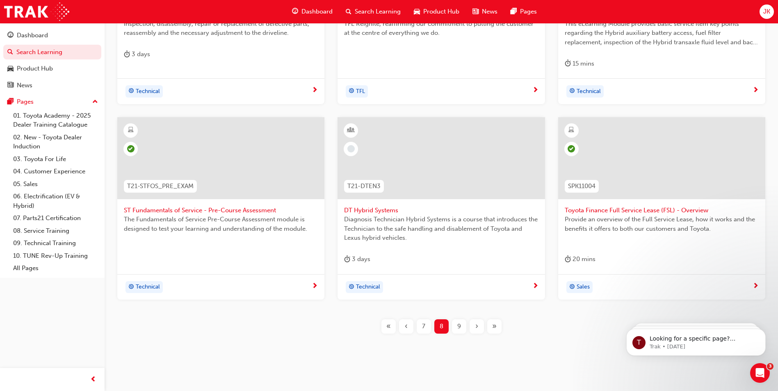
click at [459, 323] on span "9" at bounding box center [459, 326] width 4 height 9
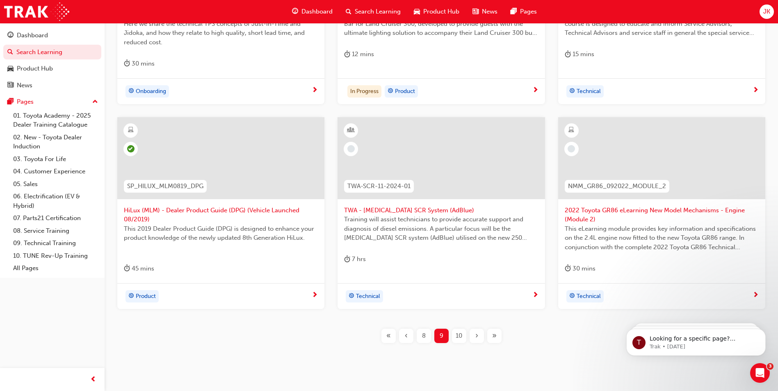
click at [458, 335] on span "10" at bounding box center [458, 335] width 7 height 9
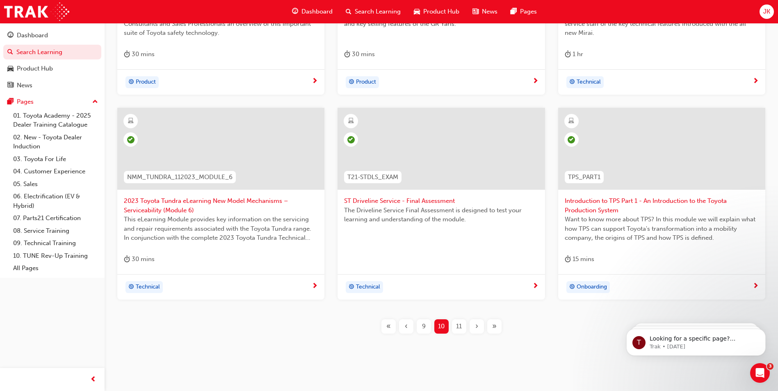
click at [459, 328] on span "11" at bounding box center [459, 326] width 6 height 9
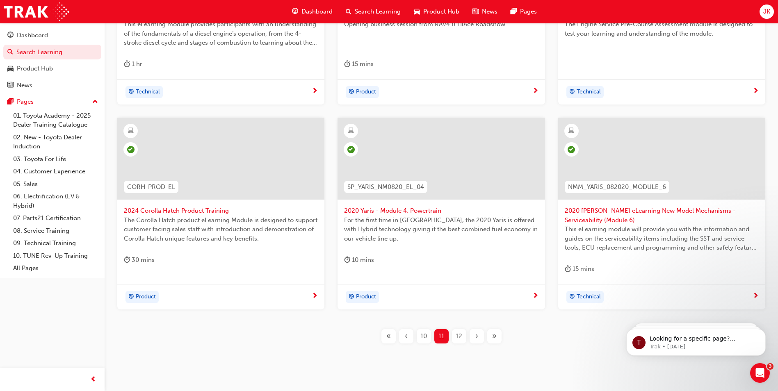
scroll to position [287, 0]
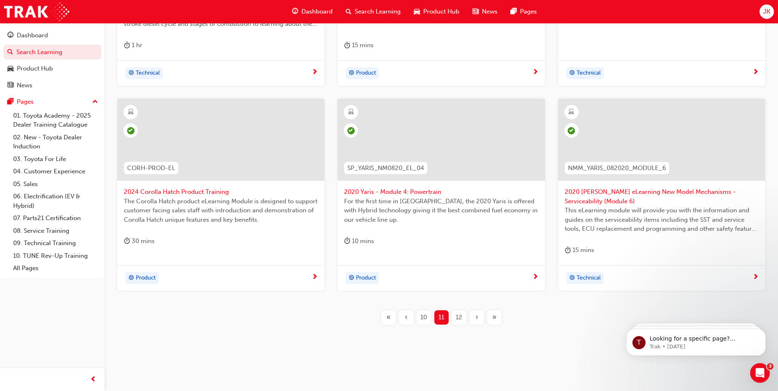
click at [457, 318] on span "12" at bounding box center [458, 317] width 7 height 9
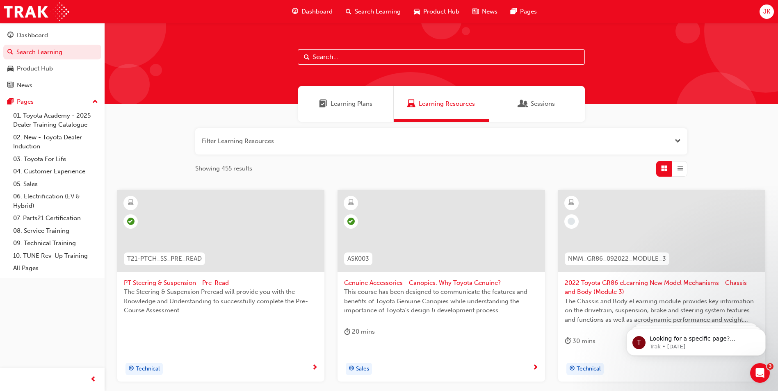
click at [580, 284] on span "2022 Toyota GR86 eLearning New Model Mechanisms - Chassis and Body (Module 3)" at bounding box center [661, 287] width 194 height 18
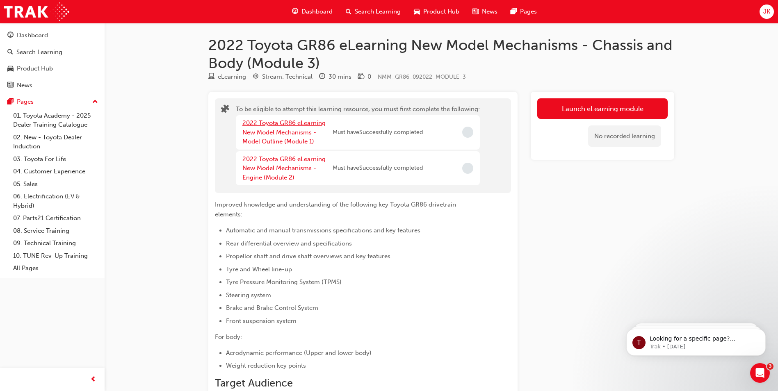
click at [286, 132] on link "2022 Toyota GR86 eLearning New Model Mechanisms - Model Outline (Module 1)" at bounding box center [283, 132] width 83 height 26
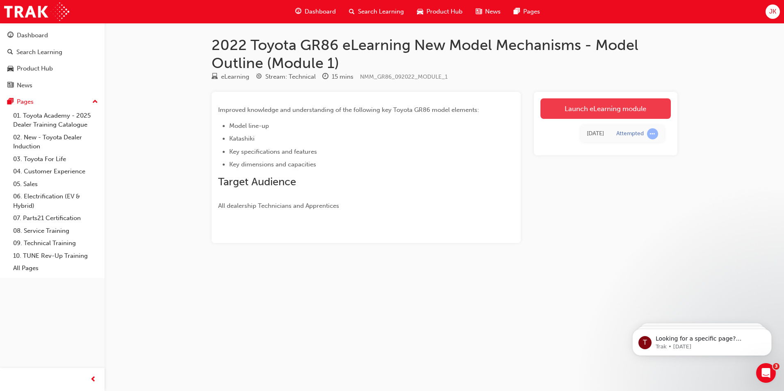
click at [592, 106] on link "Launch eLearning module" at bounding box center [605, 108] width 130 height 20
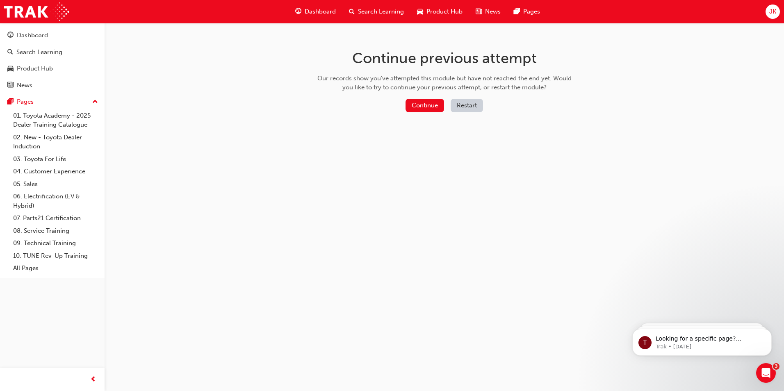
click at [460, 105] on button "Restart" at bounding box center [466, 106] width 32 height 14
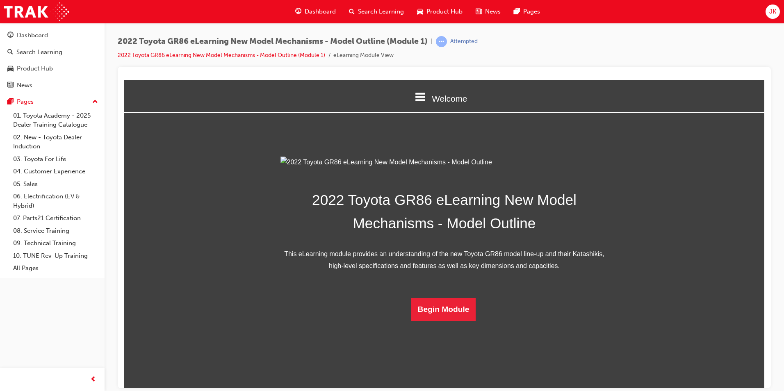
scroll to position [106, 0]
drag, startPoint x: 447, startPoint y: 360, endPoint x: 445, endPoint y: 364, distance: 4.2
click at [444, 321] on div "2022 Toyota GR86 eLearning New Model Mechanisms - Model Outline This eLearning …" at bounding box center [444, 238] width 328 height 165
click at [446, 321] on button "Begin Module" at bounding box center [443, 309] width 65 height 23
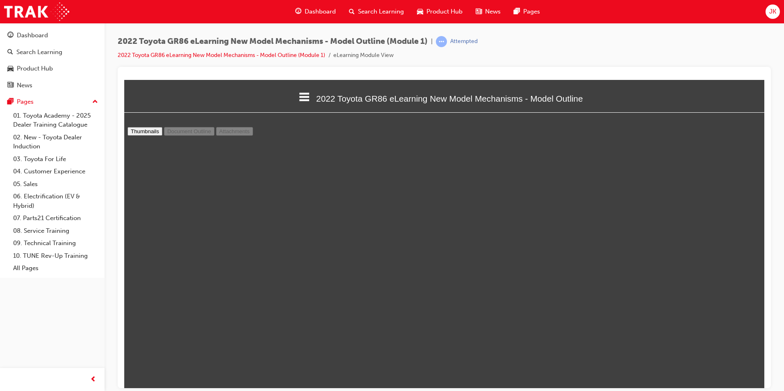
scroll to position [34, 0]
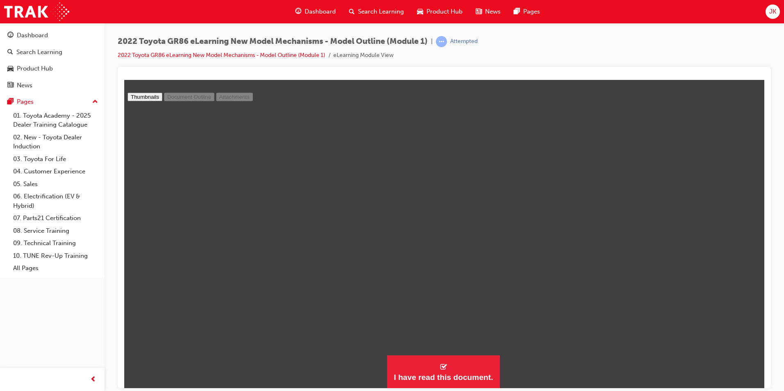
click at [781, 211] on div "2022 Toyota GR86 eLearning New Model Mechanisms - Model Outline (Module 1) | At…" at bounding box center [444, 197] width 679 height 348
type input "11"
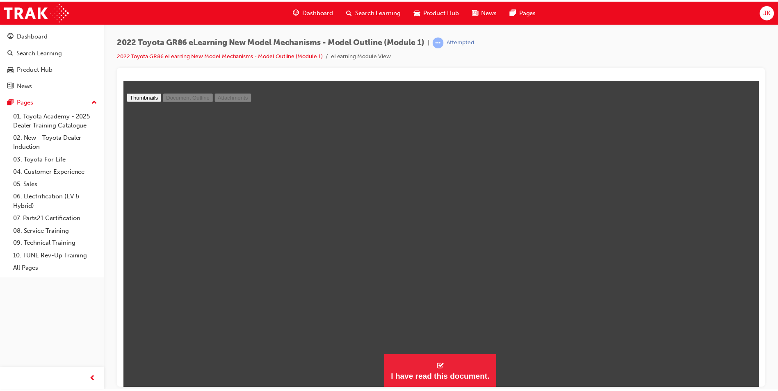
scroll to position [2299, 0]
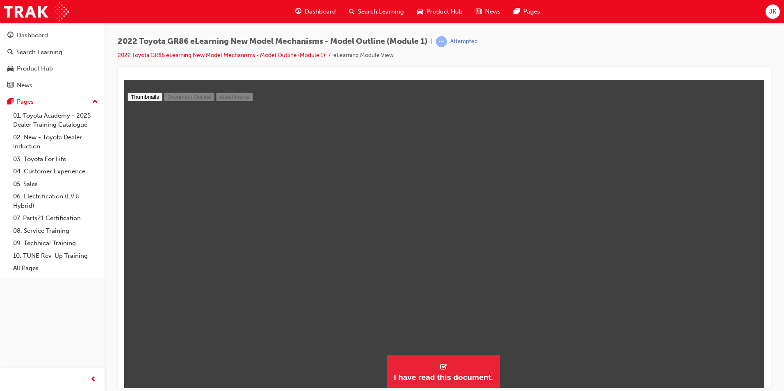
click at [371, 11] on span "Search Learning" at bounding box center [381, 11] width 46 height 9
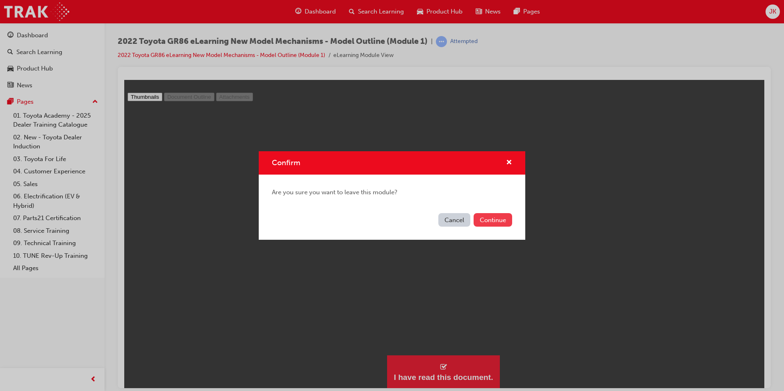
click at [500, 221] on button "Continue" at bounding box center [492, 220] width 39 height 14
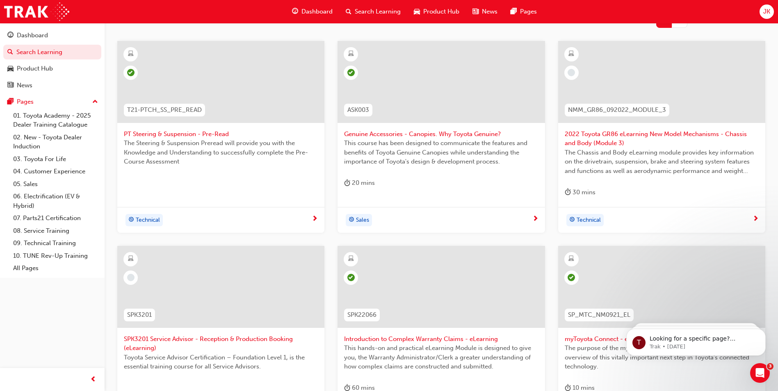
scroll to position [132, 0]
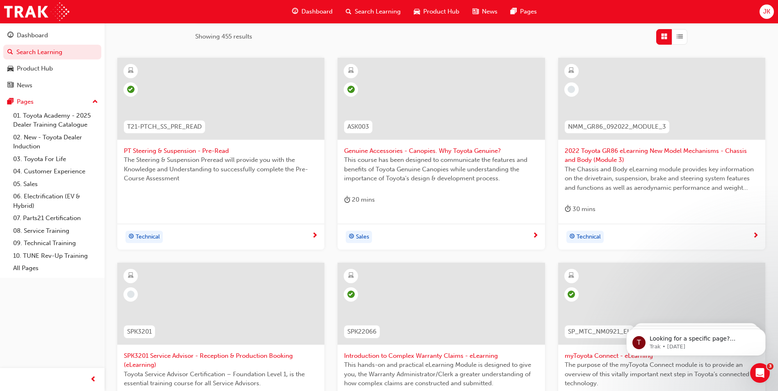
click at [588, 152] on span "2022 Toyota GR86 eLearning New Model Mechanisms - Chassis and Body (Module 3)" at bounding box center [661, 155] width 194 height 18
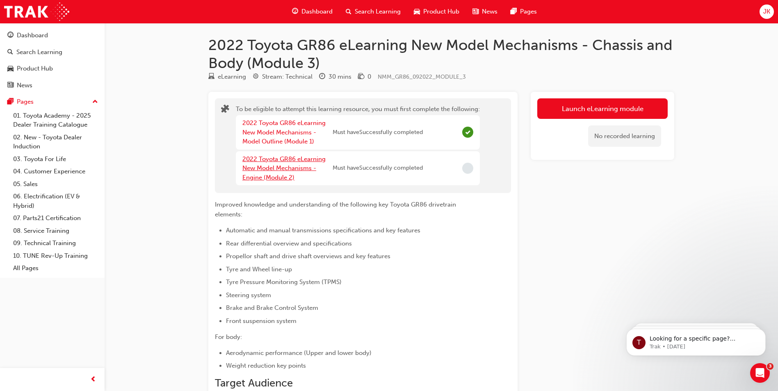
click at [267, 174] on link "2022 Toyota GR86 eLearning New Model Mechanisms - Engine (Module 2)" at bounding box center [283, 168] width 83 height 26
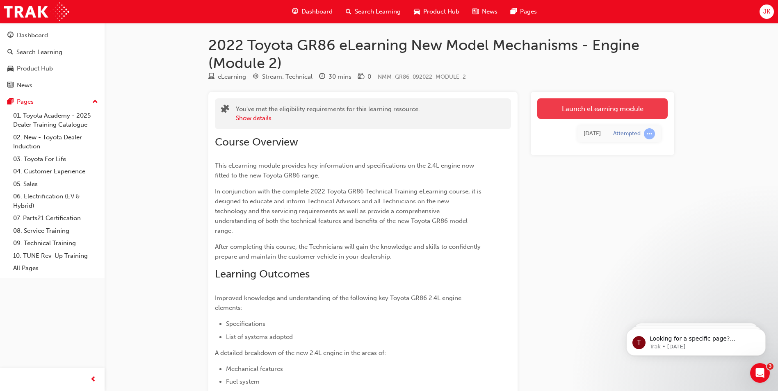
click at [564, 111] on link "Launch eLearning module" at bounding box center [602, 108] width 130 height 20
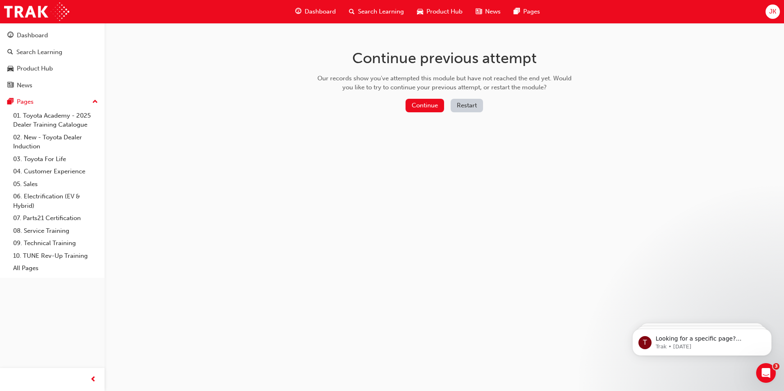
click at [480, 107] on button "Restart" at bounding box center [466, 106] width 32 height 14
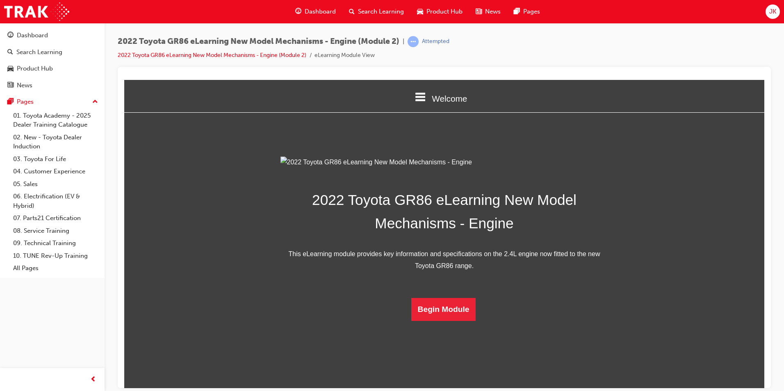
scroll to position [106, 0]
drag, startPoint x: 565, startPoint y: 468, endPoint x: 441, endPoint y: 387, distance: 148.8
click at [440, 321] on button "Begin Module" at bounding box center [443, 309] width 65 height 23
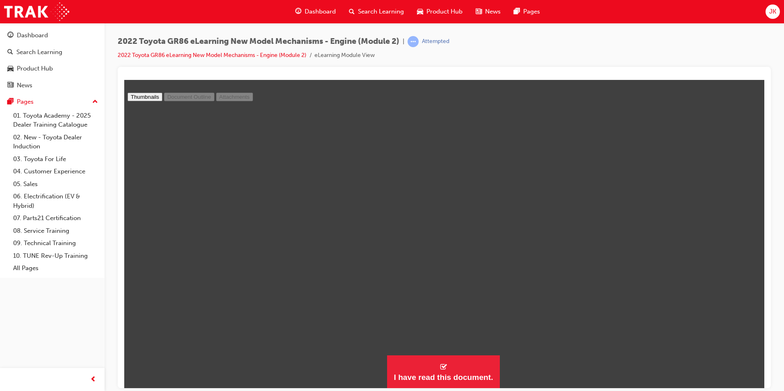
scroll to position [4366, 0]
type input "19"
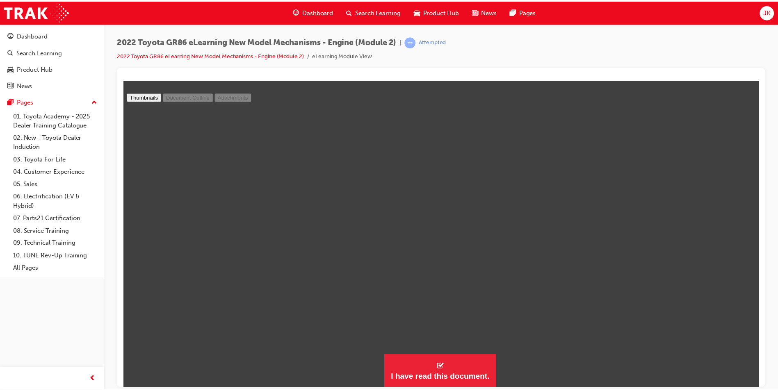
scroll to position [4243, 0]
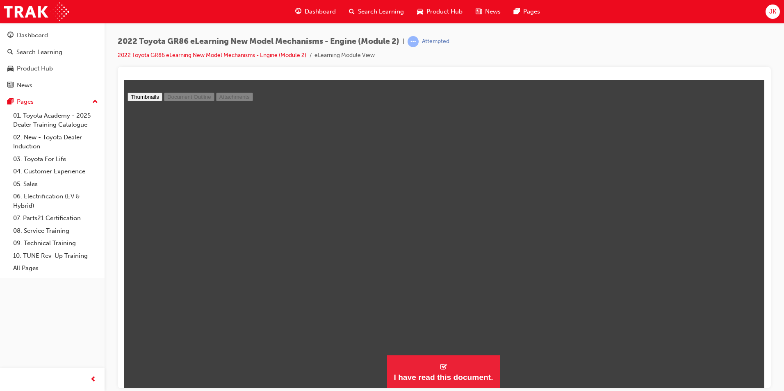
click at [386, 16] on span "Search Learning" at bounding box center [381, 11] width 46 height 9
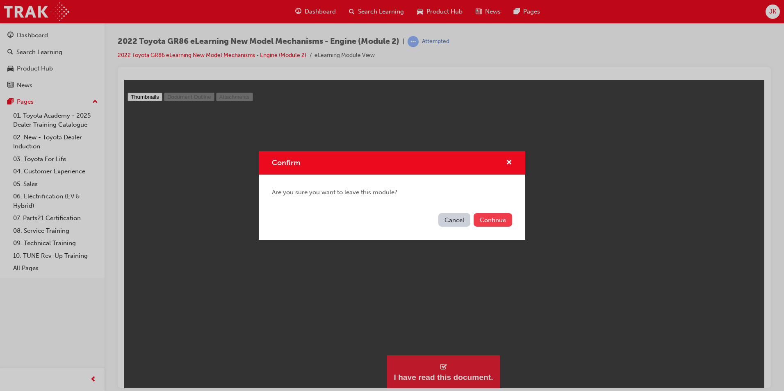
click at [500, 220] on button "Continue" at bounding box center [492, 220] width 39 height 14
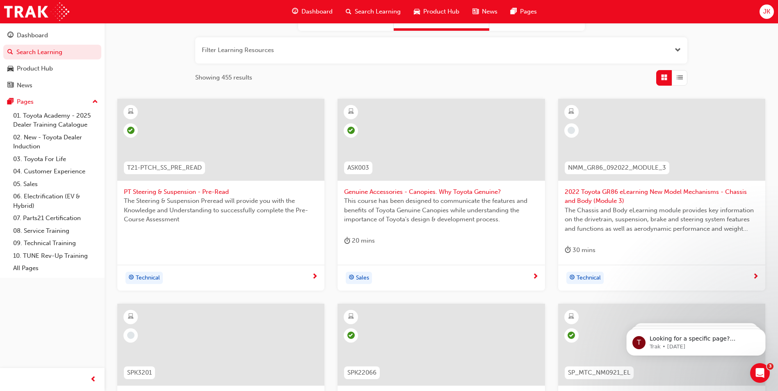
click at [580, 191] on span "2022 Toyota GR86 eLearning New Model Mechanisms - Chassis and Body (Module 3)" at bounding box center [661, 196] width 194 height 18
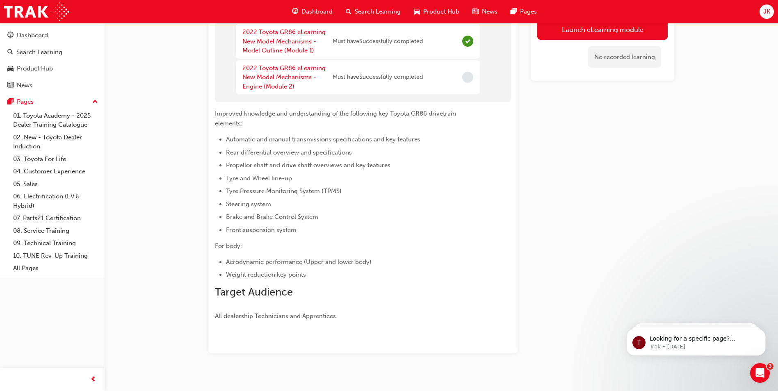
scroll to position [36, 0]
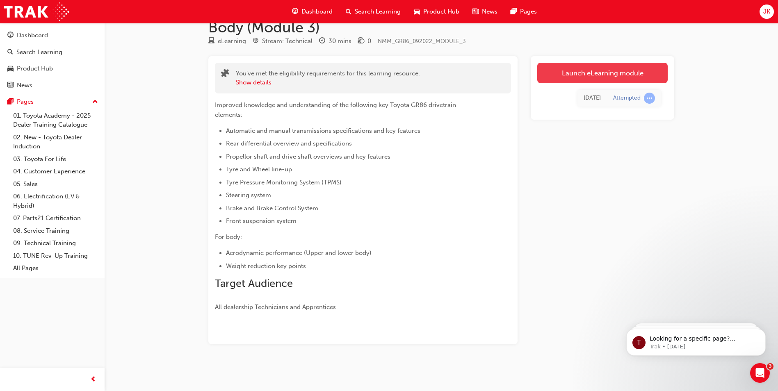
click at [575, 70] on link "Launch eLearning module" at bounding box center [602, 73] width 130 height 20
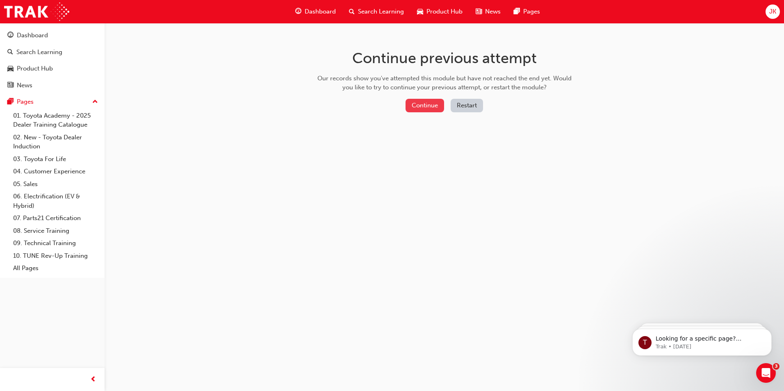
click at [436, 106] on button "Continue" at bounding box center [424, 106] width 39 height 14
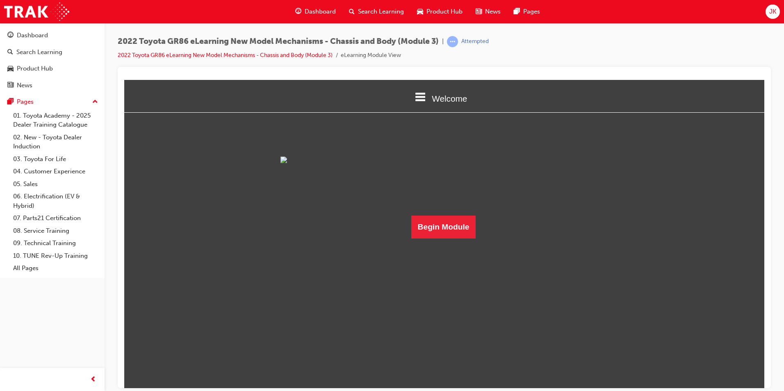
scroll to position [28, 0]
drag, startPoint x: 451, startPoint y: 380, endPoint x: 454, endPoint y: 384, distance: 4.6
click at [454, 238] on button "Begin Module" at bounding box center [443, 226] width 65 height 23
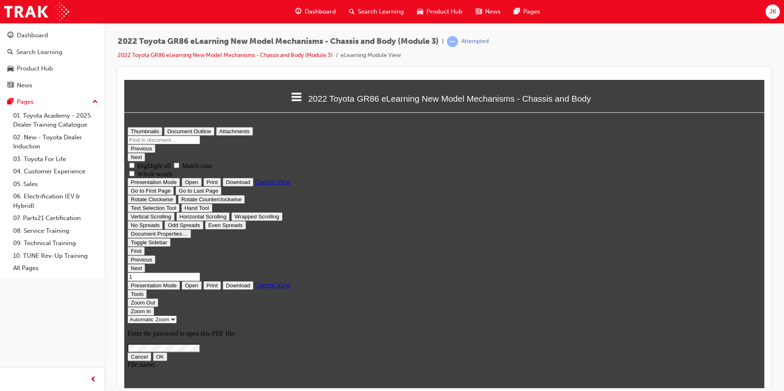
scroll to position [0, 0]
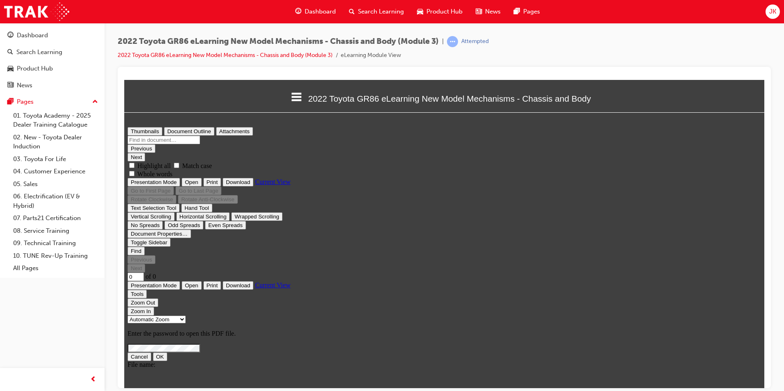
type input "1"
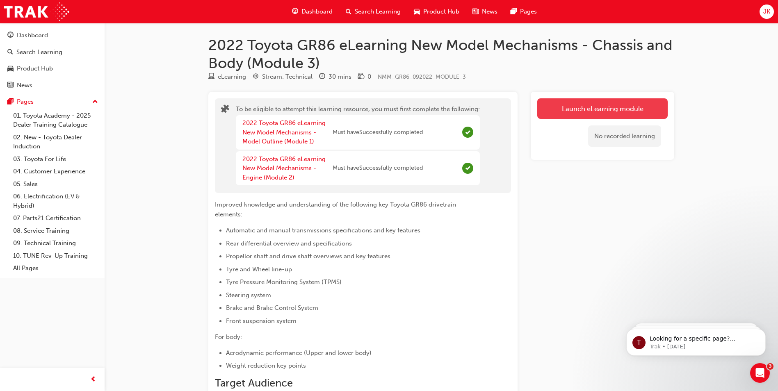
click at [621, 105] on button "Launch eLearning module" at bounding box center [602, 108] width 130 height 20
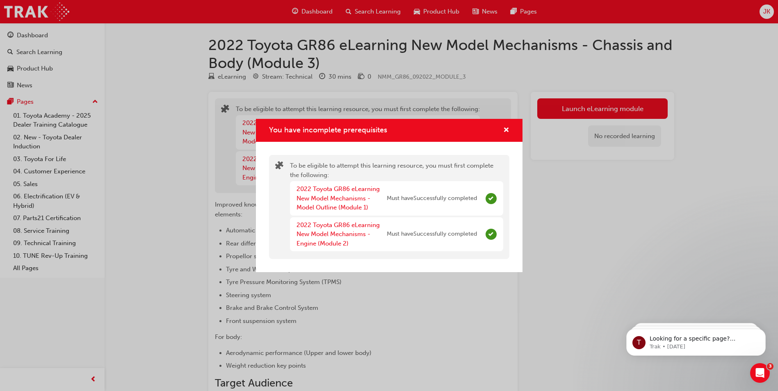
click at [769, 251] on div "You have incomplete prerequisites To be eligible to attempt this learning resou…" at bounding box center [389, 195] width 778 height 391
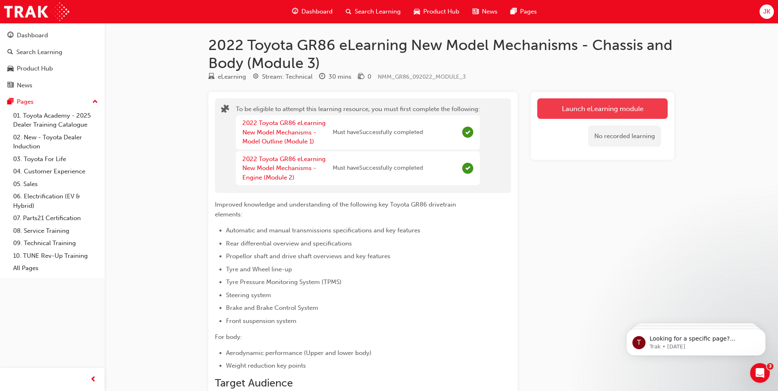
click at [610, 107] on button "Launch eLearning module" at bounding box center [602, 108] width 130 height 20
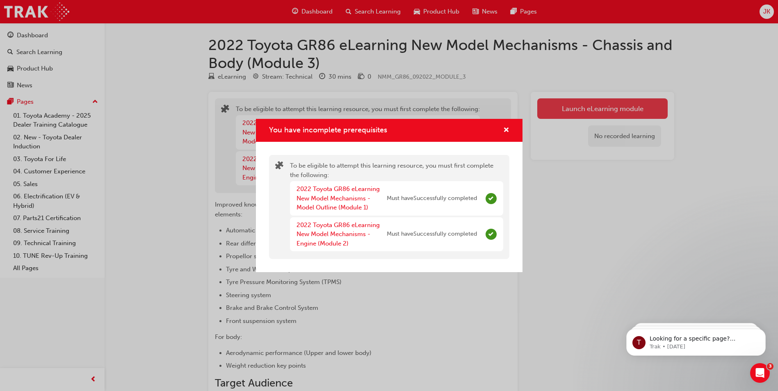
click at [610, 109] on div "You have incomplete prerequisites To be eligible to attempt this learning resou…" at bounding box center [389, 195] width 778 height 391
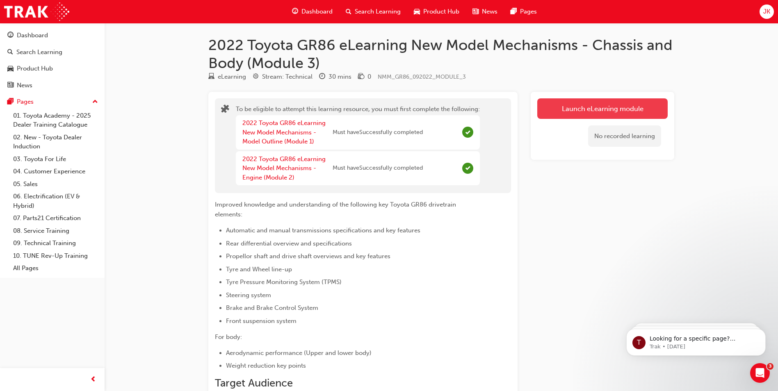
click at [550, 110] on button "Launch eLearning module" at bounding box center [602, 108] width 130 height 20
click at [584, 99] on button "Launch eLearning module" at bounding box center [602, 108] width 130 height 20
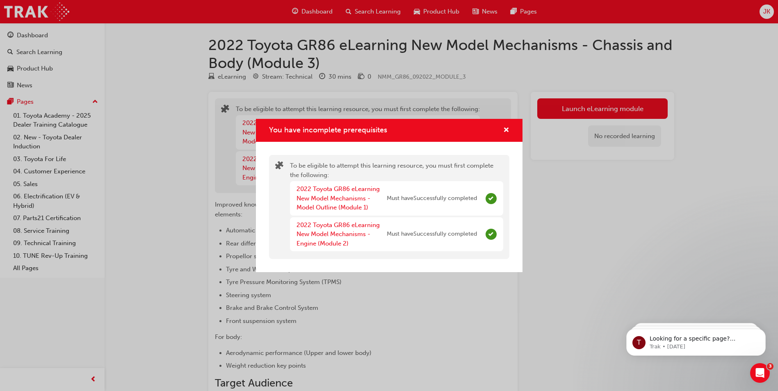
click at [589, 168] on div "You have incomplete prerequisites To be eligible to attempt this learning resou…" at bounding box center [389, 195] width 778 height 391
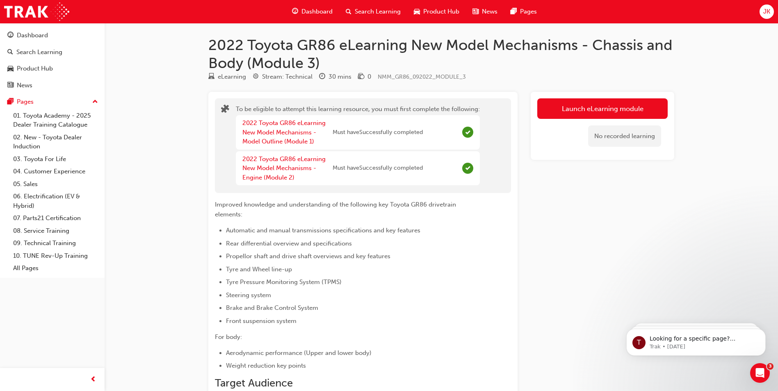
click at [388, 16] on span "Search Learning" at bounding box center [378, 11] width 46 height 9
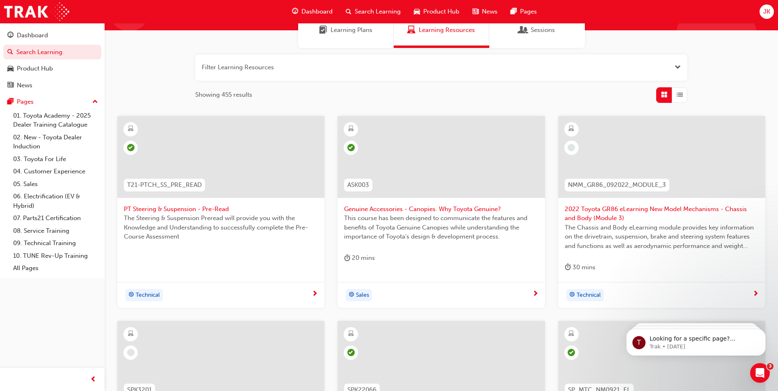
scroll to position [50, 0]
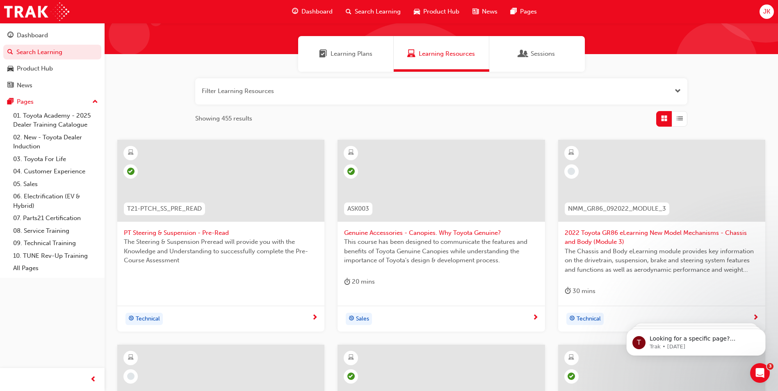
click at [575, 240] on span "2022 Toyota GR86 eLearning New Model Mechanisms - Chassis and Body (Module 3)" at bounding box center [661, 237] width 194 height 18
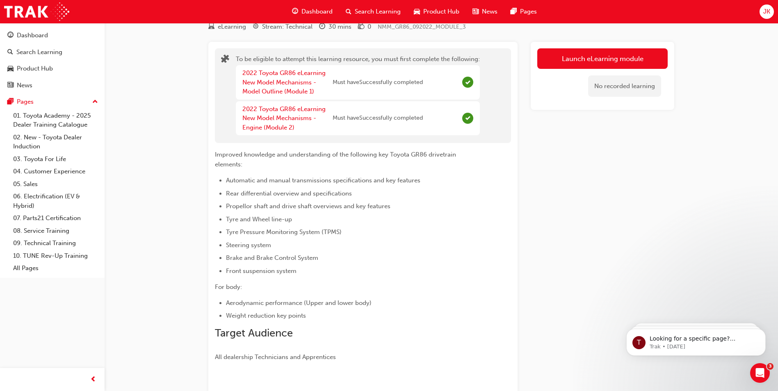
scroll to position [36, 0]
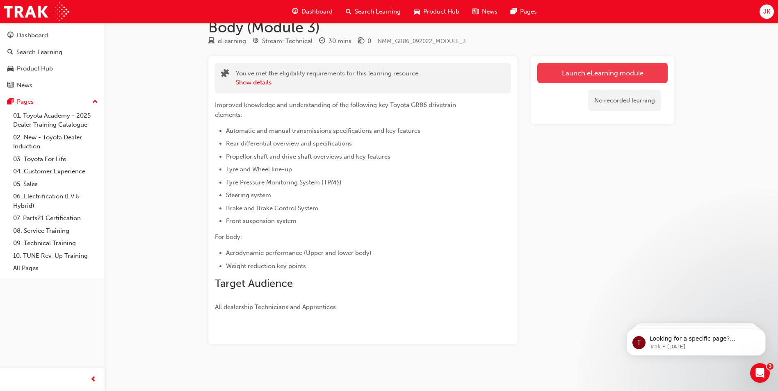
click at [583, 73] on button "Launch eLearning module" at bounding box center [602, 73] width 130 height 20
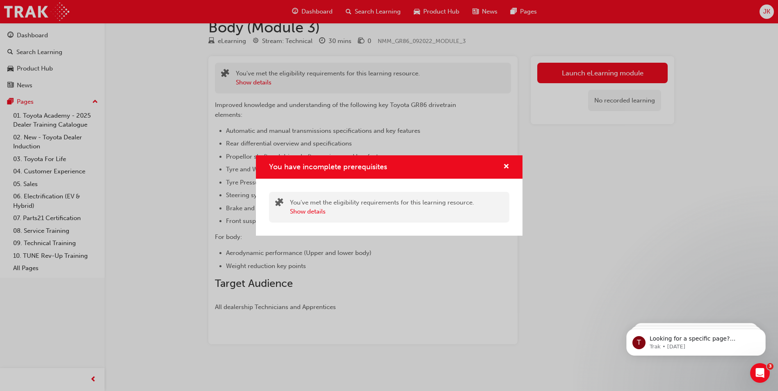
click at [755, 253] on div "You have incomplete prerequisites You've met the eligibility requirements for t…" at bounding box center [389, 195] width 778 height 391
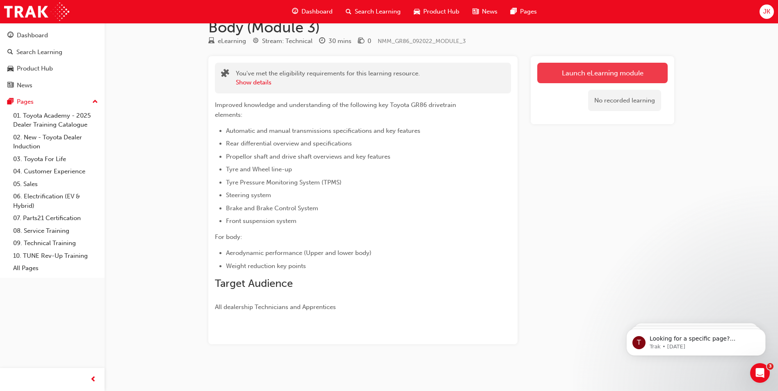
click at [582, 73] on button "Launch eLearning module" at bounding box center [602, 73] width 130 height 20
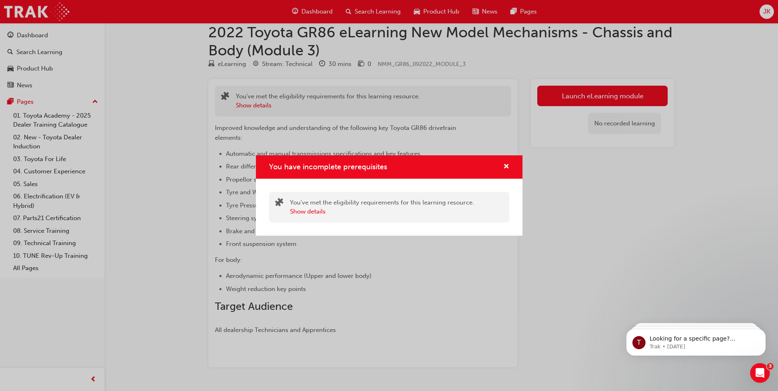
scroll to position [0, 0]
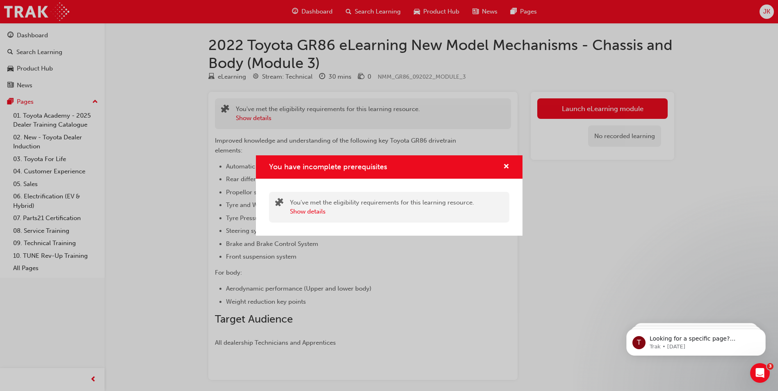
click at [663, 242] on div "You have incomplete prerequisites You've met the eligibility requirements for t…" at bounding box center [389, 195] width 778 height 391
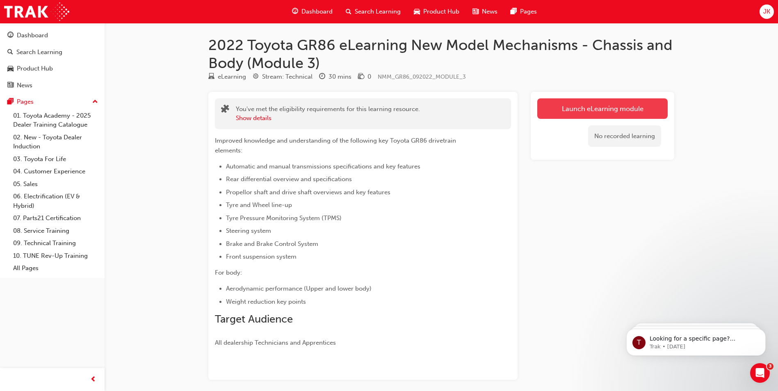
click at [585, 109] on link "Launch eLearning module" at bounding box center [602, 108] width 130 height 20
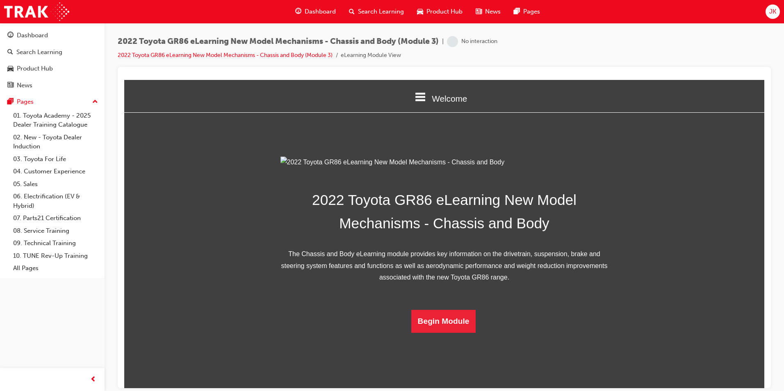
scroll to position [117, 0]
click at [434, 332] on button "Begin Module" at bounding box center [443, 320] width 65 height 23
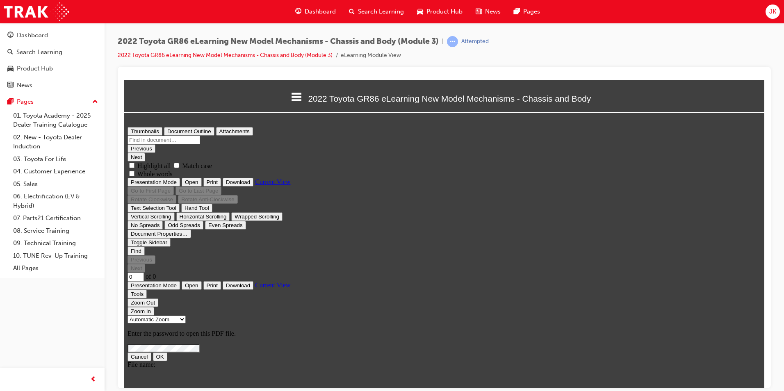
scroll to position [0, 0]
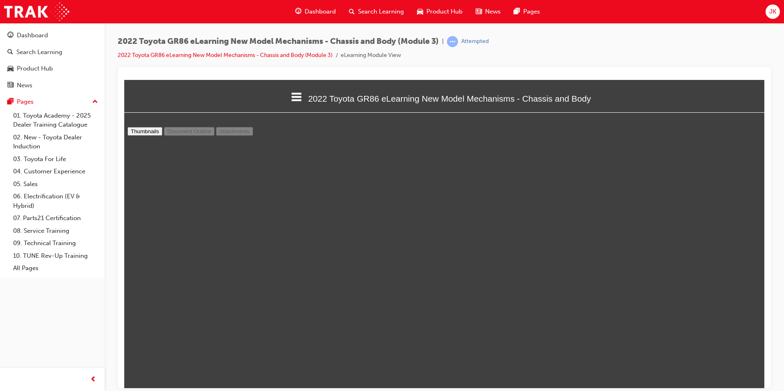
type input "37"
click at [773, 11] on span "JK" at bounding box center [772, 11] width 7 height 9
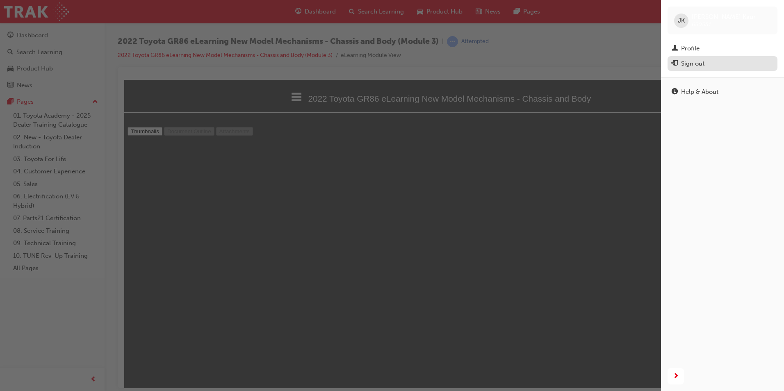
click at [702, 64] on div "Sign out" at bounding box center [692, 63] width 23 height 9
